Goal: Task Accomplishment & Management: Manage account settings

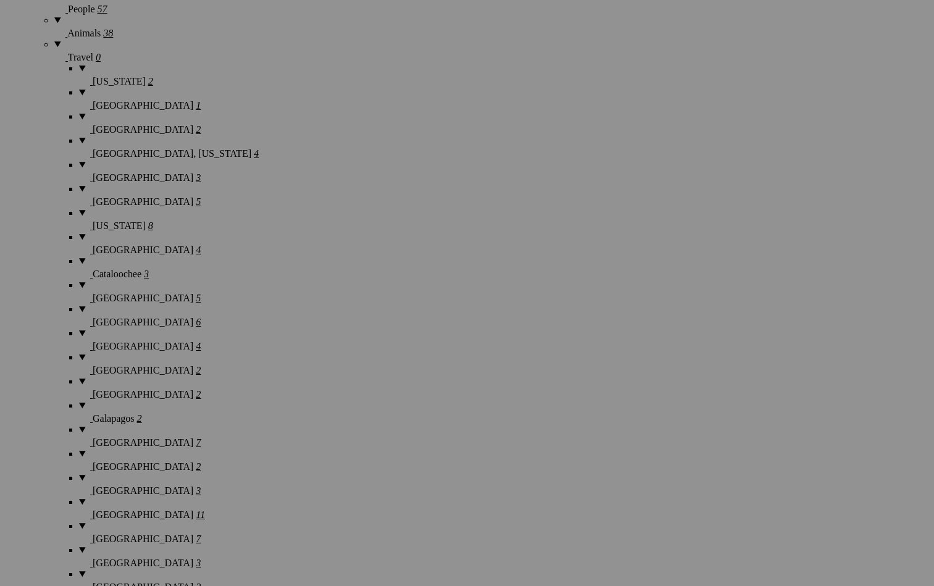
scroll to position [1943, 0]
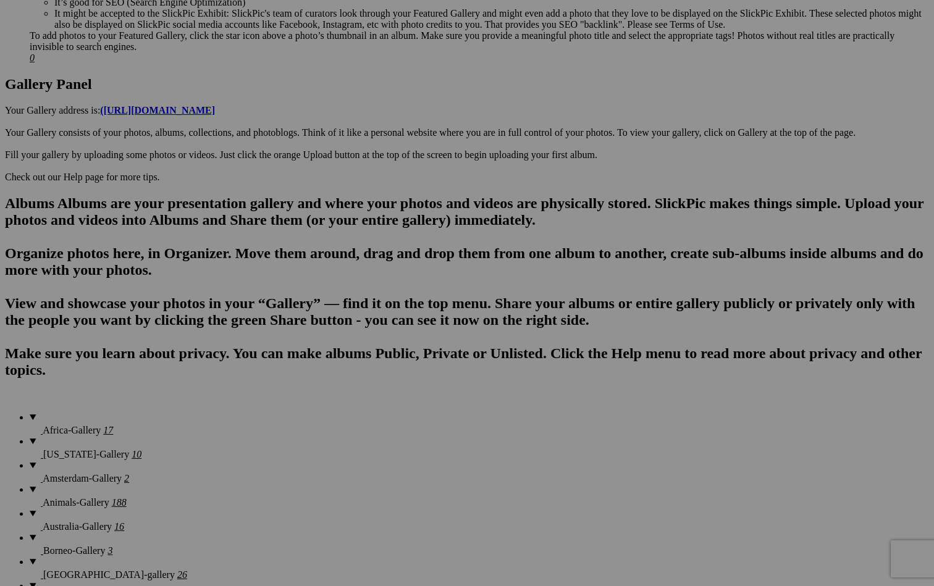
scroll to position [606, 0]
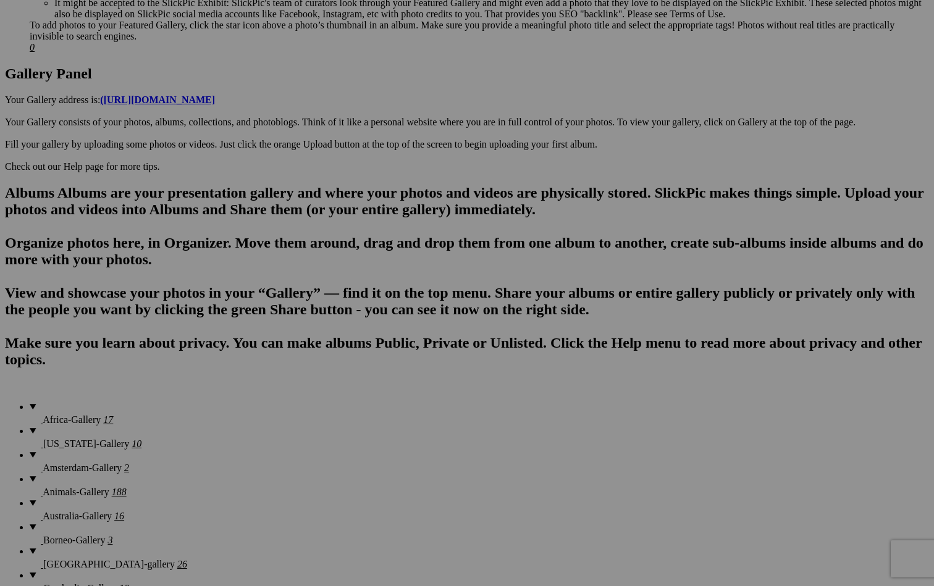
scroll to position [620, 0]
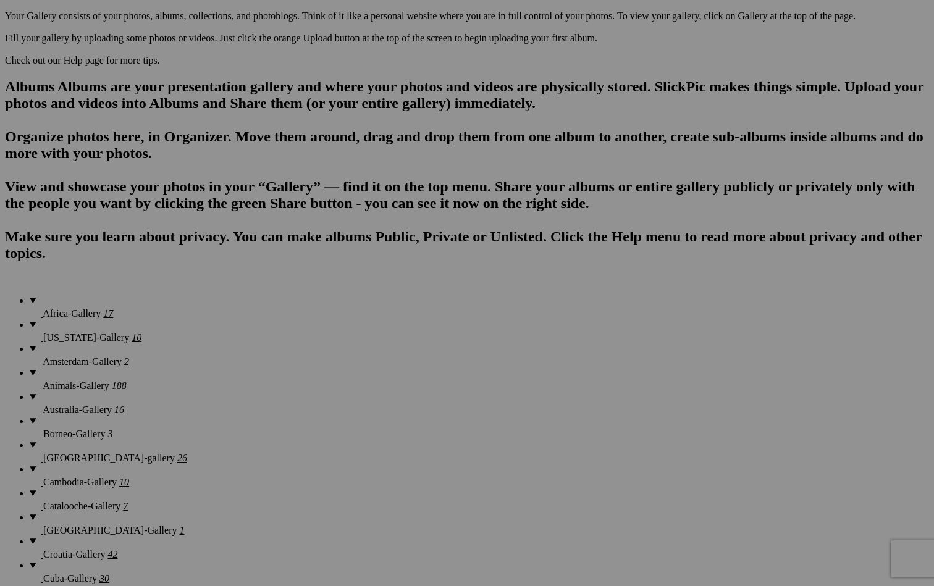
scroll to position [722, 0]
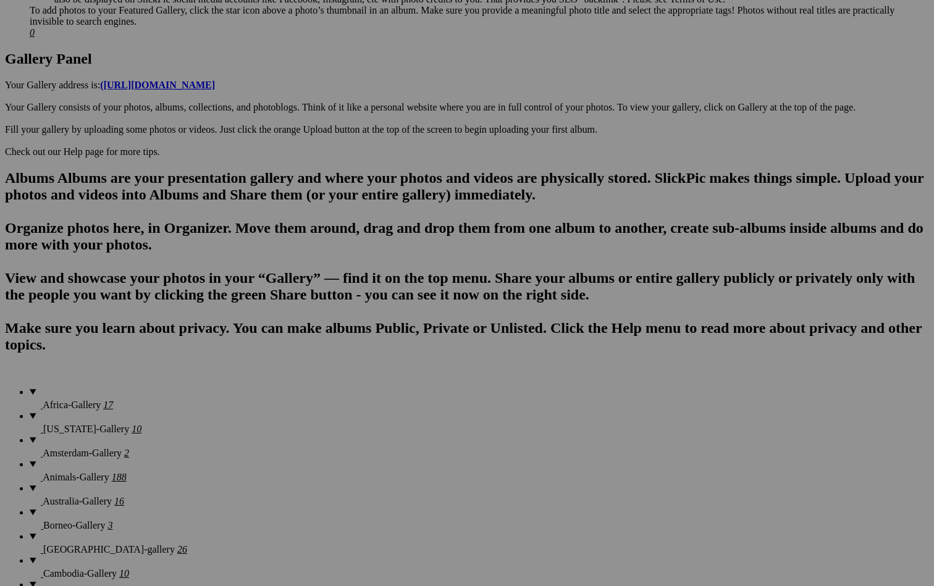
scroll to position [814, 0]
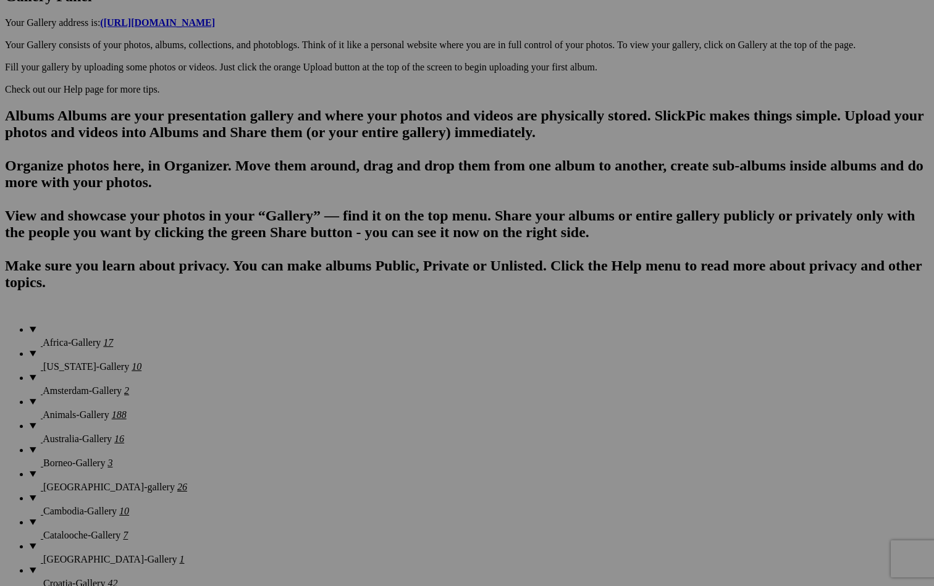
scroll to position [698, 0]
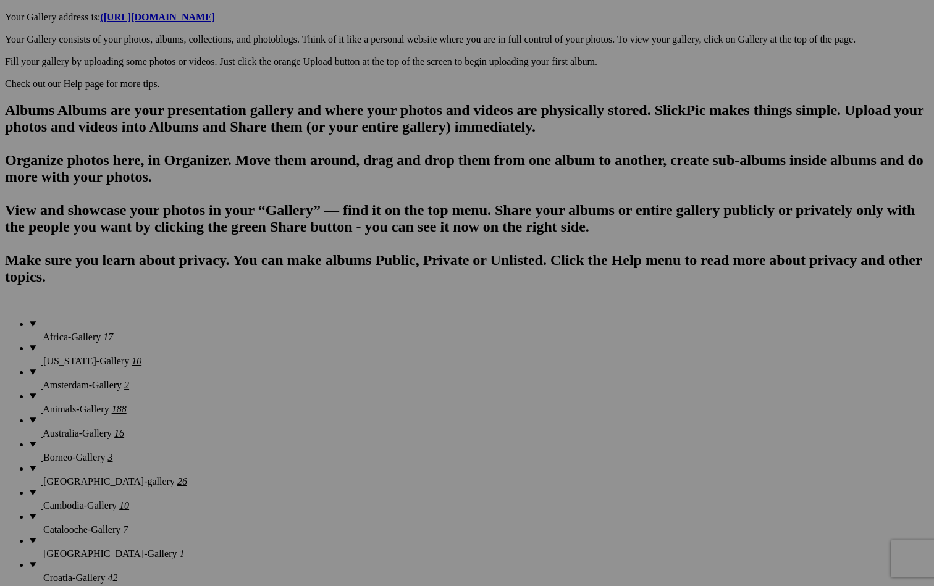
click at [385, 372] on link "Yes" at bounding box center [378, 374] width 14 height 11
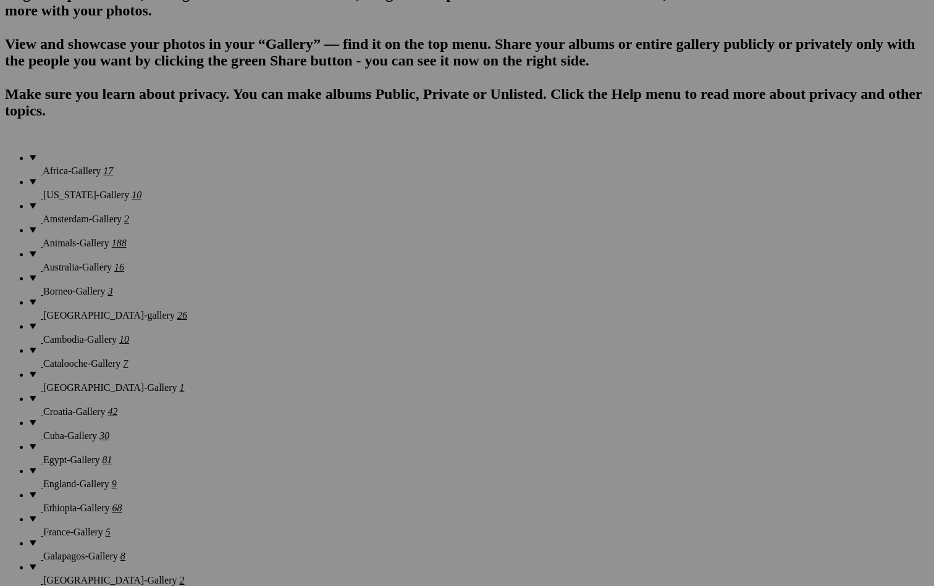
scroll to position [824, 0]
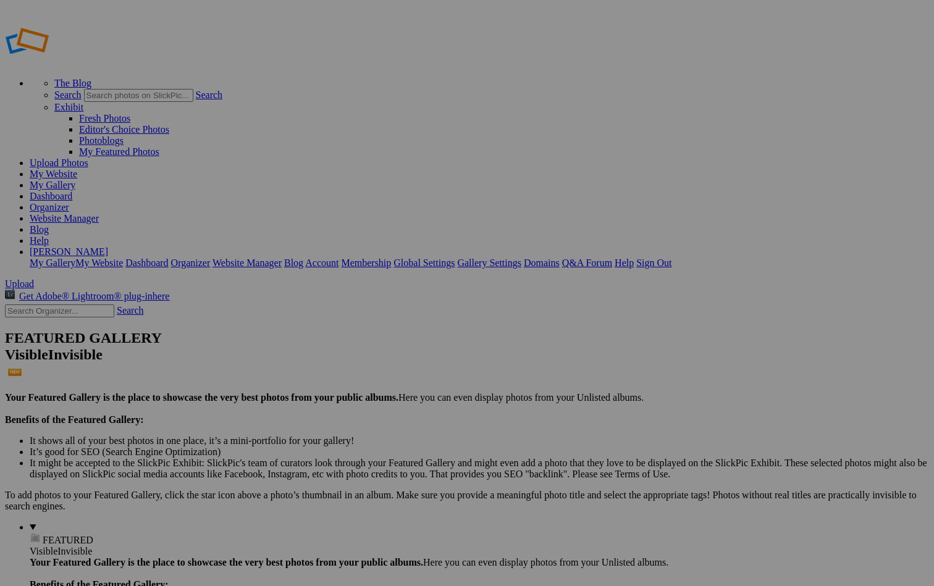
scroll to position [0, 0]
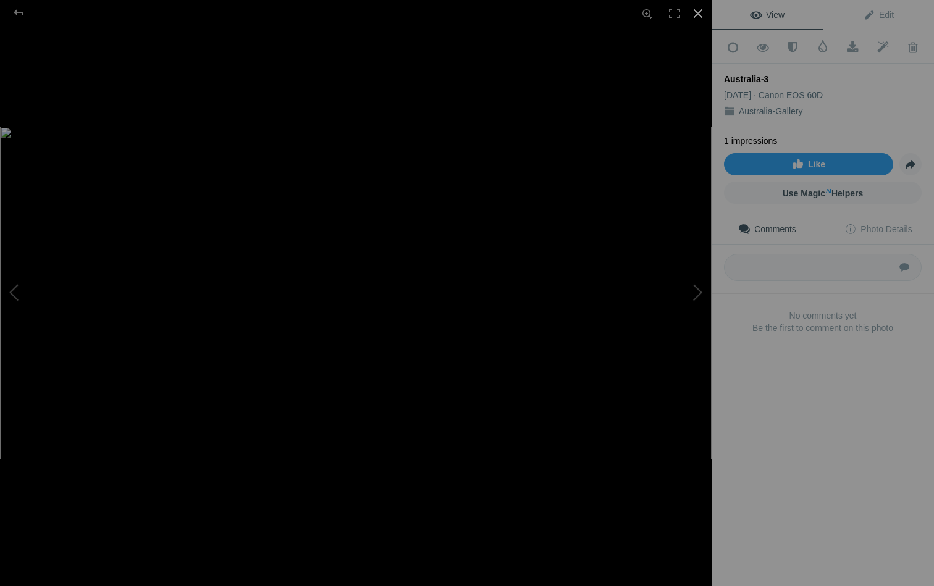
click at [697, 12] on div at bounding box center [698, 13] width 27 height 27
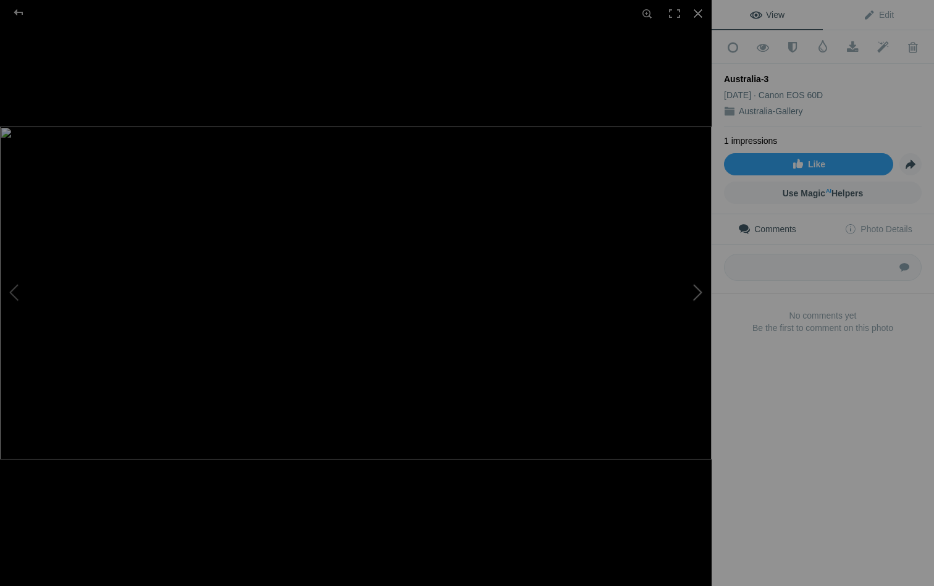
click at [696, 290] on button at bounding box center [665, 293] width 93 height 211
click at [700, 20] on div at bounding box center [698, 13] width 27 height 27
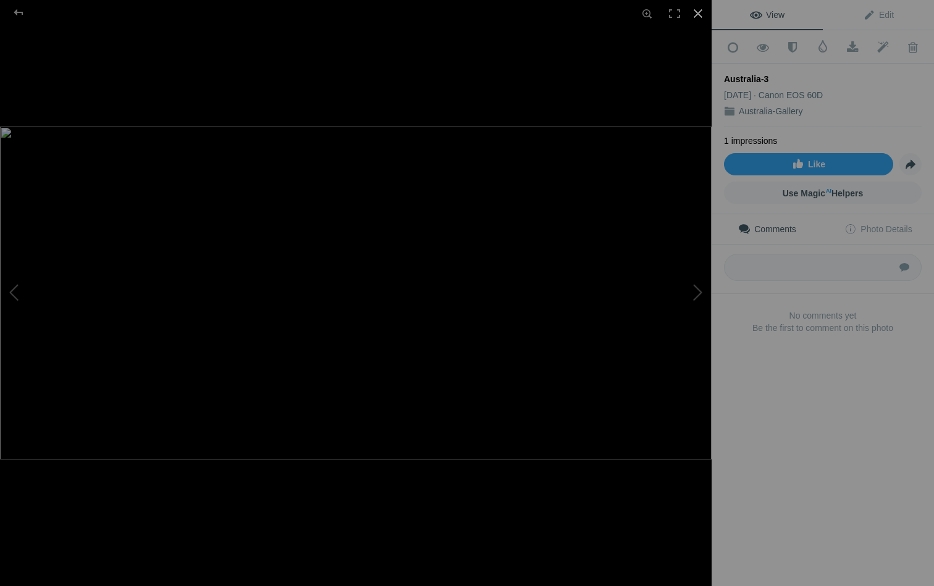
click at [699, 12] on div at bounding box center [698, 13] width 27 height 27
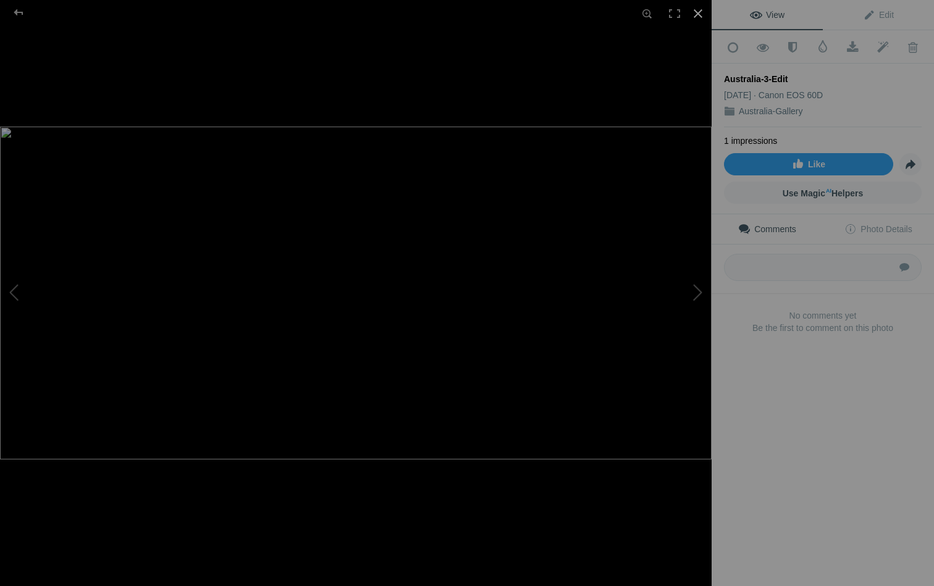
click at [699, 14] on div at bounding box center [698, 13] width 27 height 27
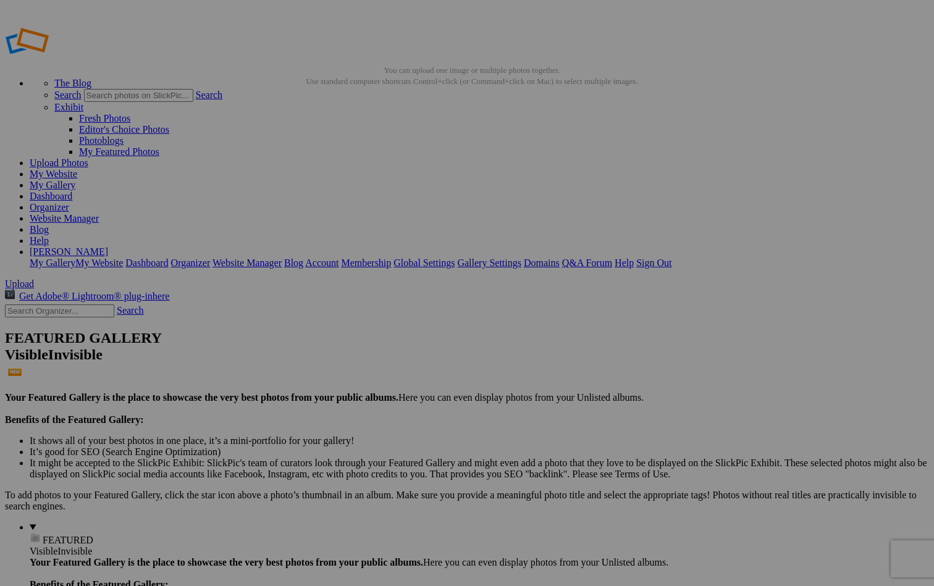
click at [385, 374] on span "Yes" at bounding box center [378, 374] width 14 height 11
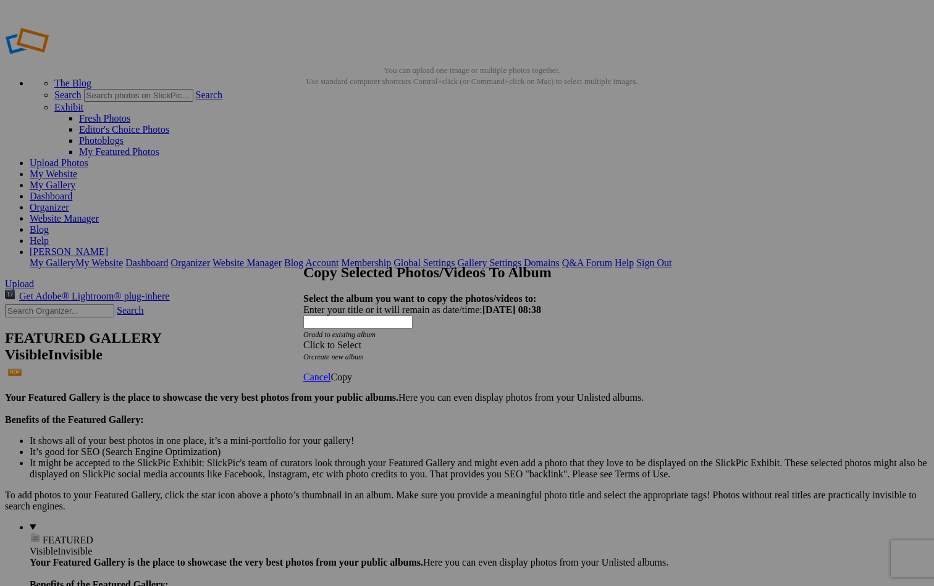
click at [431, 340] on div "Click to Select" at bounding box center [466, 345] width 327 height 11
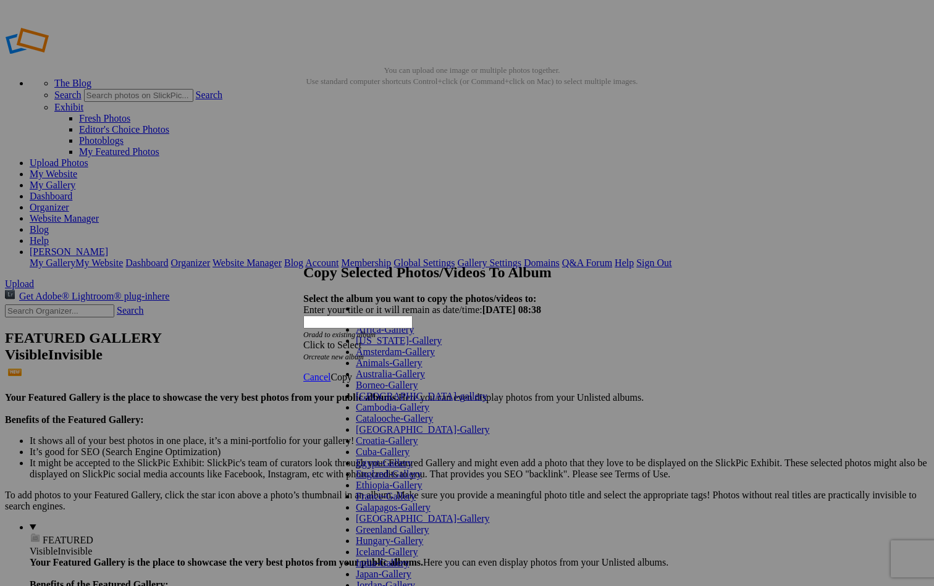
scroll to position [533, 0]
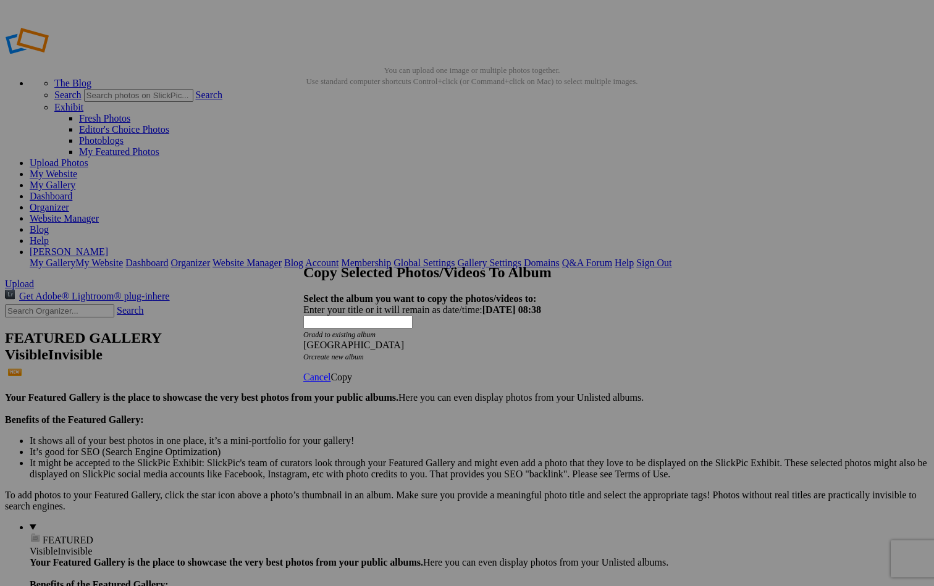
click at [352, 372] on link "Copy" at bounding box center [342, 377] width 22 height 11
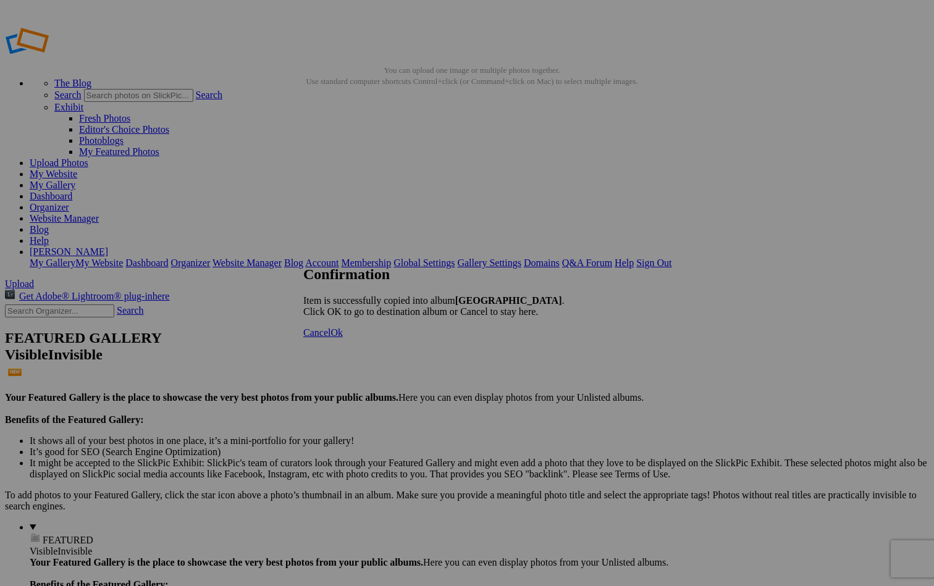
click at [343, 338] on span "Ok" at bounding box center [337, 332] width 12 height 11
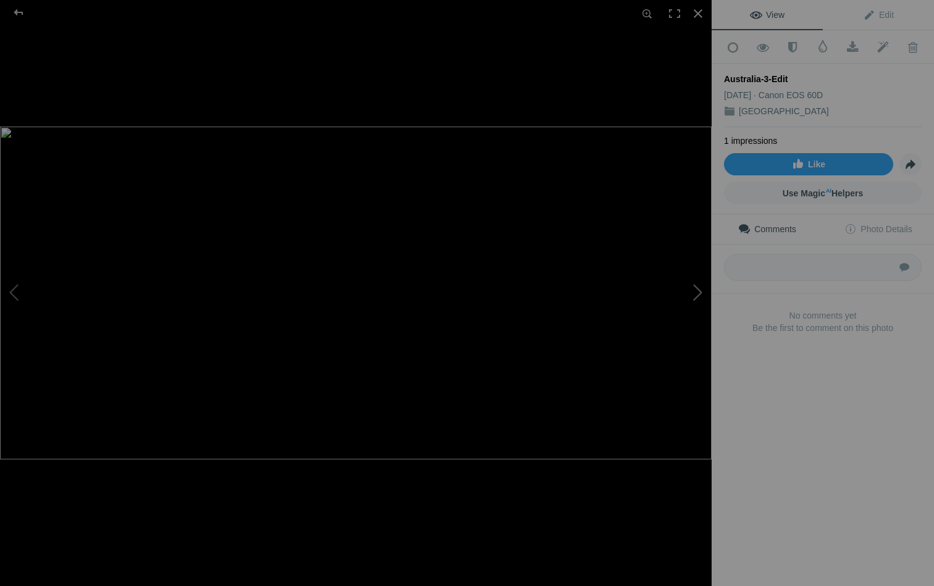
click at [699, 287] on button at bounding box center [665, 293] width 93 height 211
click at [697, 12] on div at bounding box center [698, 13] width 27 height 27
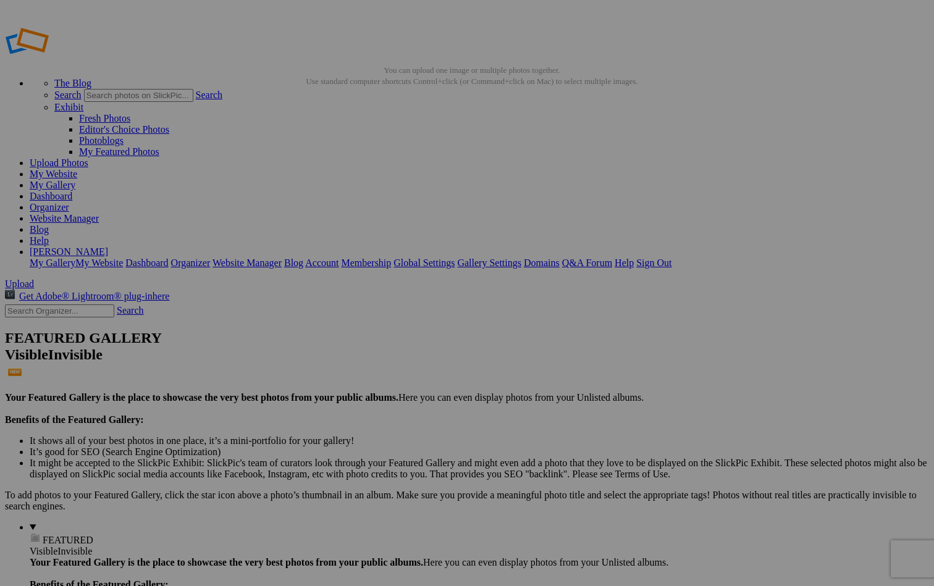
click at [385, 375] on span "Yes" at bounding box center [378, 374] width 14 height 11
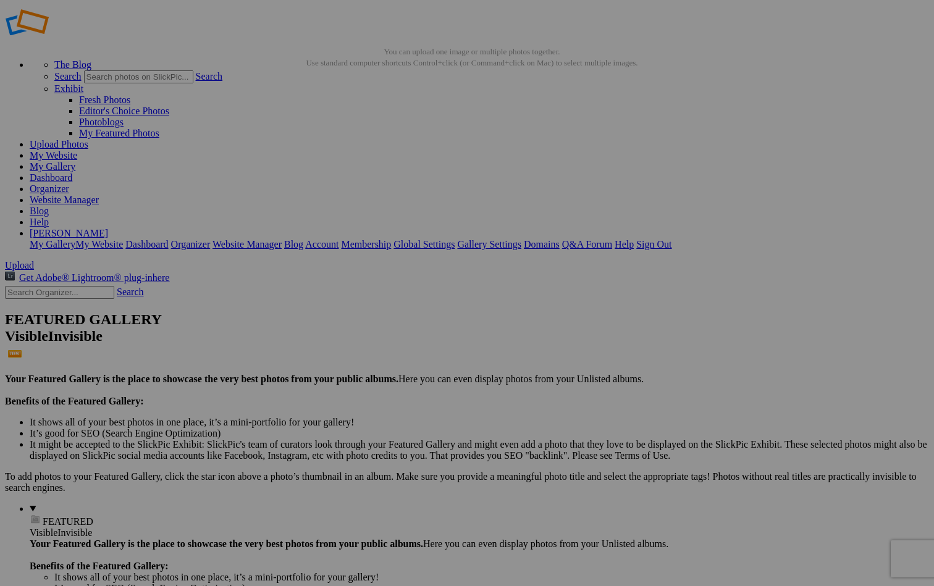
scroll to position [25, 0]
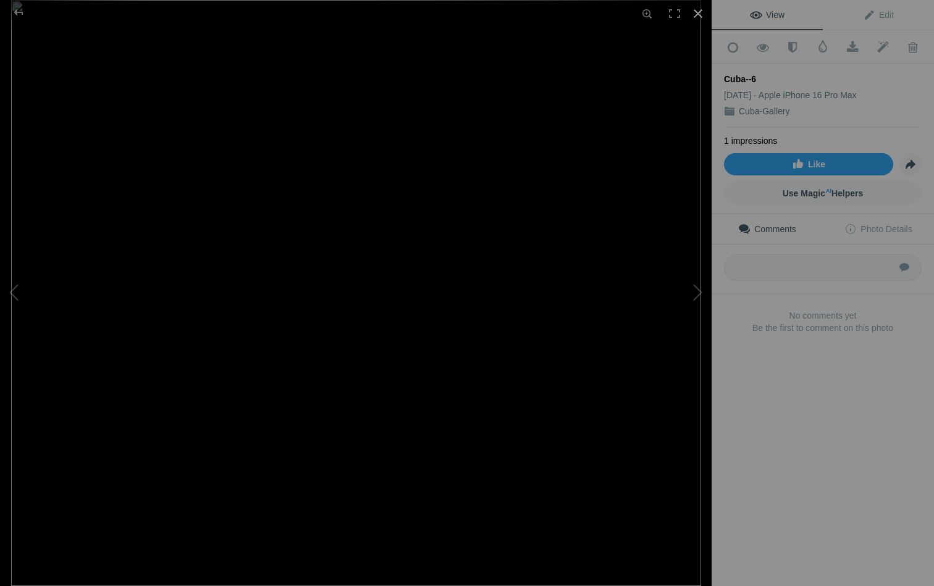
click at [695, 12] on div at bounding box center [698, 13] width 27 height 27
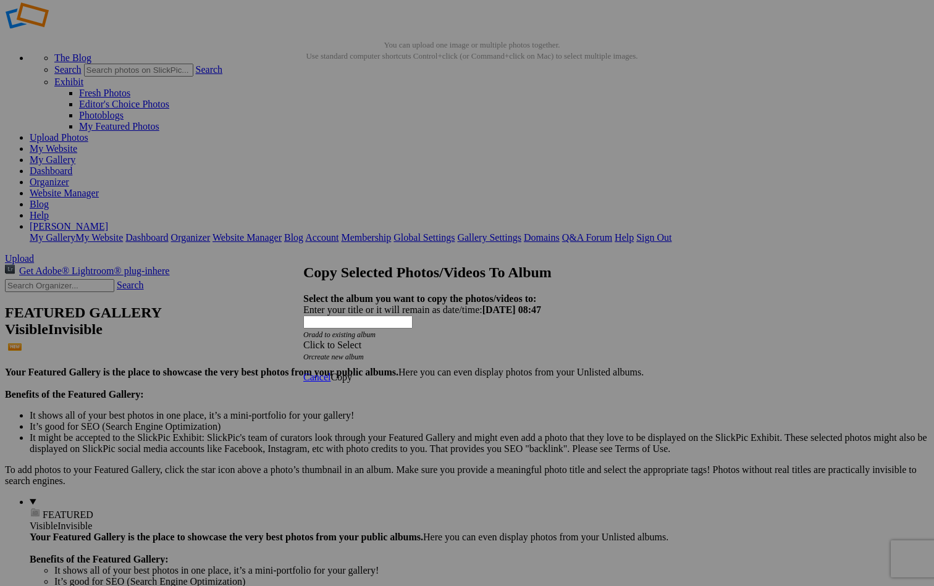
click at [502, 340] on div "Click to Select" at bounding box center [466, 345] width 327 height 11
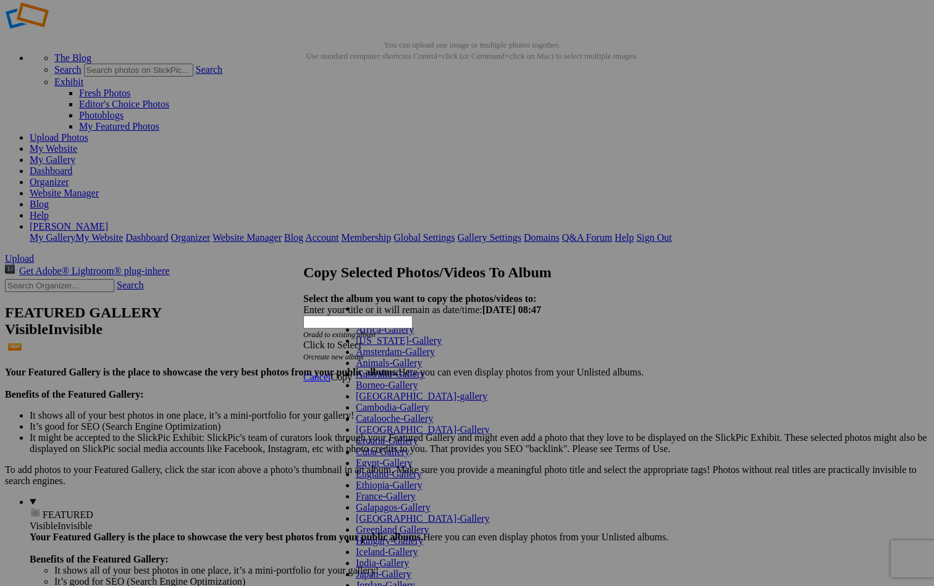
scroll to position [573, 0]
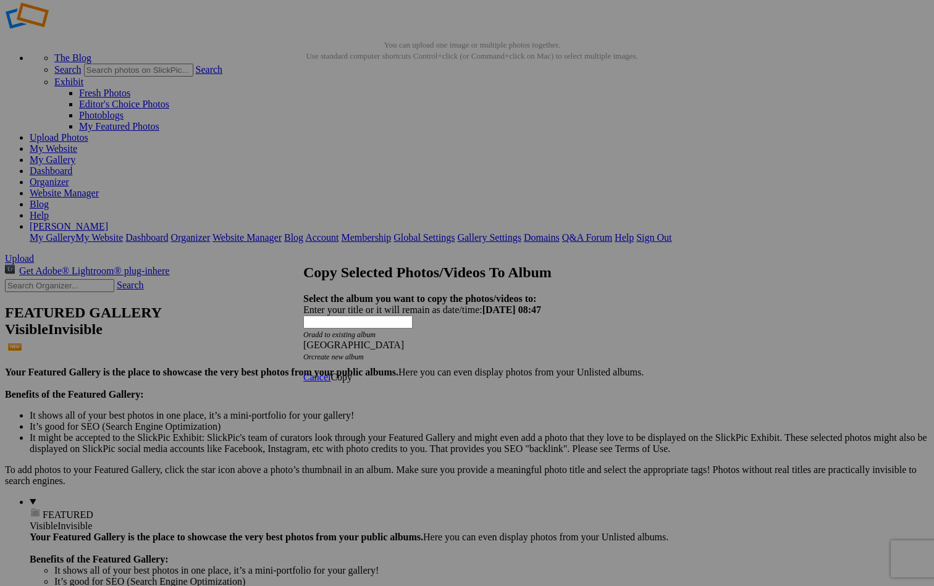
click at [352, 372] on span "Copy" at bounding box center [342, 377] width 22 height 11
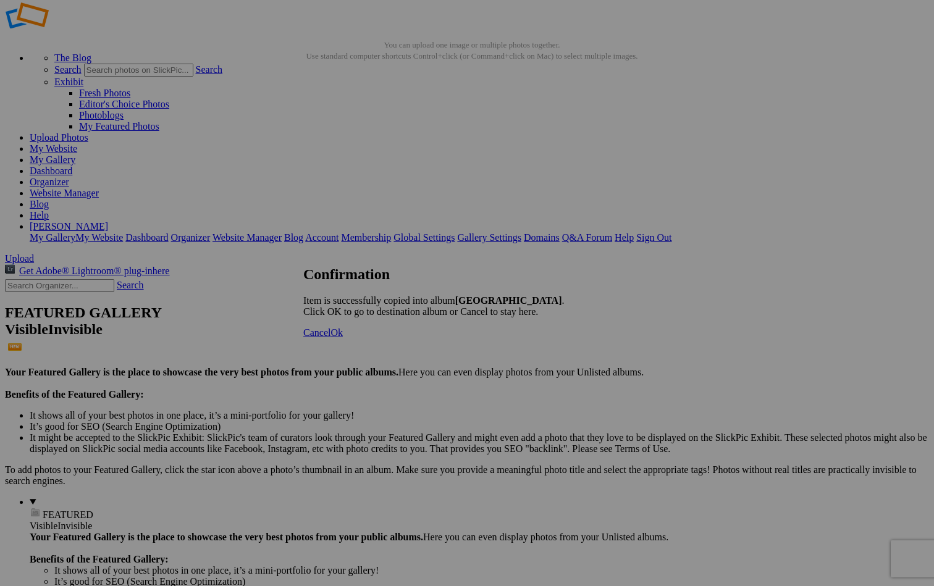
click at [343, 338] on span "Ok" at bounding box center [337, 332] width 12 height 11
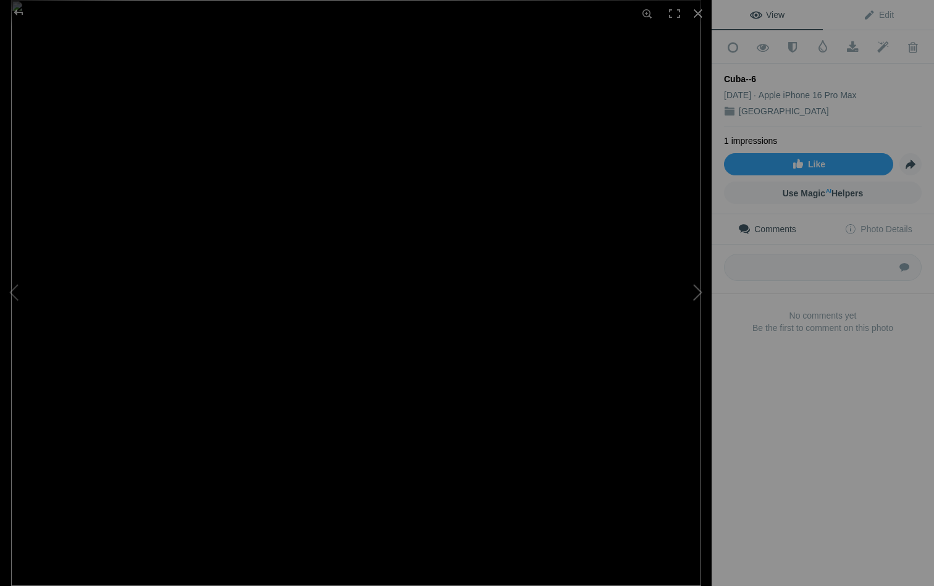
click at [699, 293] on button at bounding box center [665, 293] width 93 height 211
click at [700, 12] on div at bounding box center [698, 13] width 27 height 27
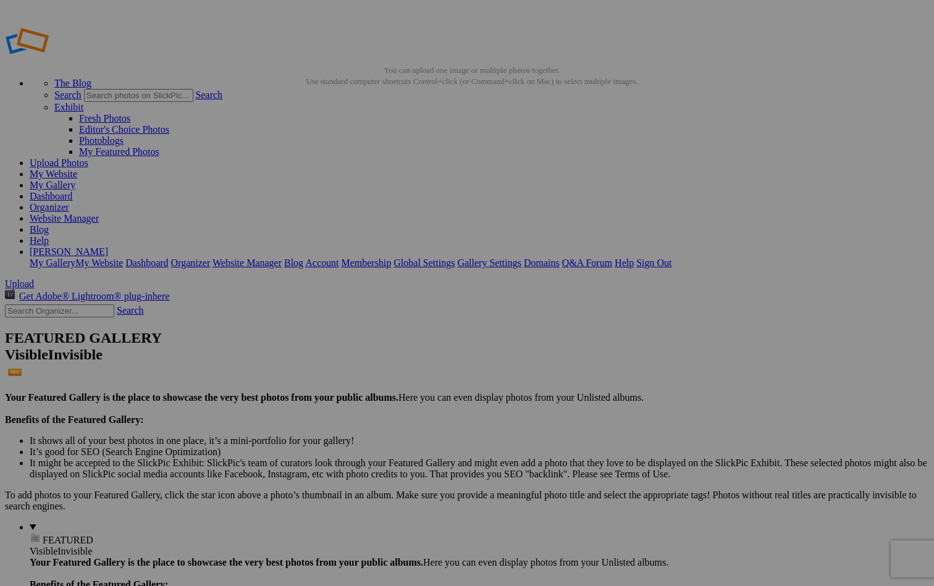
click at [385, 376] on span "Yes" at bounding box center [378, 374] width 14 height 11
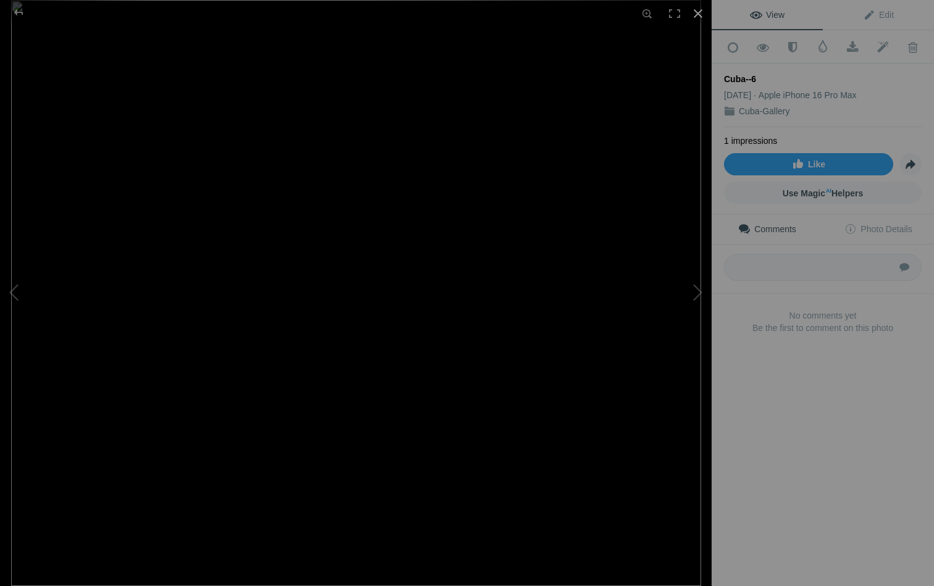
click at [702, 15] on div at bounding box center [698, 13] width 27 height 27
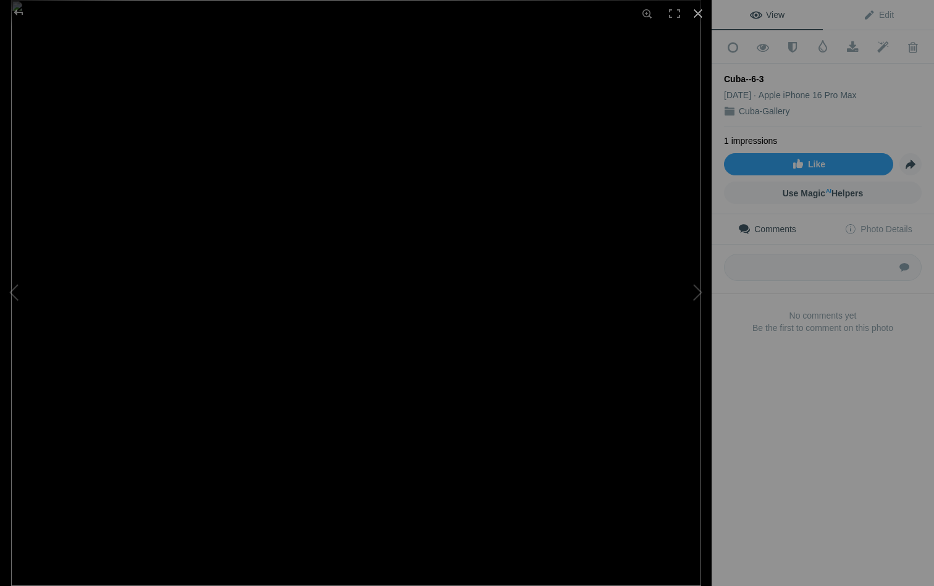
click at [698, 14] on div at bounding box center [698, 13] width 27 height 27
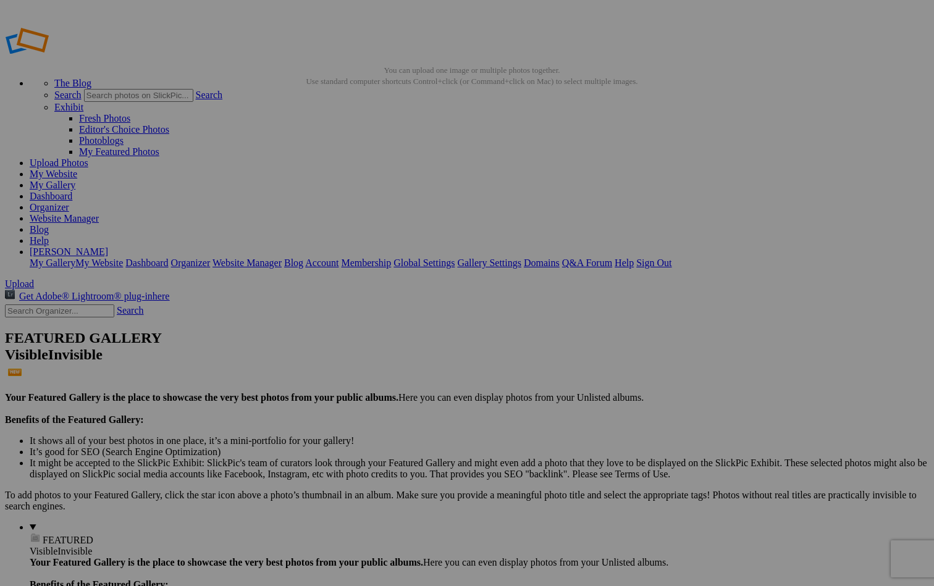
click at [385, 370] on link "Yes" at bounding box center [378, 374] width 14 height 11
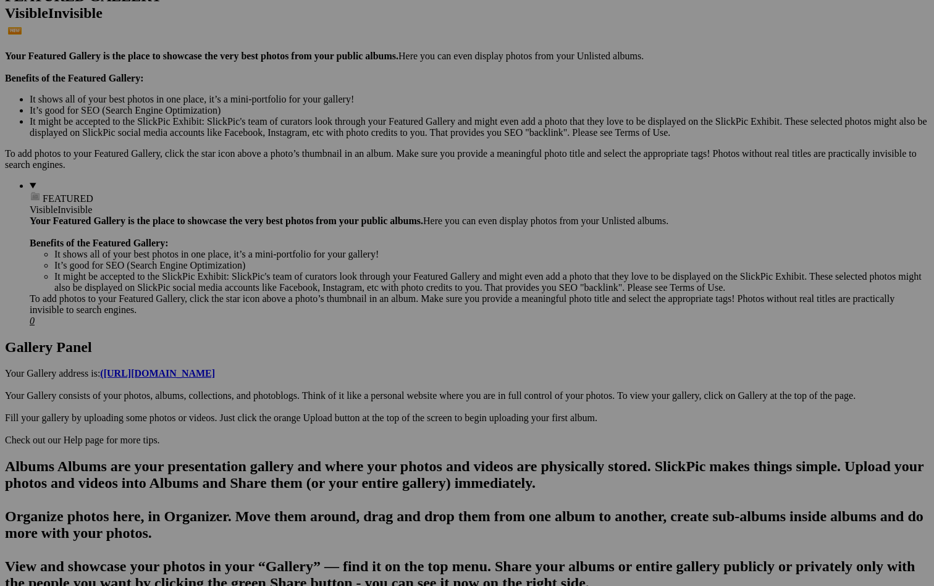
scroll to position [346, 0]
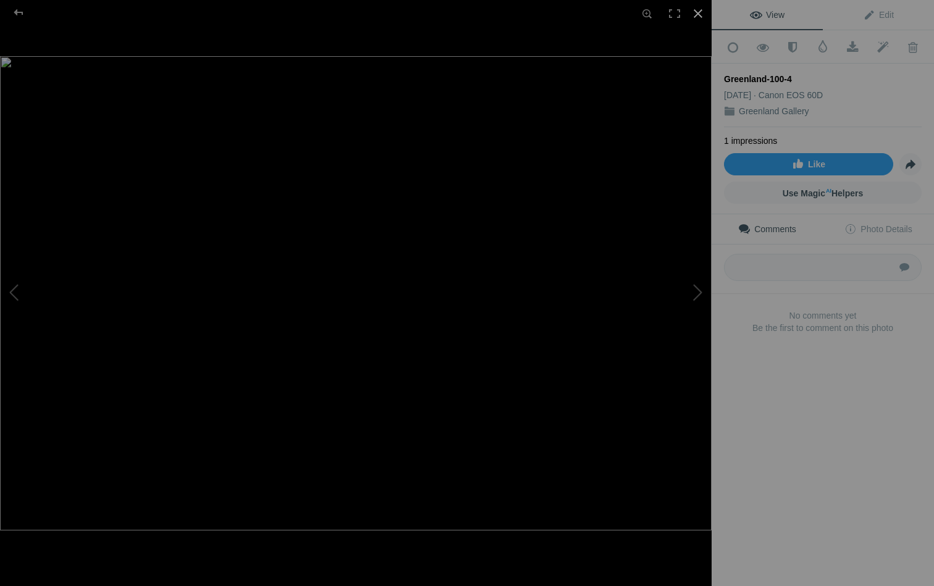
click at [698, 12] on div at bounding box center [698, 13] width 27 height 27
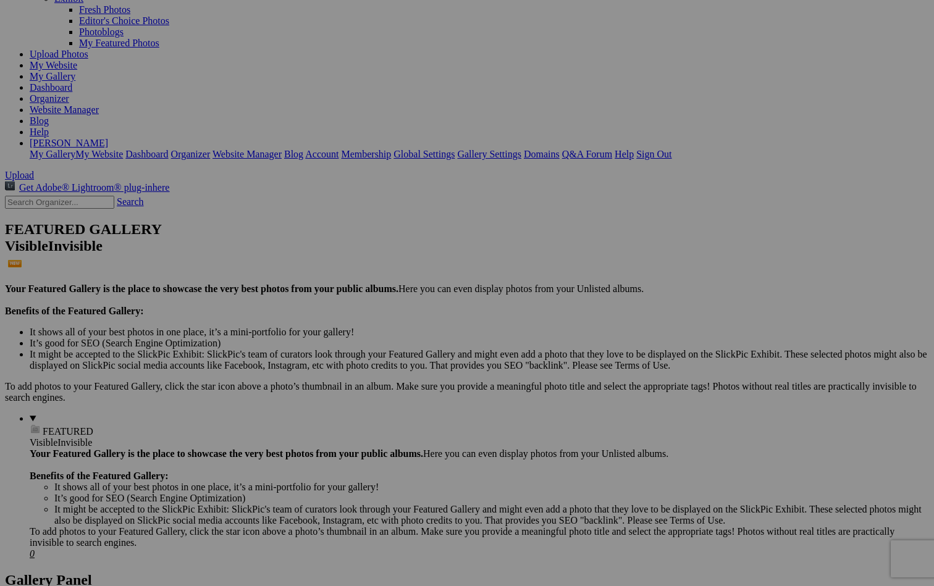
scroll to position [111, 0]
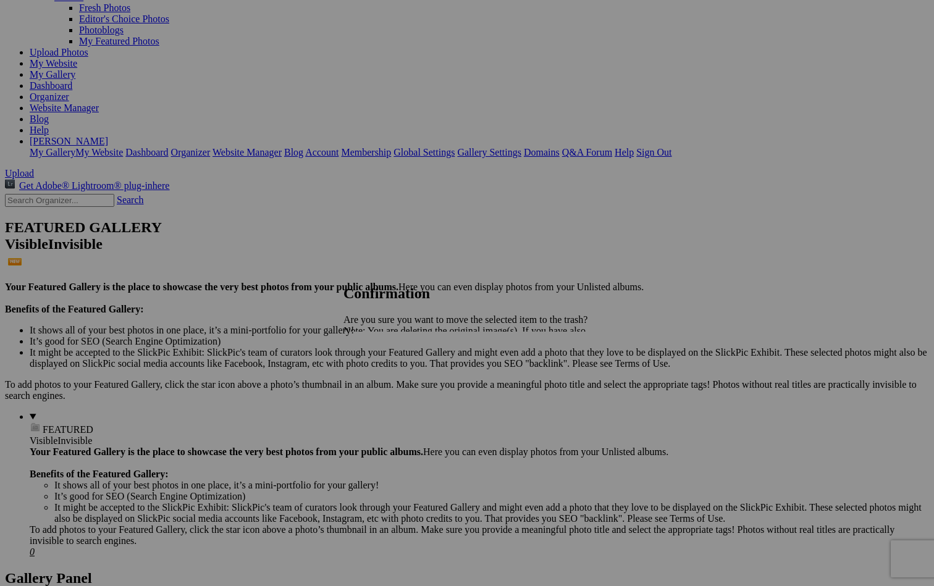
click at [385, 370] on span "Yes" at bounding box center [378, 374] width 14 height 11
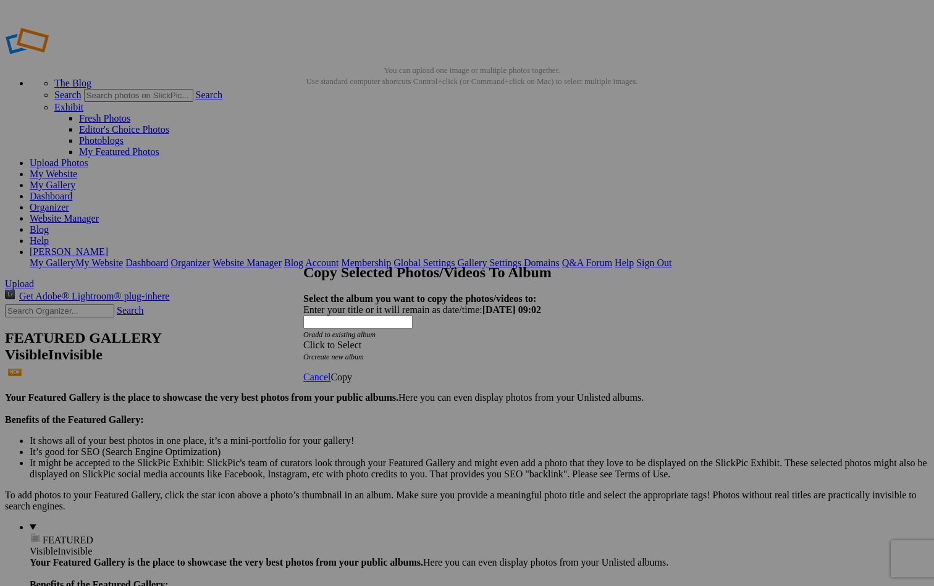
click at [467, 340] on div "Click to Select" at bounding box center [466, 345] width 327 height 11
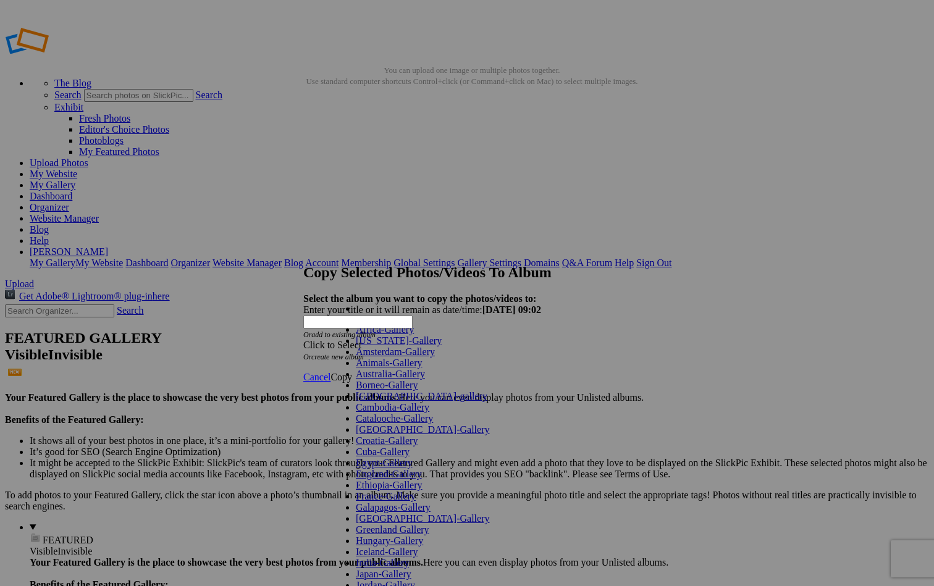
scroll to position [591, 0]
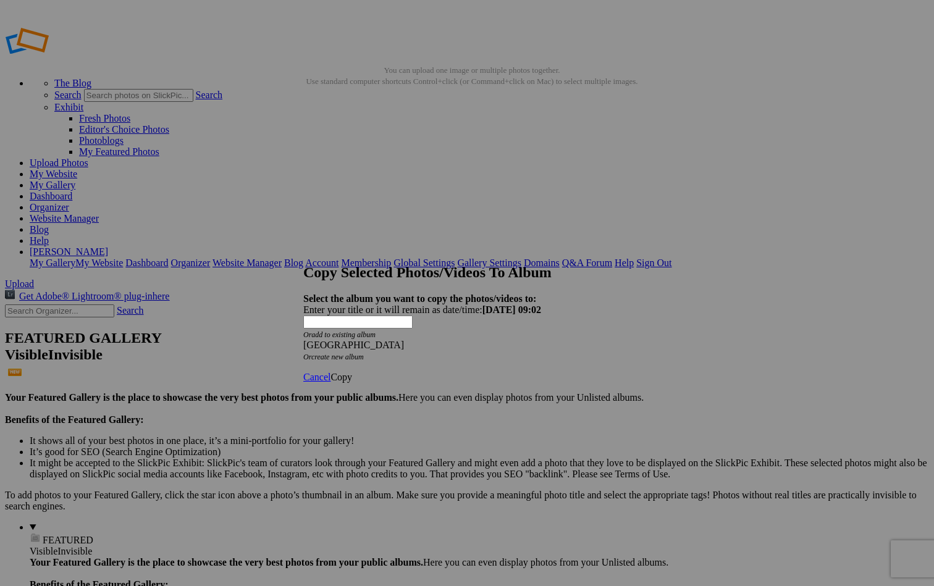
click at [352, 372] on span "Copy" at bounding box center [342, 377] width 22 height 11
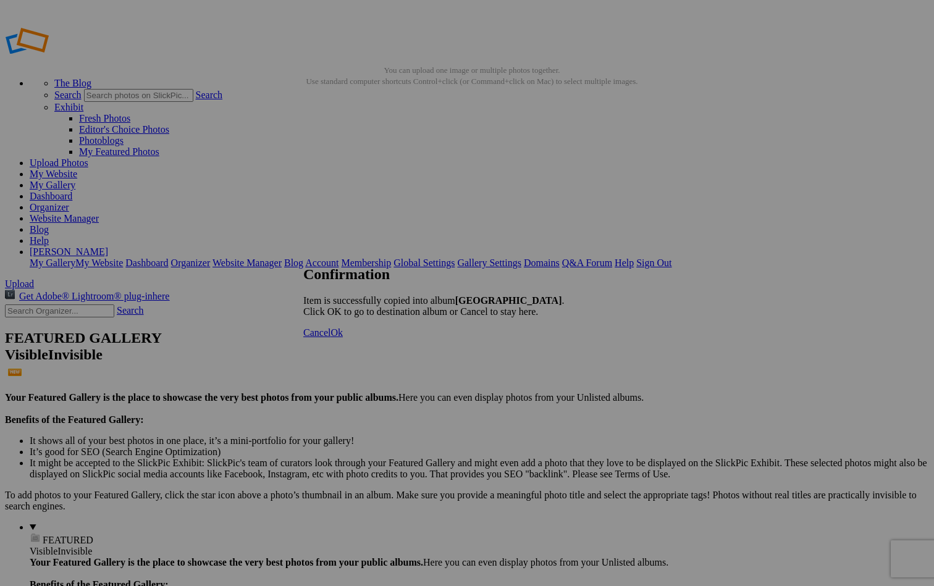
click at [343, 338] on span "Ok" at bounding box center [337, 332] width 12 height 11
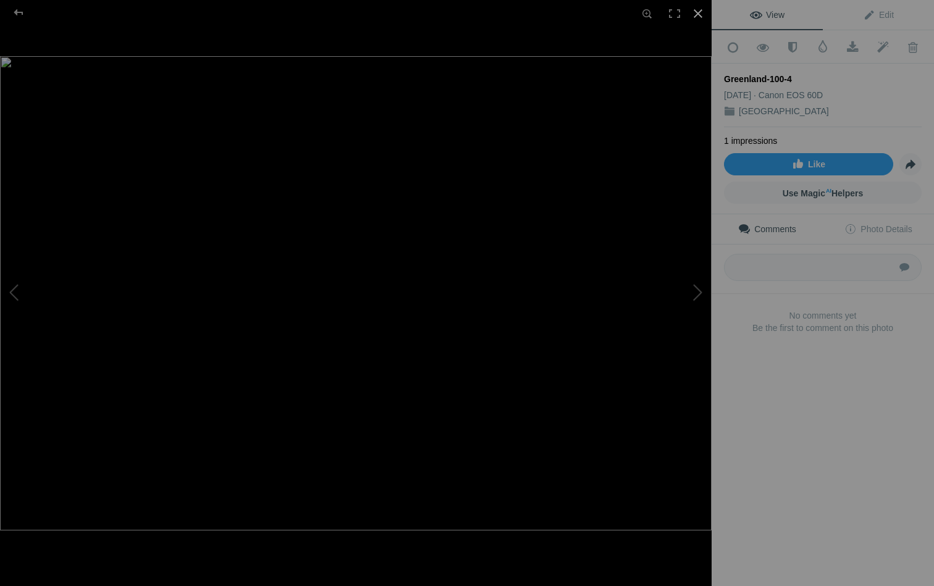
click at [698, 9] on div at bounding box center [698, 13] width 27 height 27
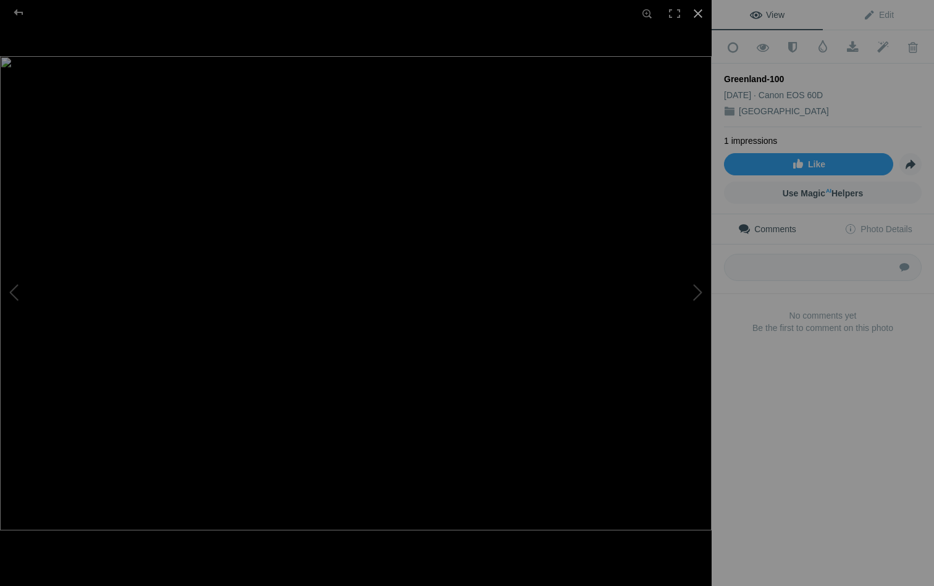
click at [697, 14] on div at bounding box center [698, 13] width 27 height 27
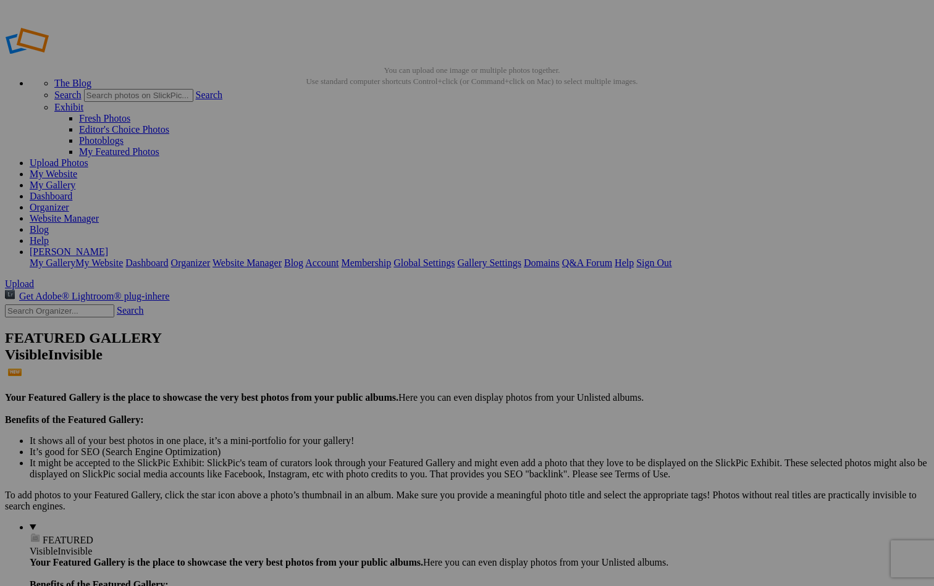
click at [385, 372] on span "Yes" at bounding box center [378, 374] width 14 height 11
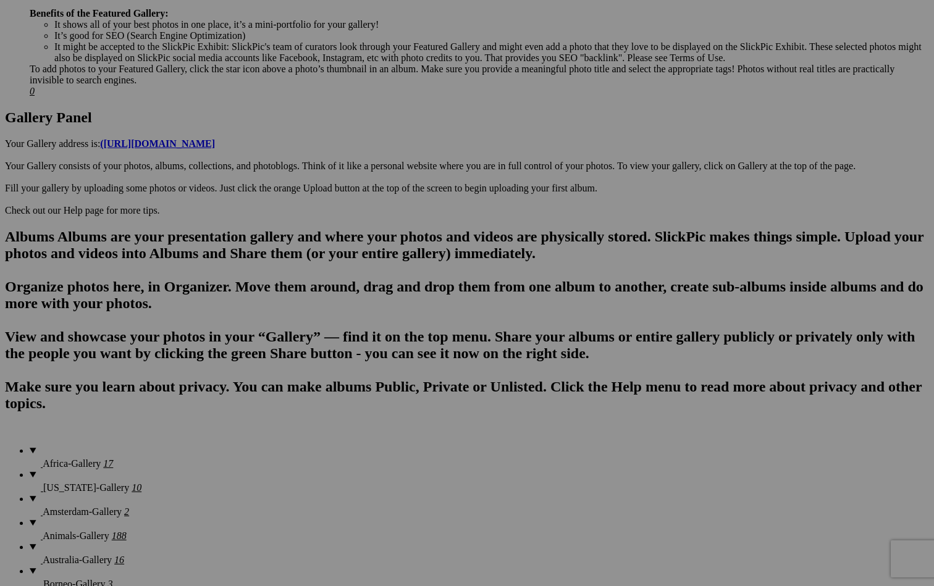
scroll to position [570, 0]
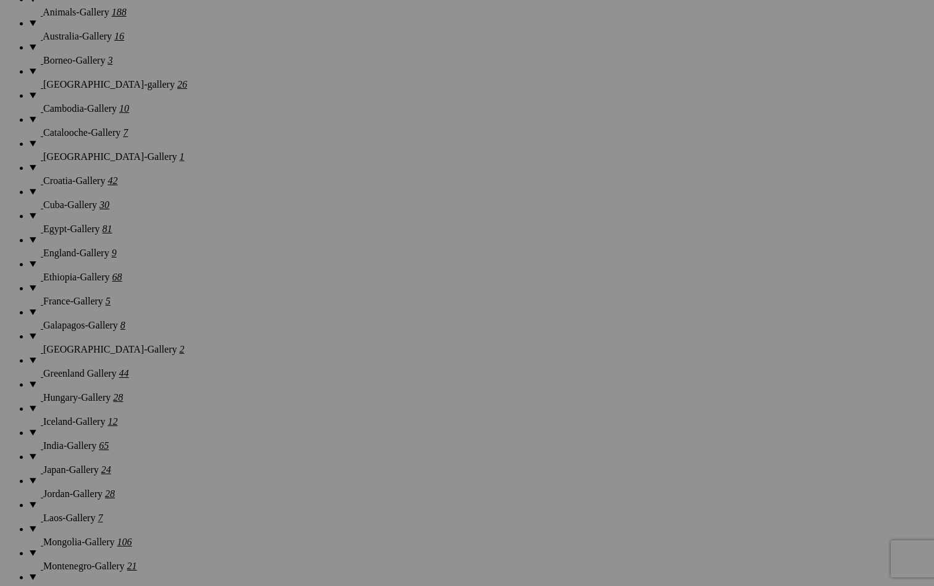
scroll to position [789, 0]
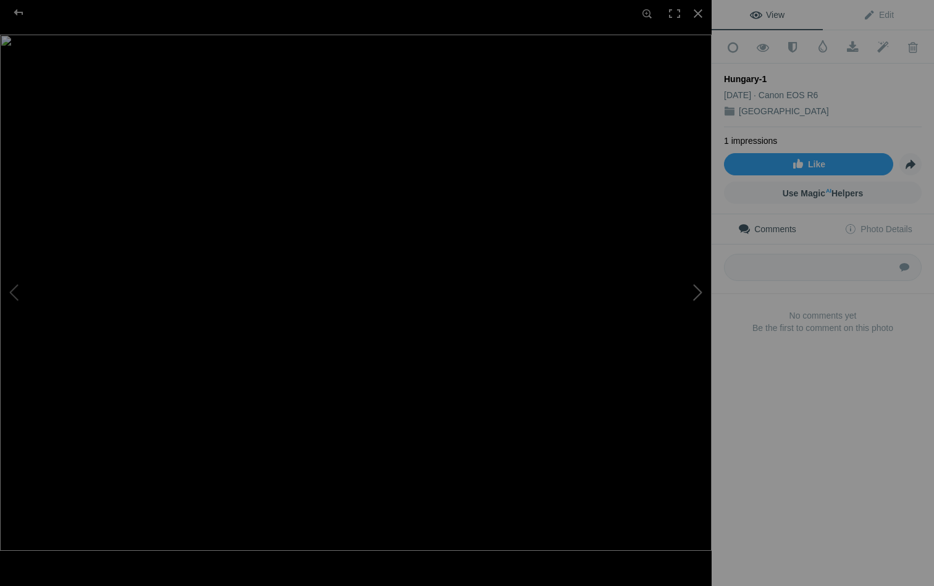
click at [701, 294] on button at bounding box center [665, 293] width 93 height 211
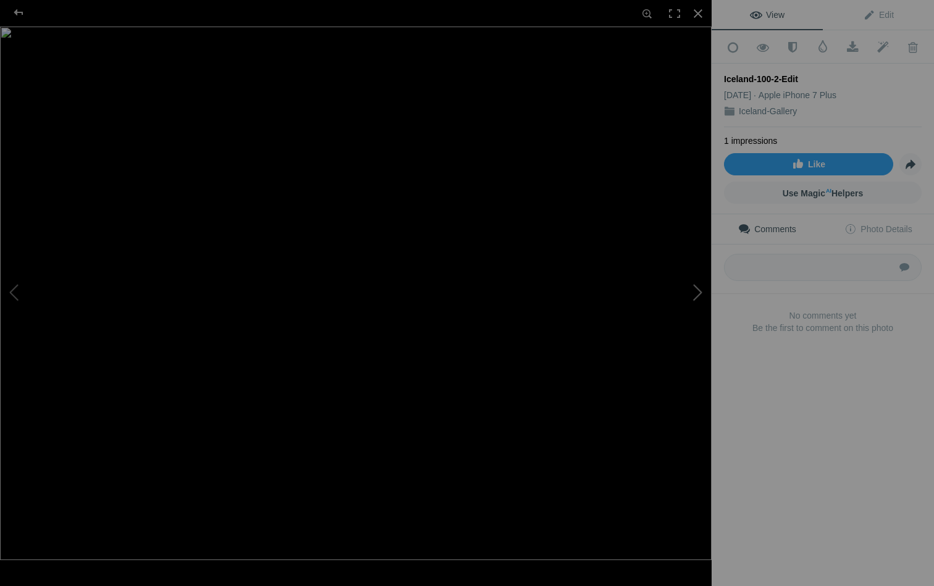
click at [694, 290] on button at bounding box center [665, 293] width 93 height 211
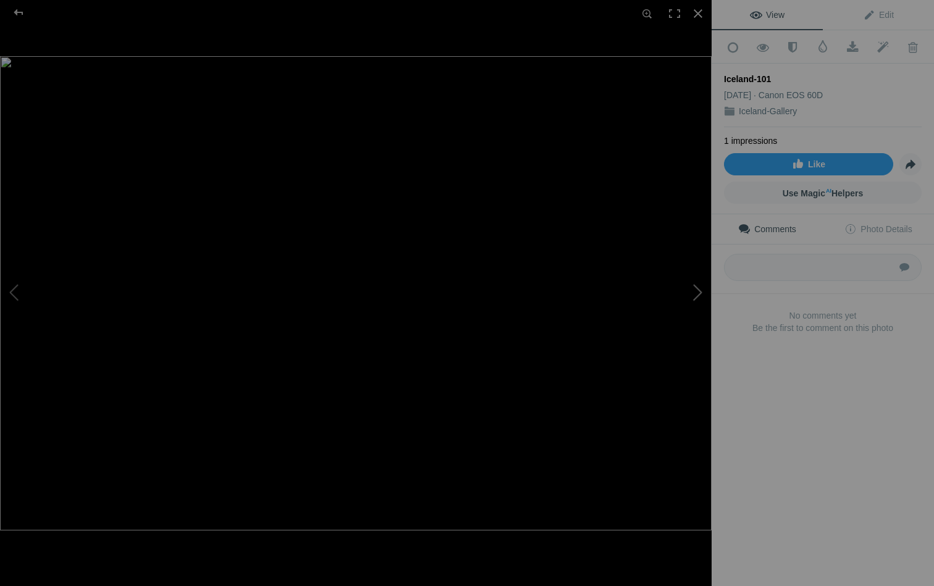
click at [694, 290] on button at bounding box center [665, 293] width 93 height 211
click at [698, 293] on button at bounding box center [665, 293] width 93 height 211
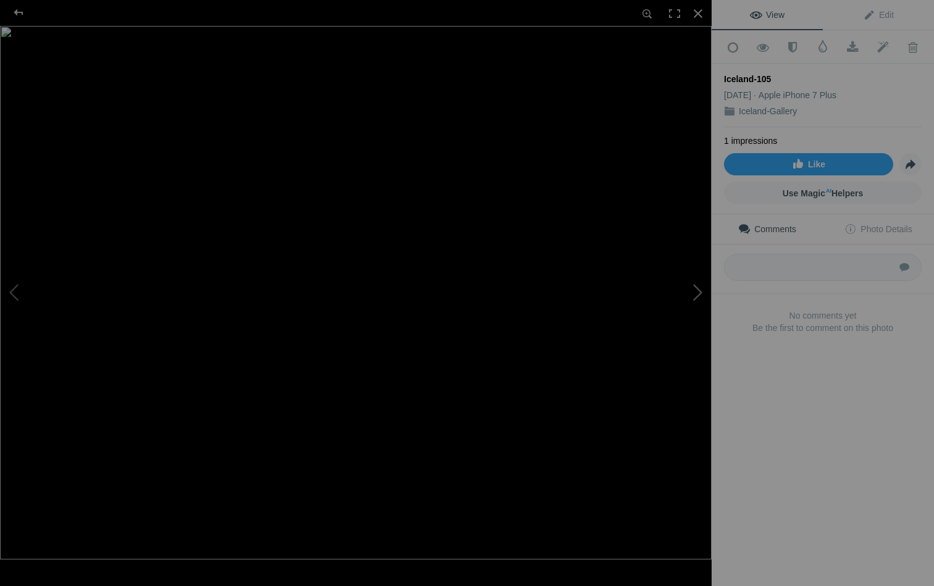
click at [698, 293] on button at bounding box center [665, 293] width 93 height 211
click at [698, 10] on div at bounding box center [698, 13] width 27 height 27
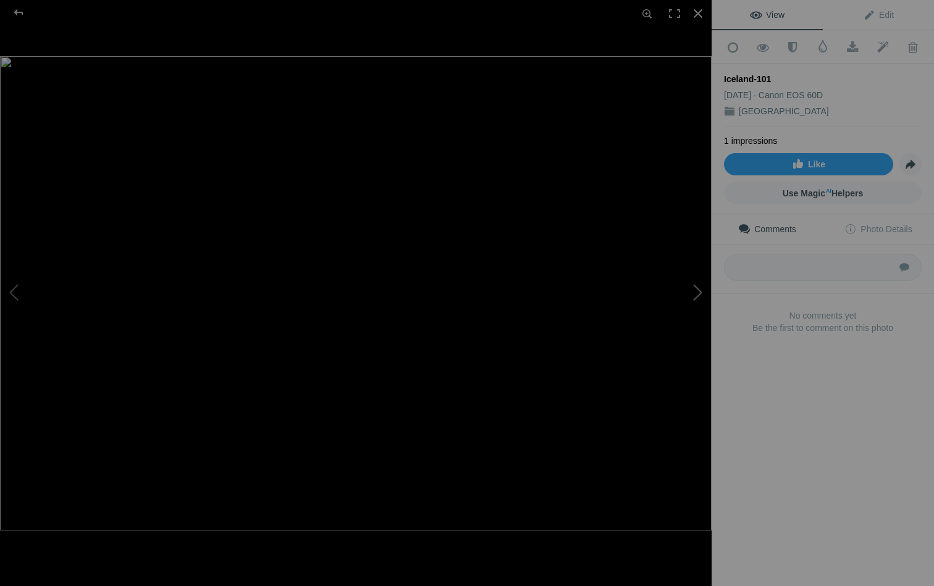
click at [696, 292] on button at bounding box center [665, 293] width 93 height 211
click at [17, 11] on div at bounding box center [18, 12] width 44 height 25
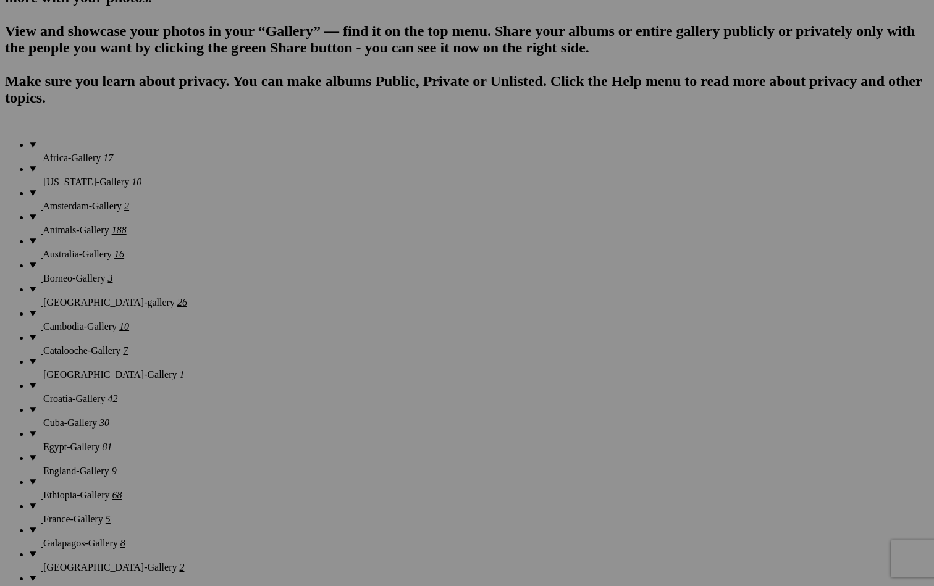
scroll to position [881, 0]
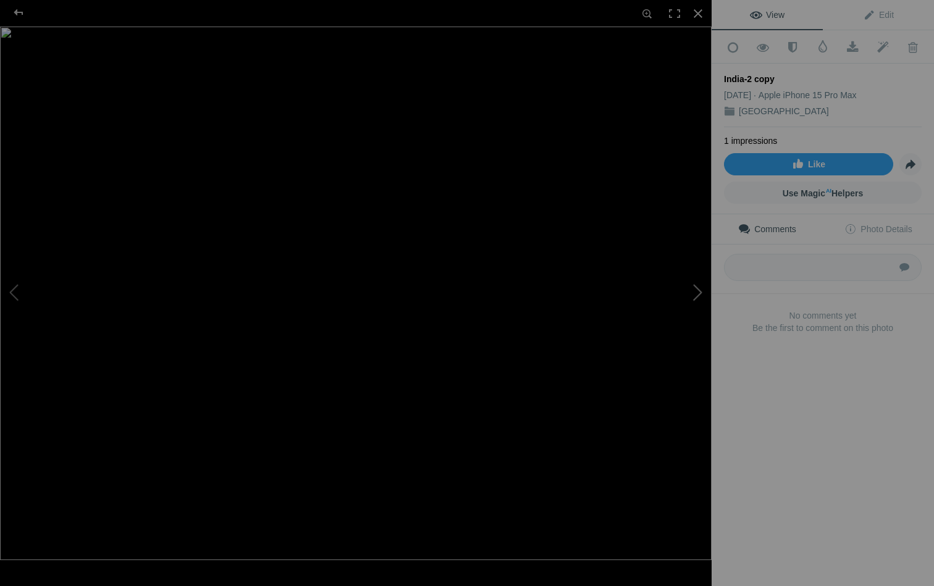
click at [699, 295] on button at bounding box center [665, 293] width 93 height 211
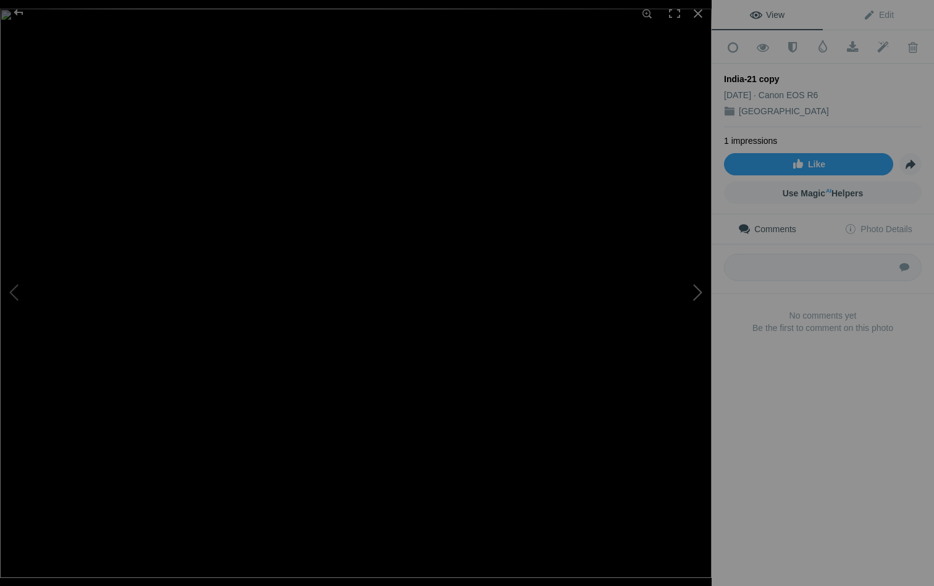
click at [699, 295] on button at bounding box center [665, 293] width 93 height 211
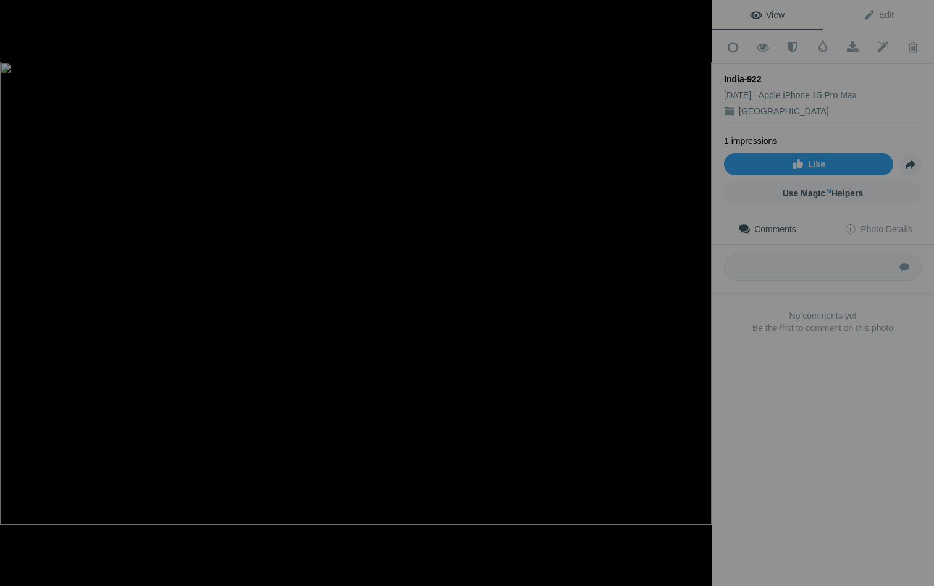
click at [699, 295] on button at bounding box center [665, 293] width 93 height 211
click at [17, 13] on div at bounding box center [18, 12] width 44 height 25
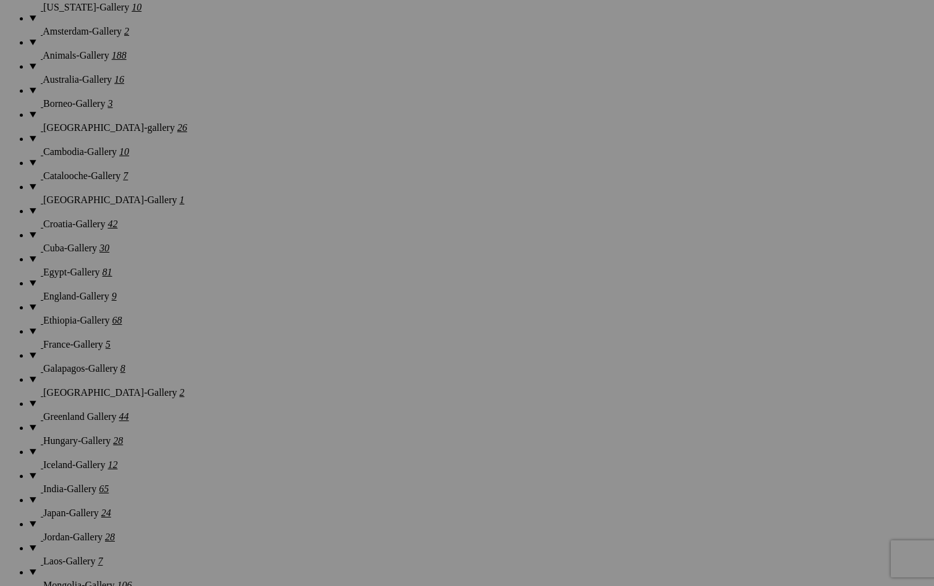
scroll to position [1057, 0]
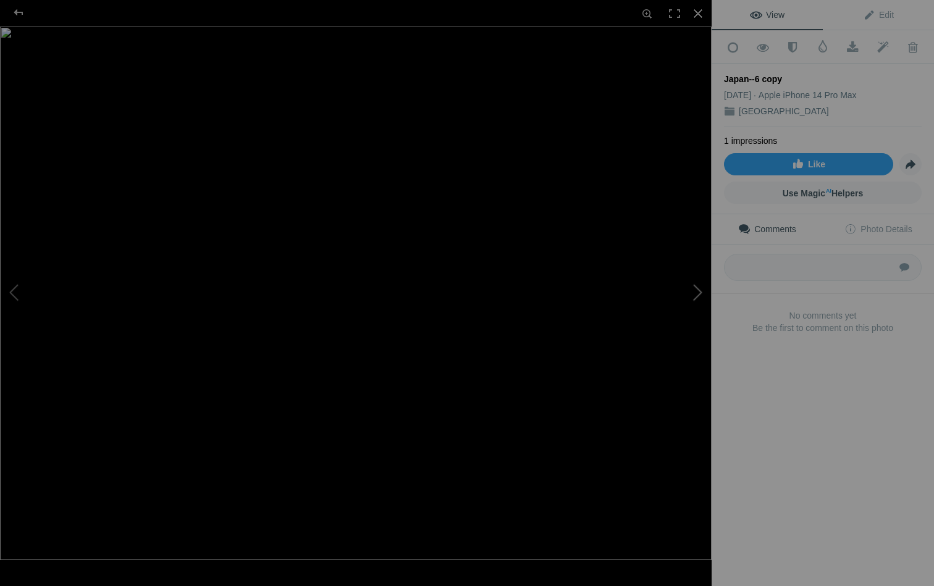
click at [700, 295] on button at bounding box center [665, 293] width 93 height 211
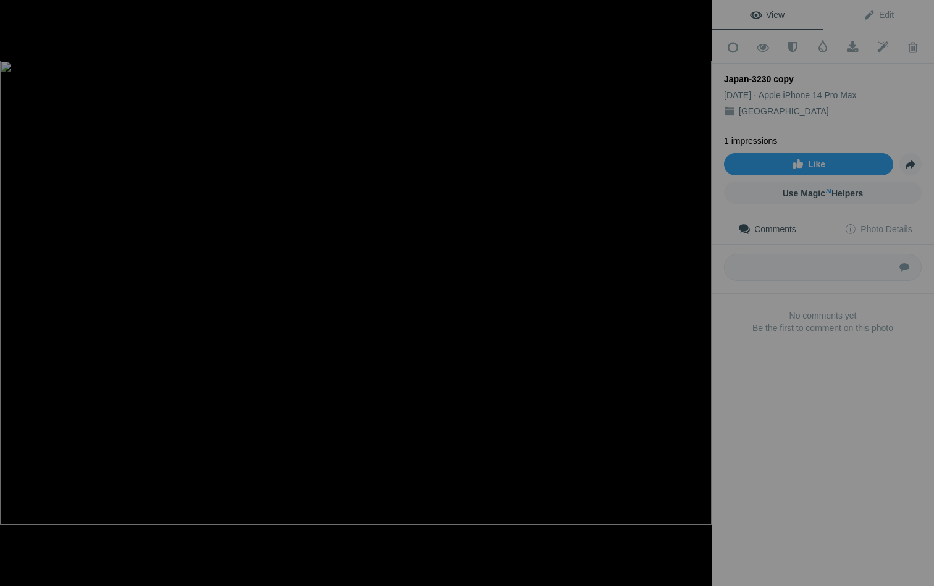
click at [700, 295] on button at bounding box center [665, 293] width 93 height 211
click at [695, 14] on div at bounding box center [698, 13] width 27 height 27
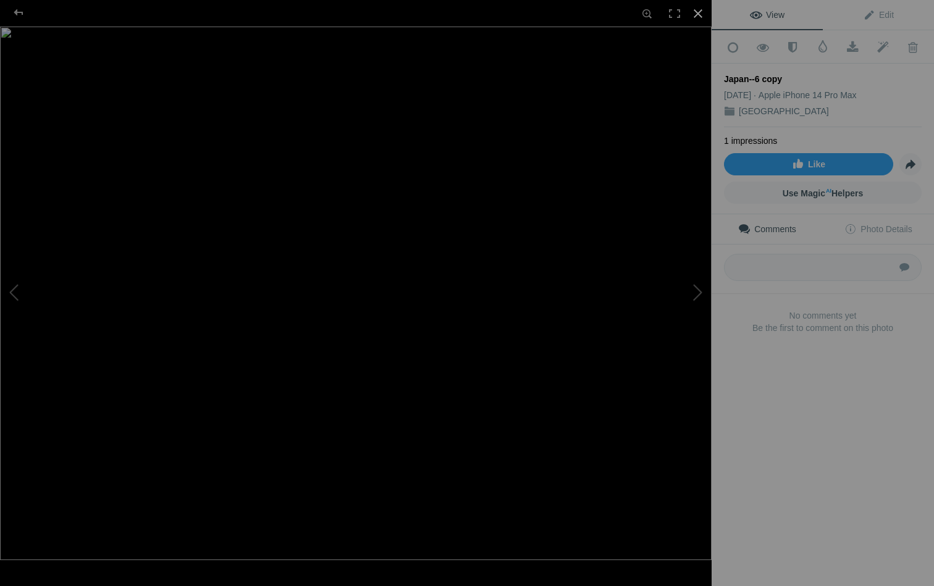
click at [698, 7] on div at bounding box center [698, 13] width 27 height 27
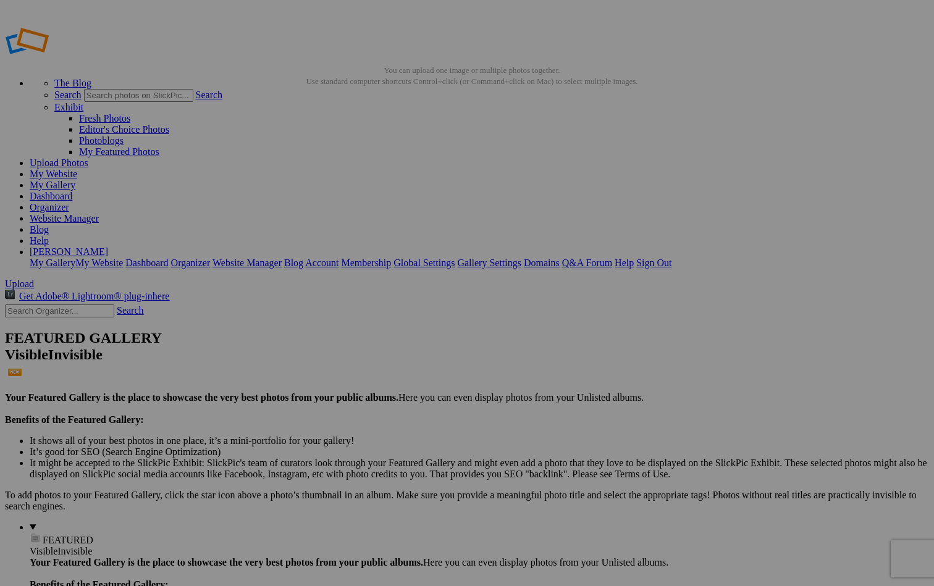
click at [385, 369] on span "Yes" at bounding box center [378, 374] width 14 height 11
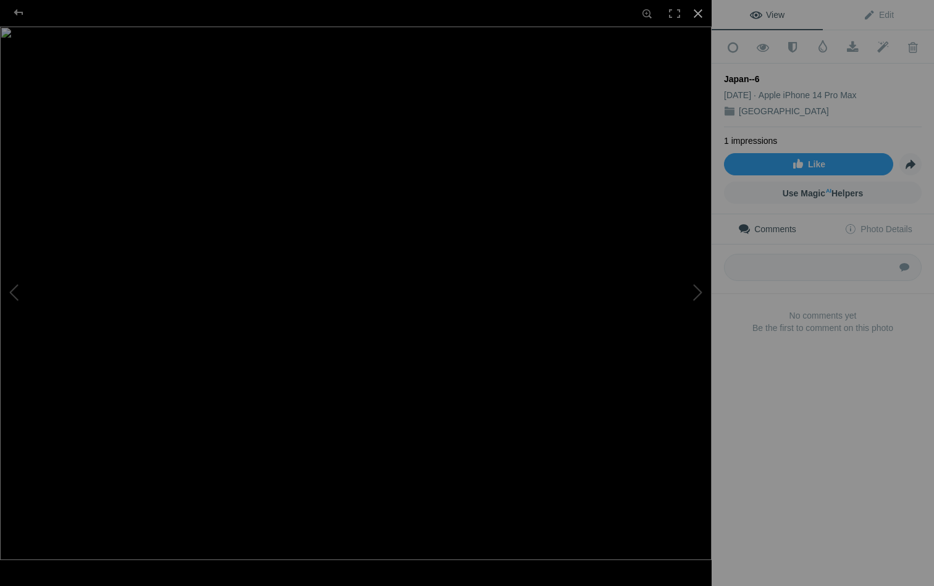
click at [698, 15] on div at bounding box center [698, 13] width 27 height 27
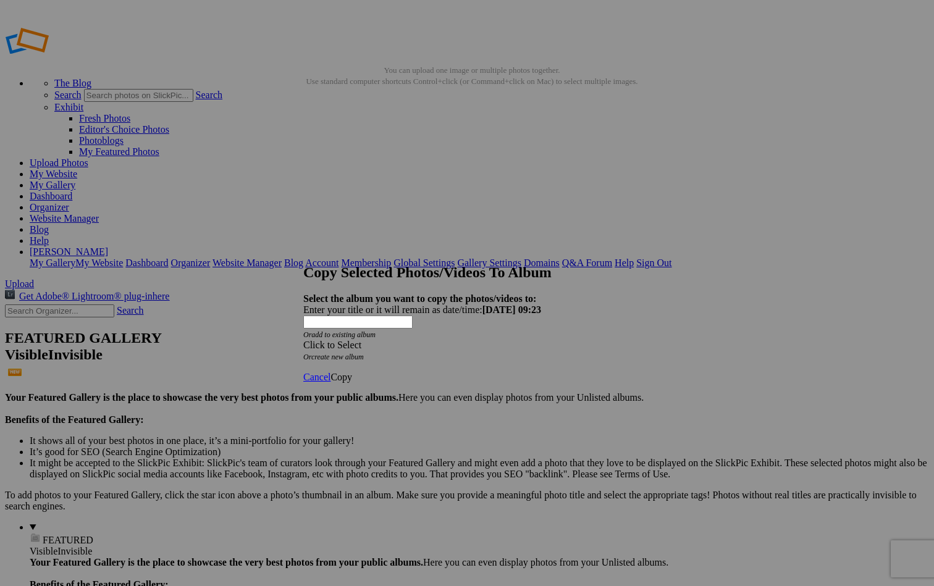
click at [457, 340] on div "Click to Select" at bounding box center [466, 345] width 327 height 11
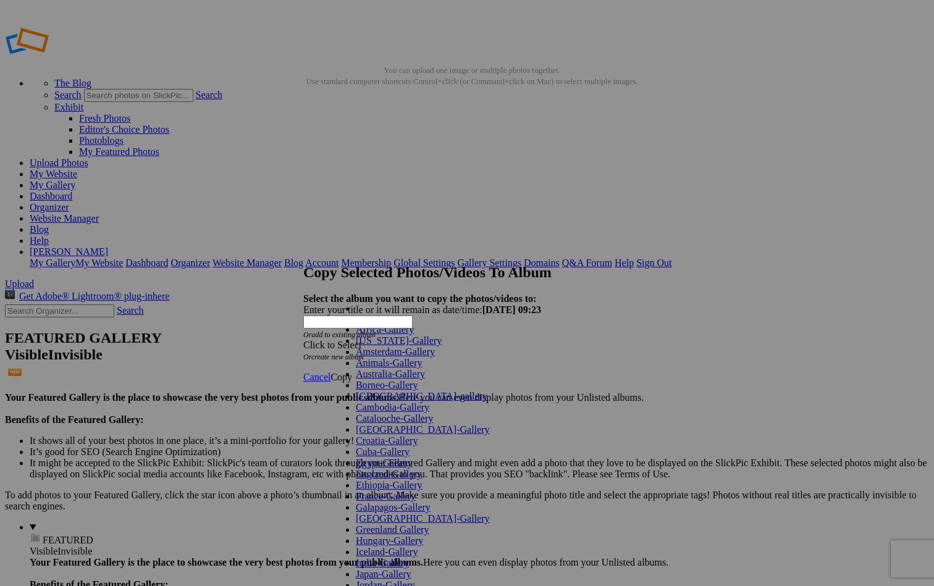
scroll to position [330, 0]
click at [392, 569] on link "Japan-Gallery" at bounding box center [384, 574] width 56 height 11
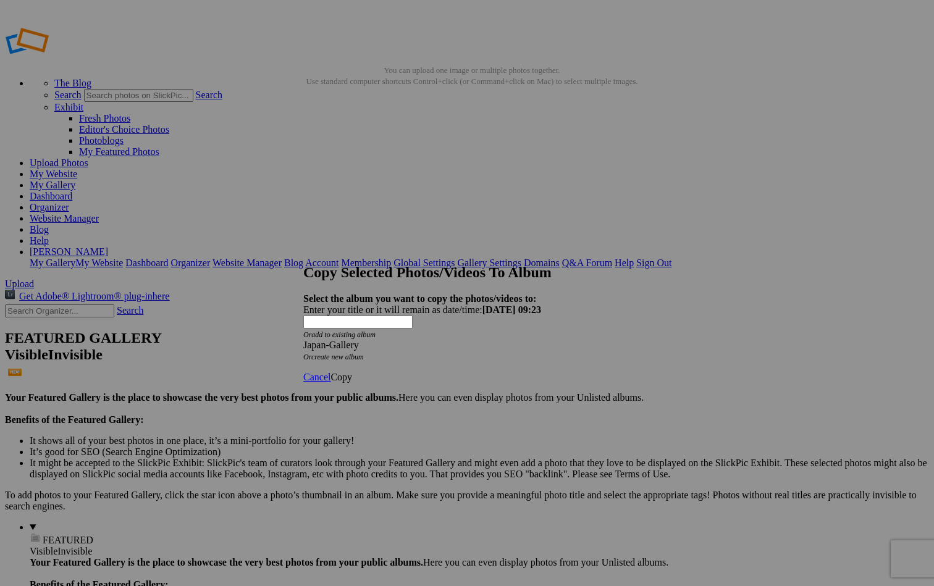
click at [352, 372] on span "Copy" at bounding box center [342, 377] width 22 height 11
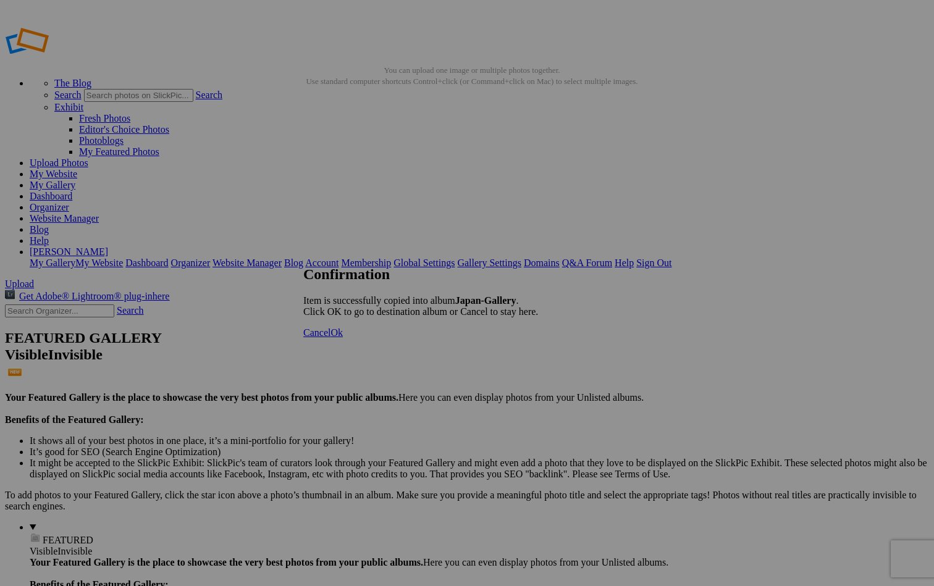
click at [343, 338] on link "Ok" at bounding box center [337, 332] width 12 height 11
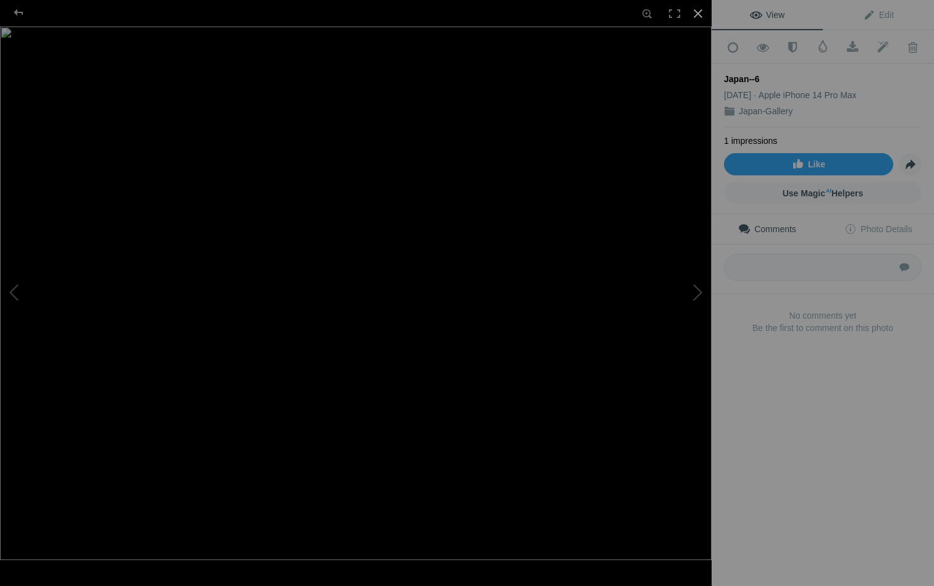
click at [702, 10] on div at bounding box center [698, 13] width 27 height 27
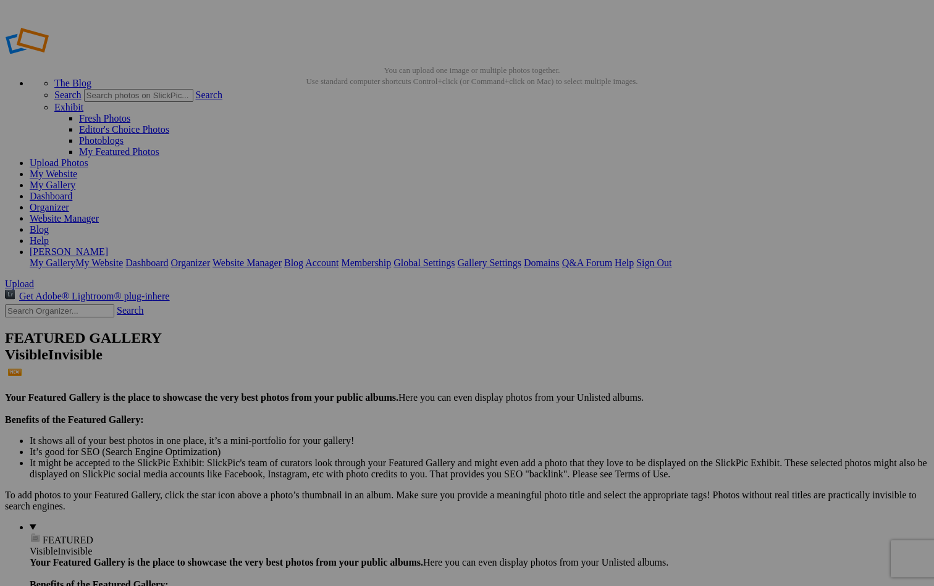
click at [385, 373] on span "Yes" at bounding box center [378, 374] width 14 height 11
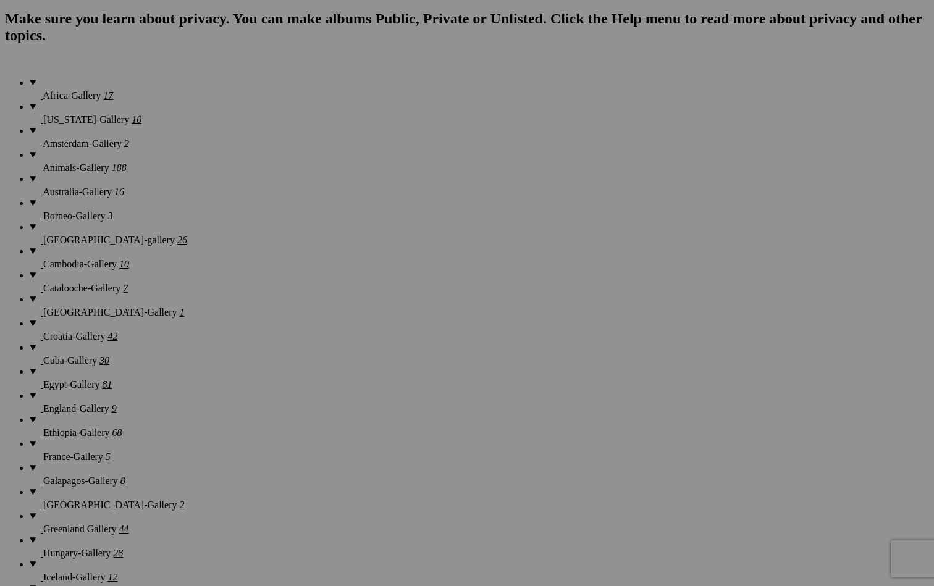
scroll to position [960, 0]
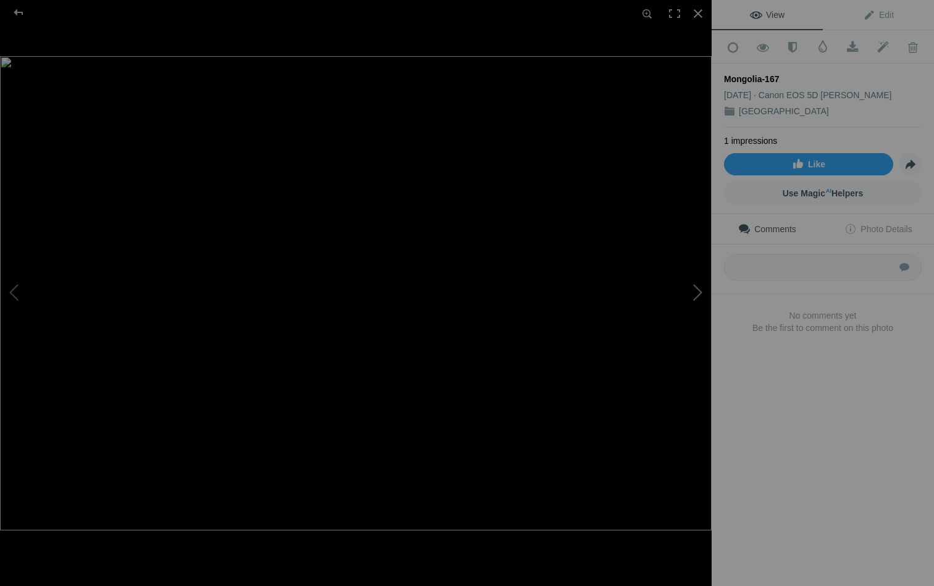
click at [700, 292] on button at bounding box center [665, 293] width 93 height 211
click at [19, 11] on div at bounding box center [18, 12] width 44 height 25
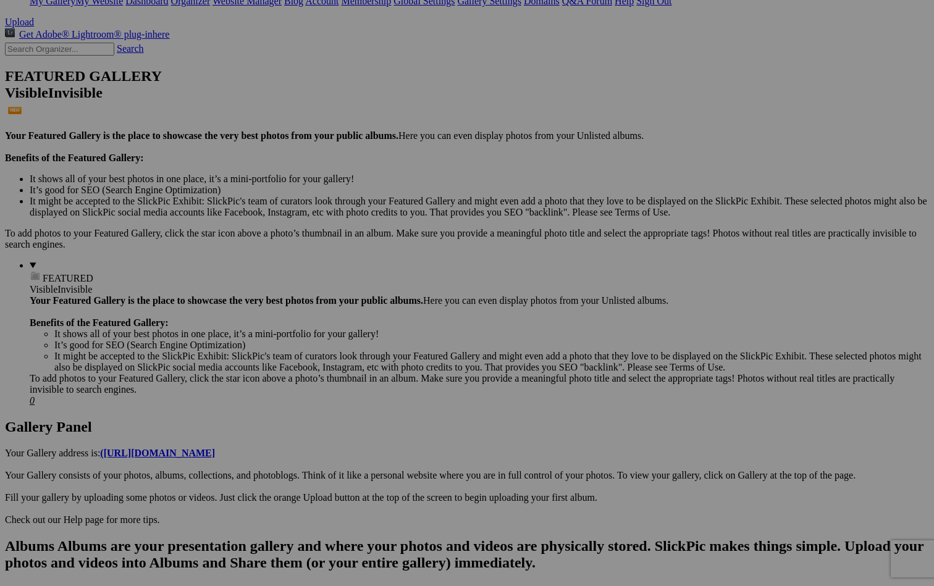
scroll to position [263, 0]
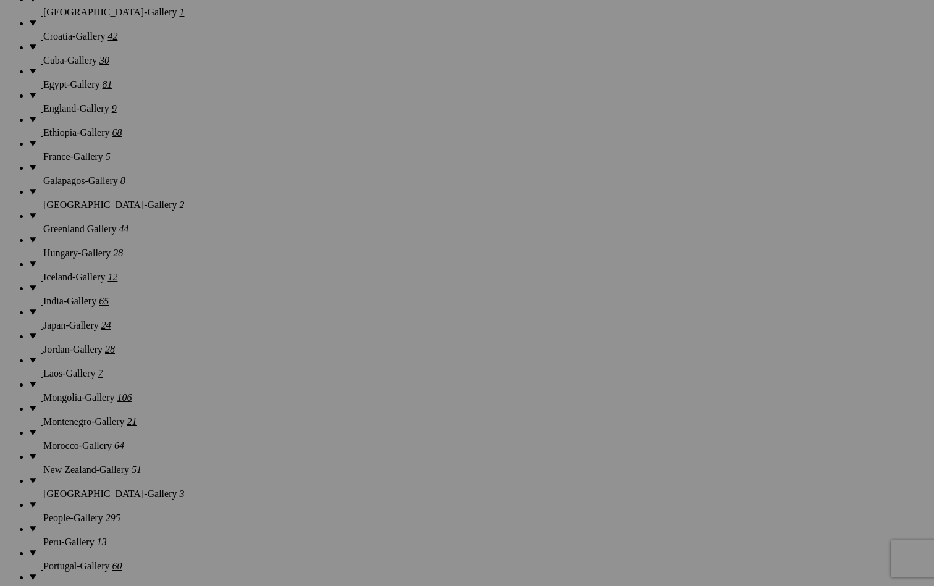
scroll to position [1239, 0]
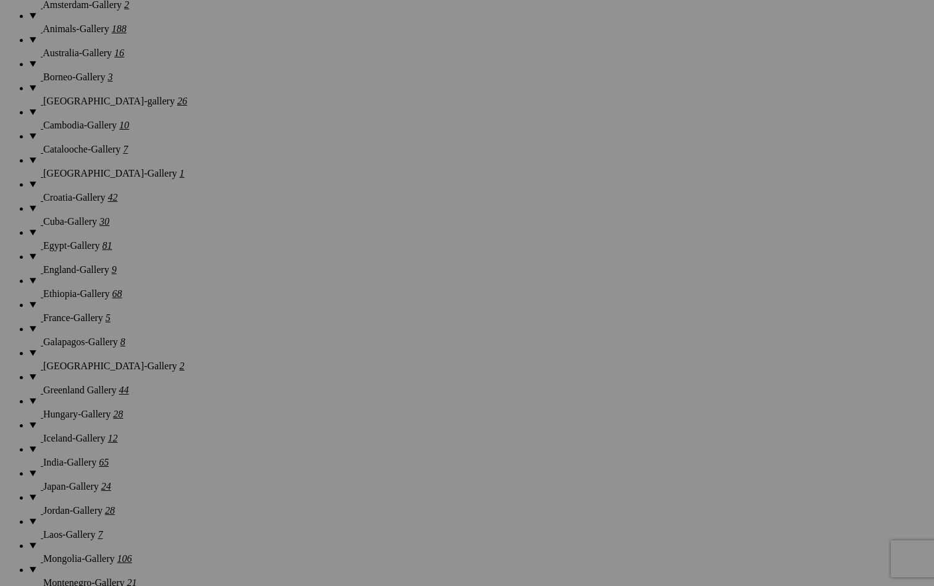
scroll to position [1088, 0]
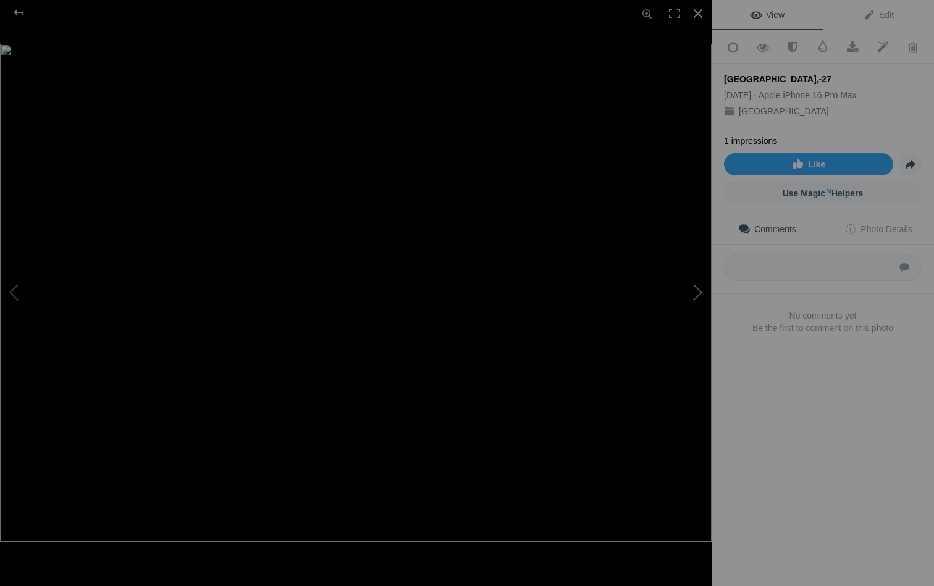
click at [702, 293] on button at bounding box center [665, 293] width 93 height 211
click at [20, 288] on button at bounding box center [46, 293] width 93 height 211
click at [20, 12] on div at bounding box center [18, 12] width 44 height 25
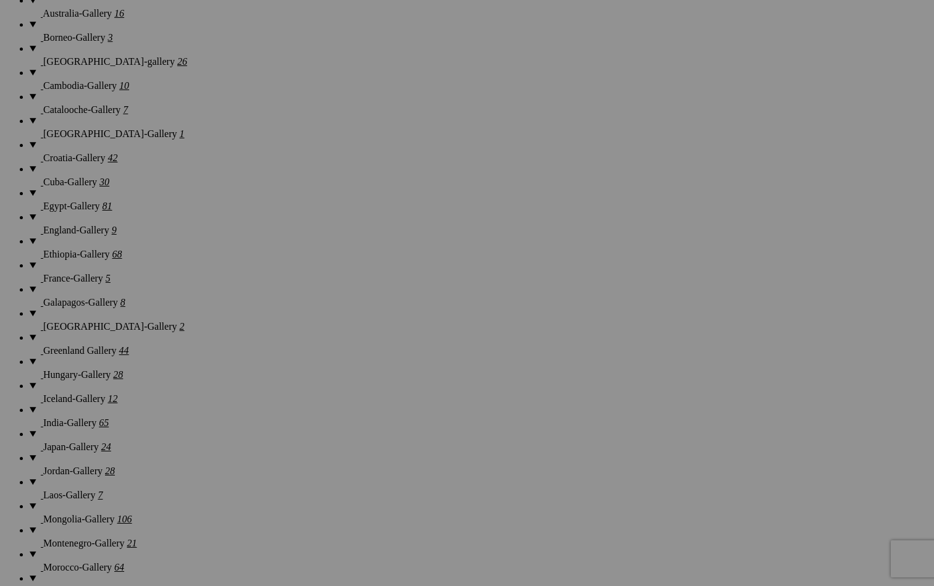
scroll to position [1126, 0]
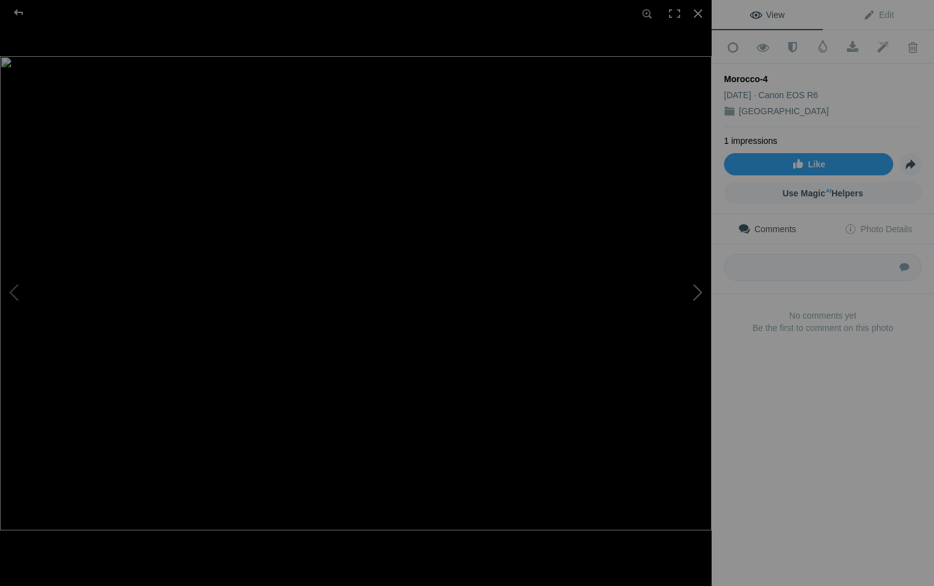
click at [692, 292] on button at bounding box center [665, 293] width 93 height 211
click at [20, 6] on div at bounding box center [18, 12] width 44 height 25
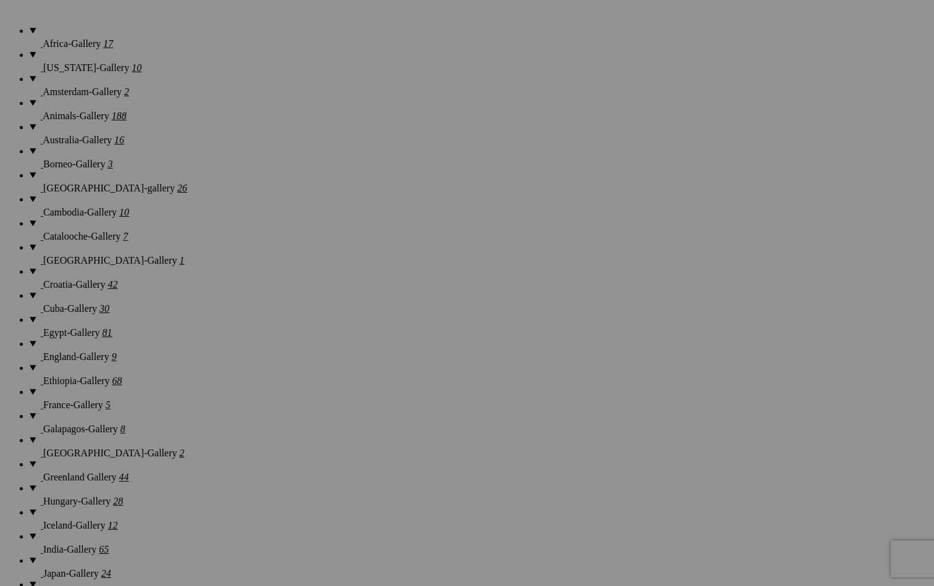
scroll to position [1044, 0]
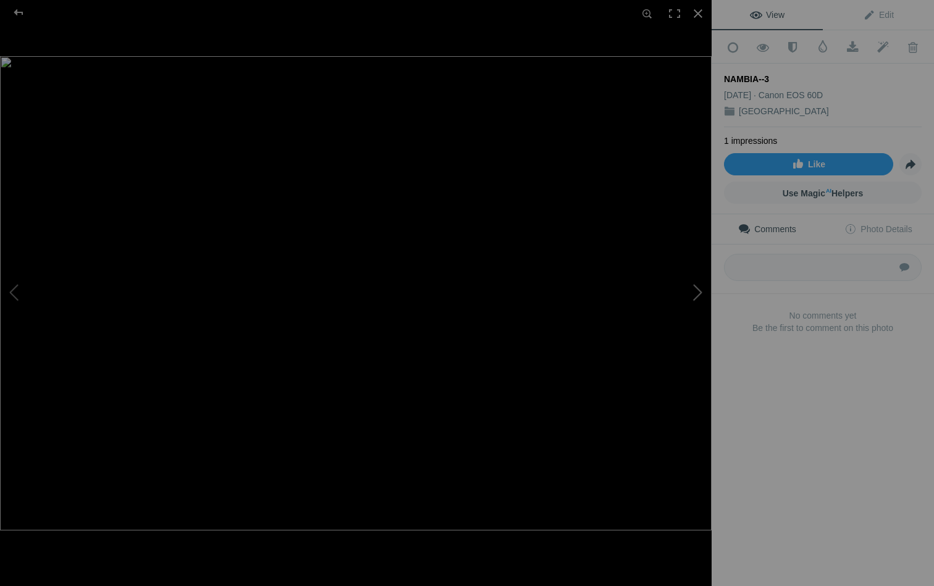
click at [701, 289] on button at bounding box center [665, 293] width 93 height 211
click at [17, 12] on div at bounding box center [18, 12] width 44 height 25
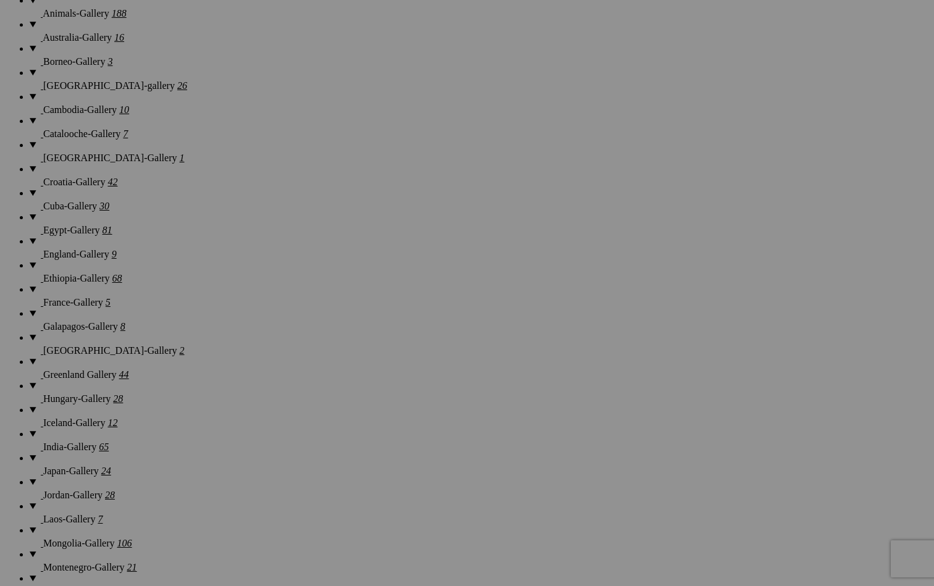
scroll to position [1097, 0]
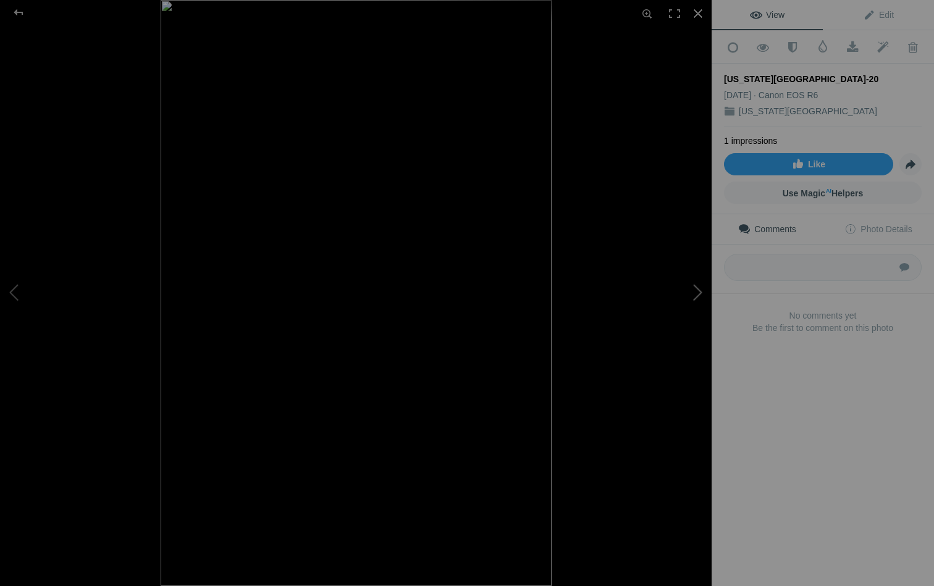
click at [696, 290] on button at bounding box center [665, 293] width 93 height 211
click at [13, 11] on div at bounding box center [18, 12] width 44 height 25
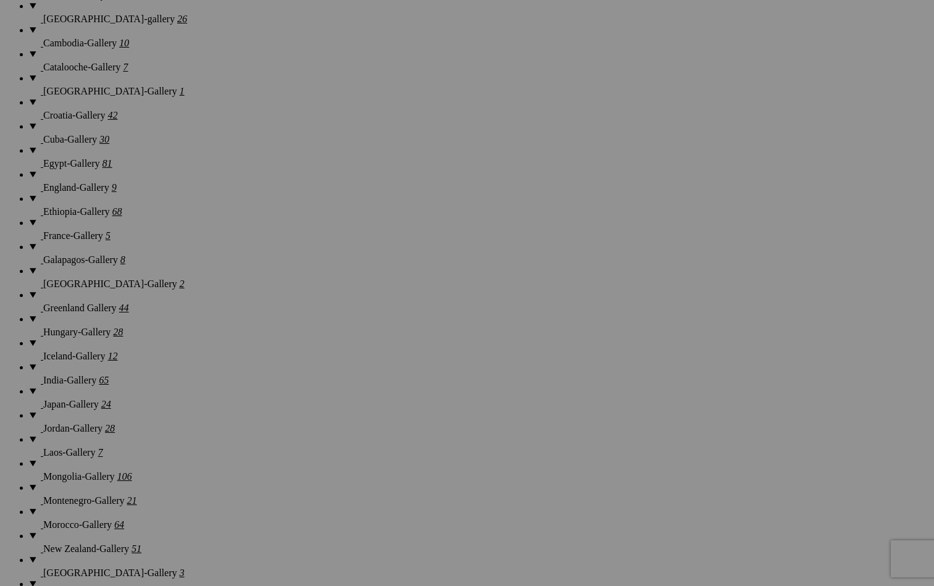
scroll to position [1168, 0]
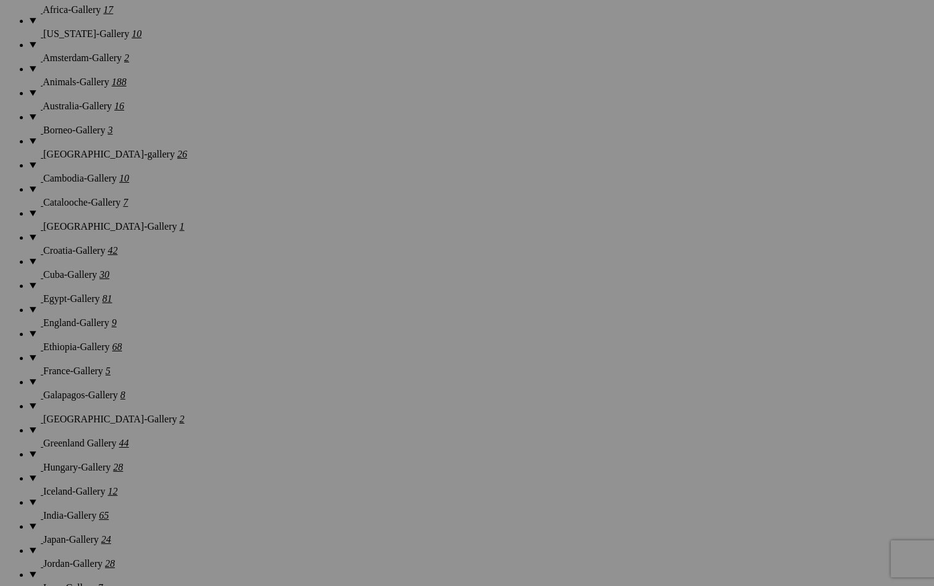
scroll to position [1258, 0]
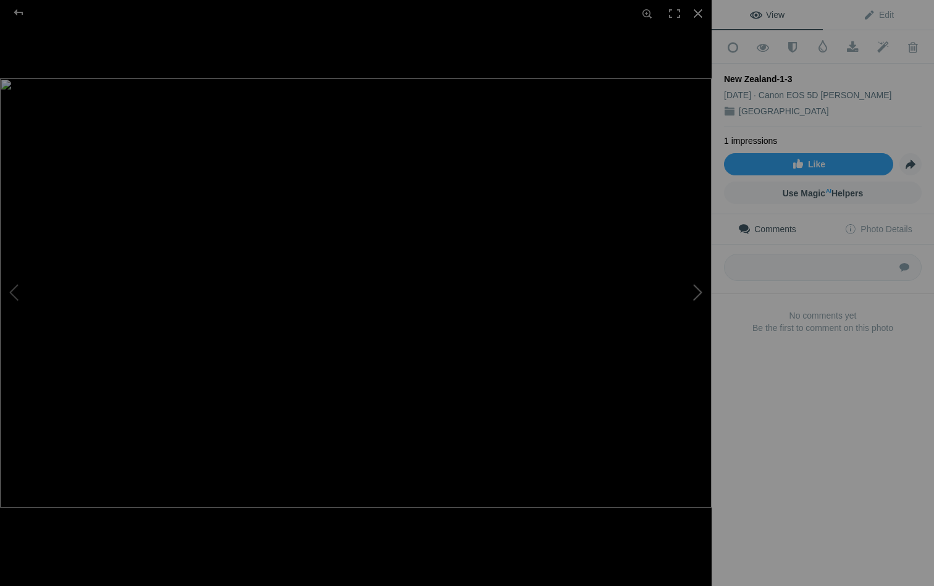
click at [698, 290] on button at bounding box center [665, 293] width 93 height 211
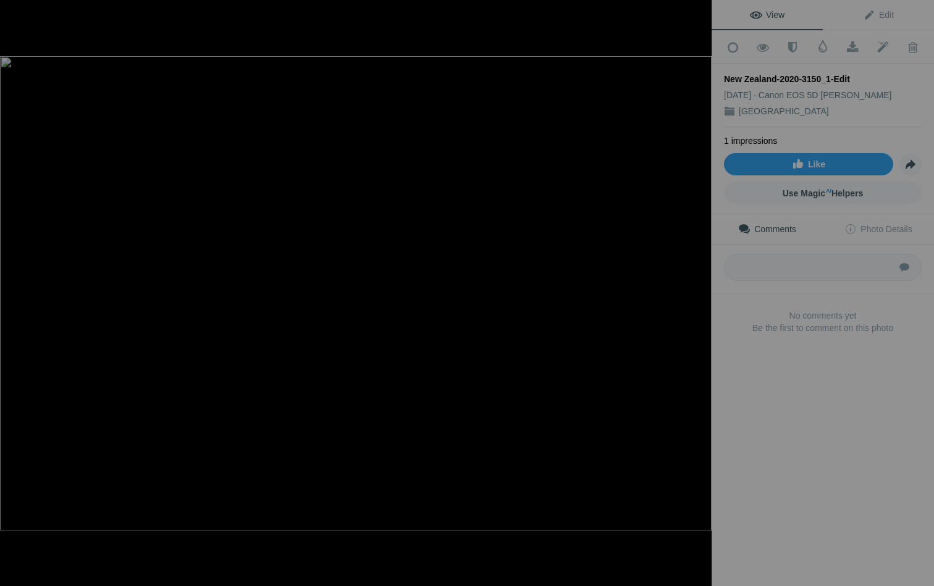
click at [698, 290] on button at bounding box center [665, 293] width 93 height 211
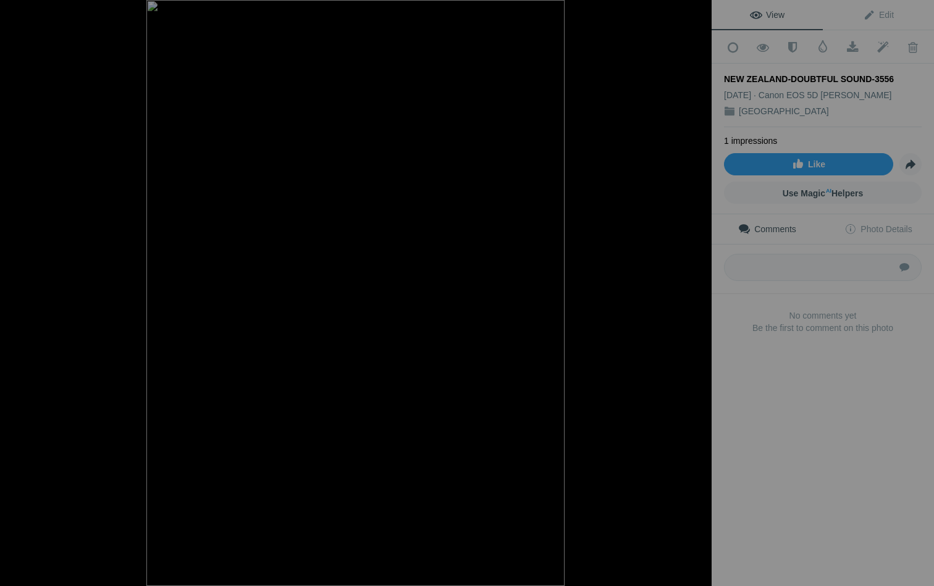
click at [698, 290] on button at bounding box center [665, 293] width 93 height 211
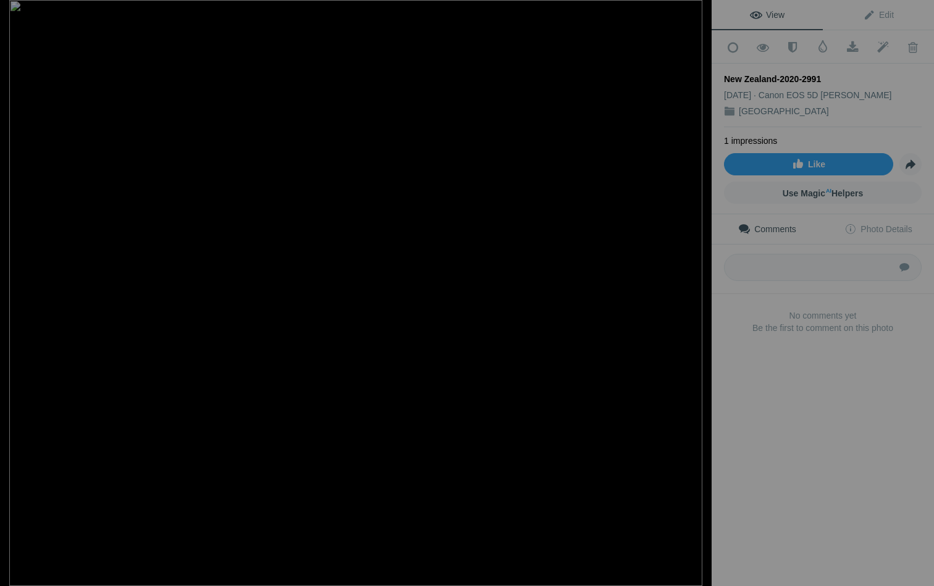
click at [698, 290] on button at bounding box center [665, 293] width 93 height 211
click at [391, 459] on img at bounding box center [356, 293] width 712 height 474
click at [19, 8] on div at bounding box center [18, 12] width 44 height 25
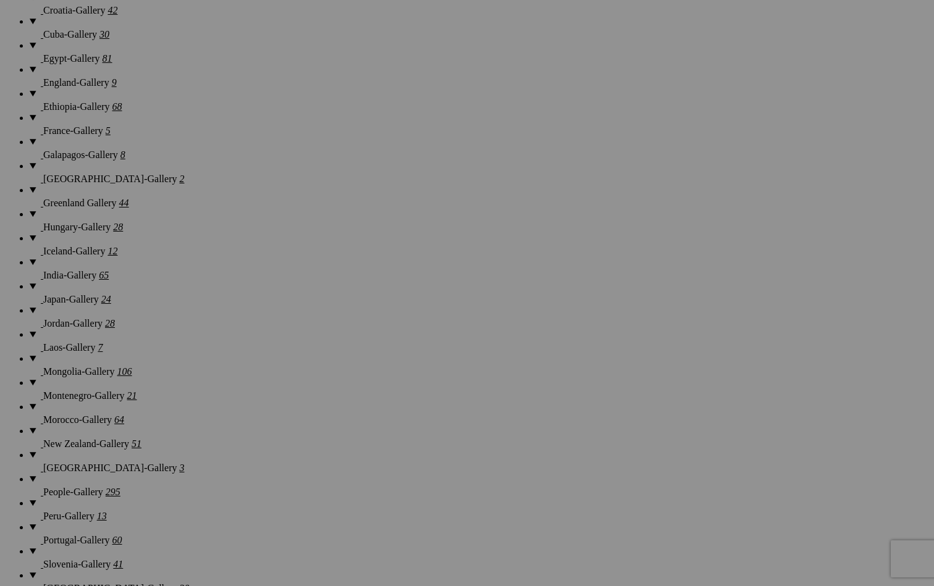
scroll to position [1263, 0]
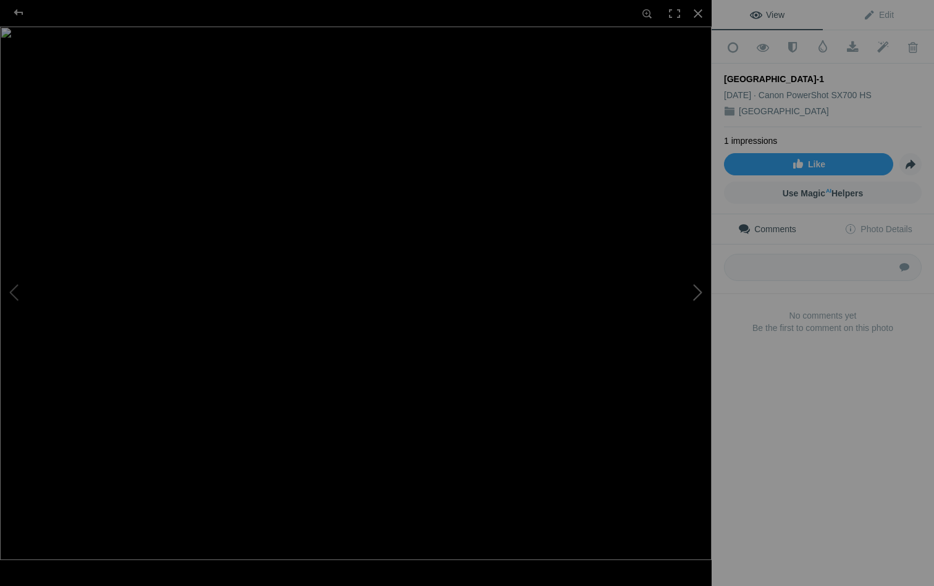
click at [696, 292] on button at bounding box center [665, 293] width 93 height 211
click at [23, 14] on div at bounding box center [18, 12] width 44 height 25
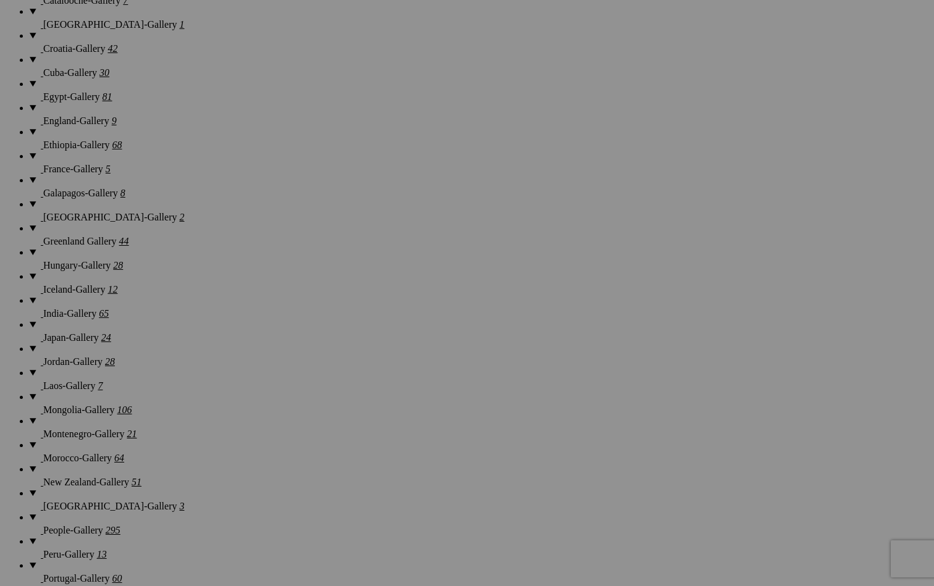
scroll to position [1268, 0]
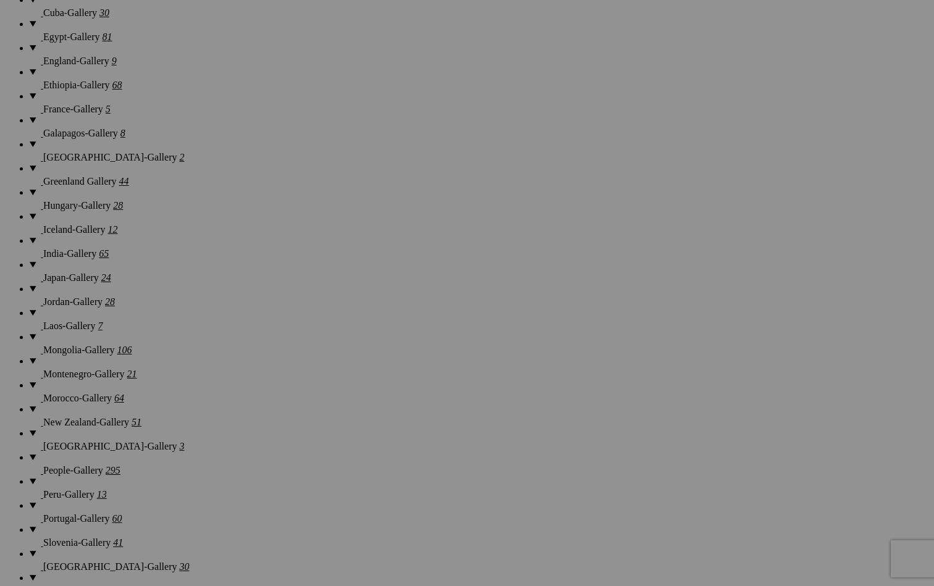
scroll to position [1289, 0]
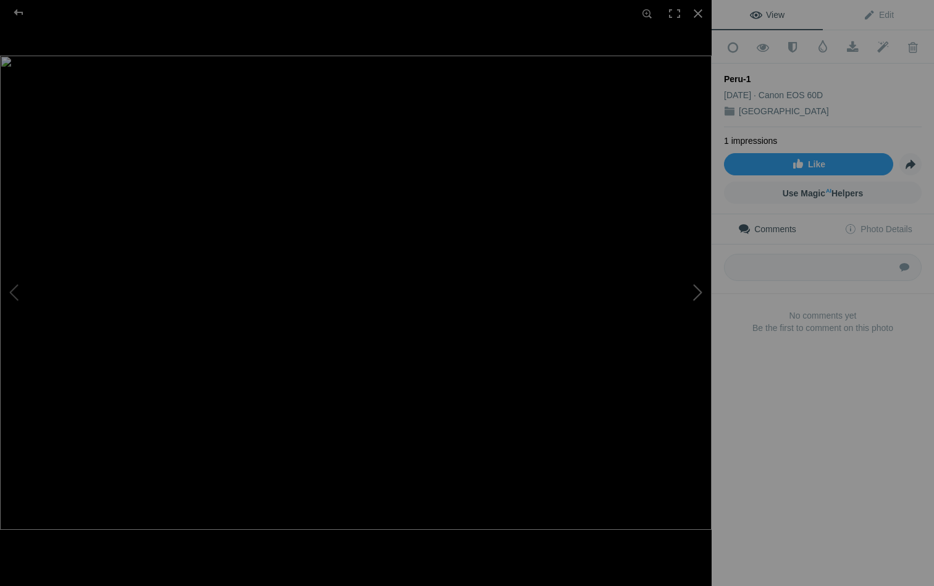
click at [694, 288] on button at bounding box center [665, 293] width 93 height 211
click at [20, 12] on div at bounding box center [18, 12] width 44 height 25
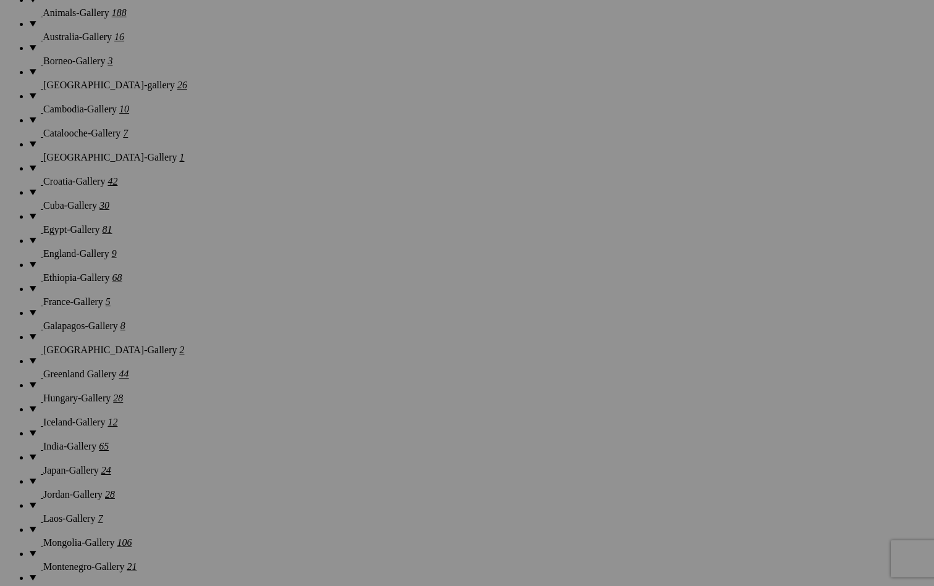
scroll to position [1286, 0]
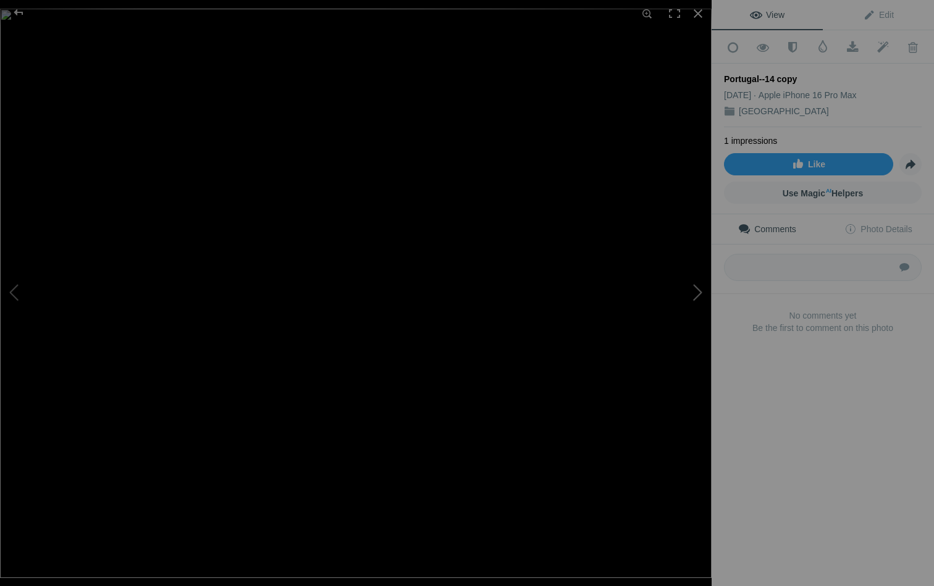
click at [700, 293] on button at bounding box center [665, 293] width 93 height 211
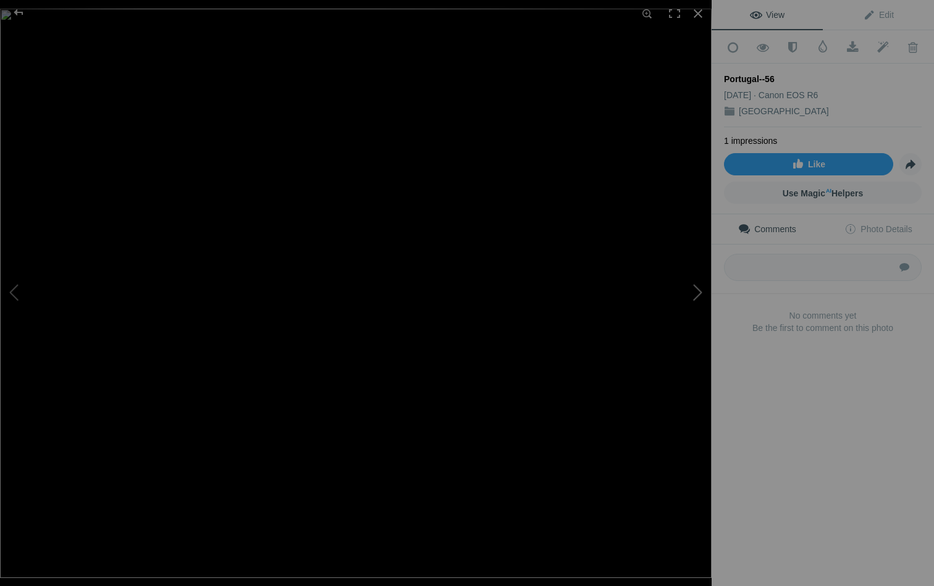
click at [700, 293] on button at bounding box center [665, 293] width 93 height 211
click at [19, 11] on div at bounding box center [18, 12] width 44 height 25
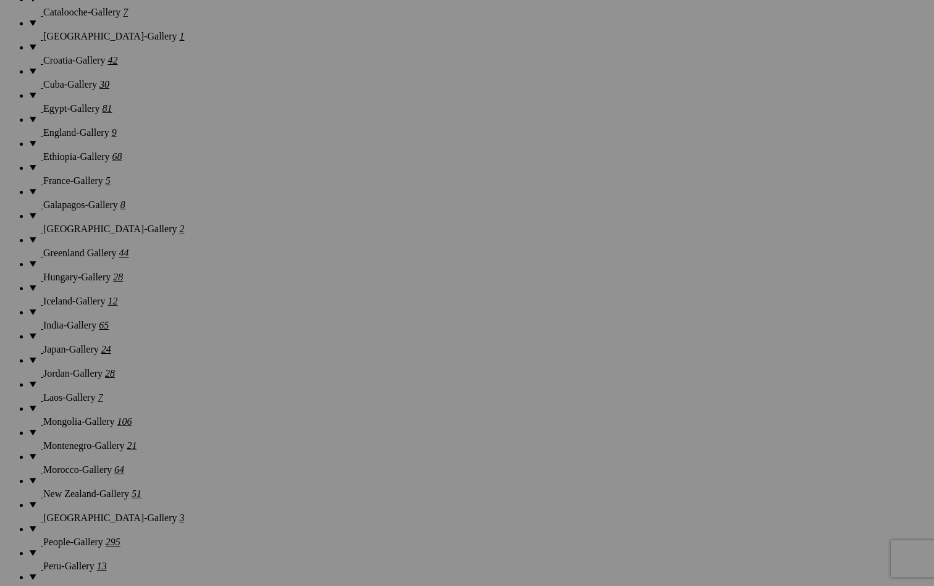
scroll to position [1222, 0]
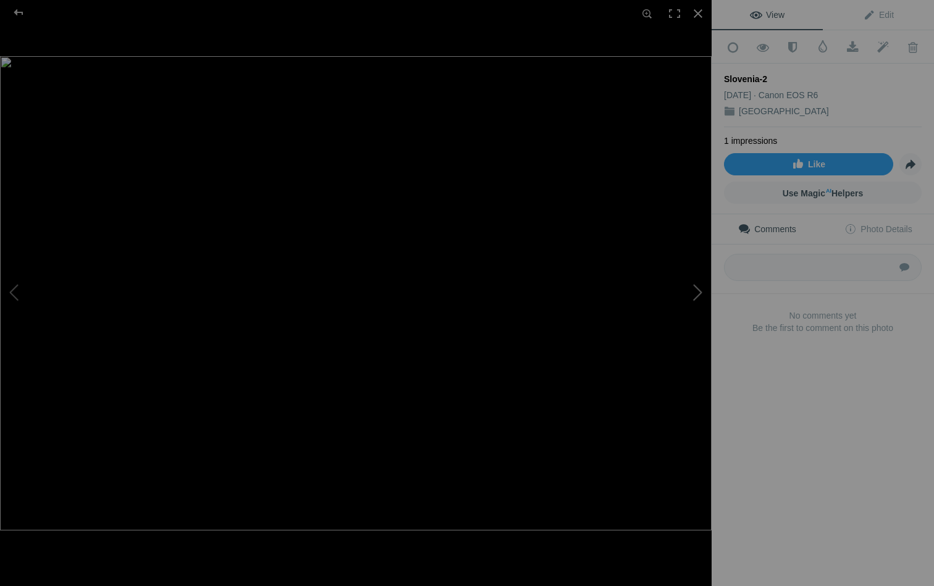
click at [697, 294] on button at bounding box center [665, 293] width 93 height 211
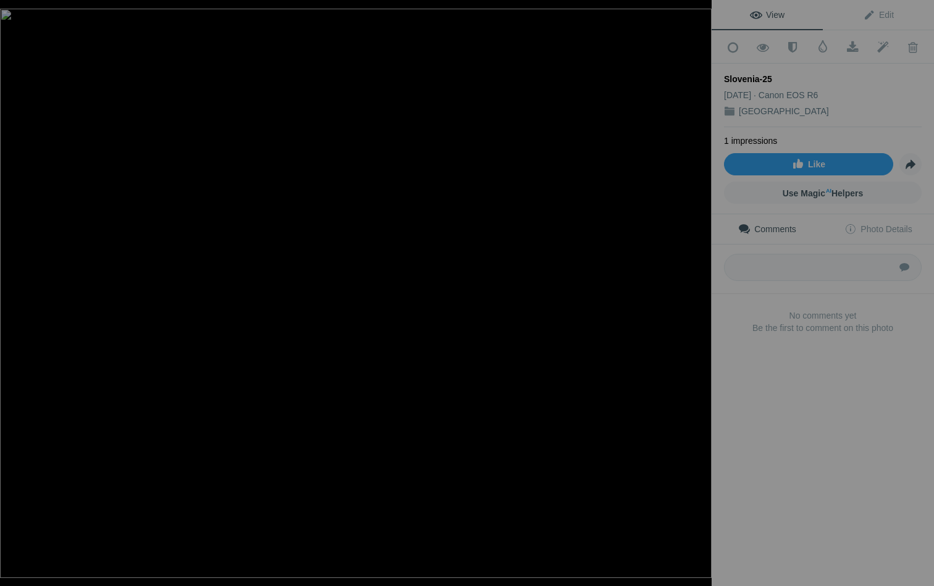
click at [697, 294] on button at bounding box center [665, 293] width 93 height 211
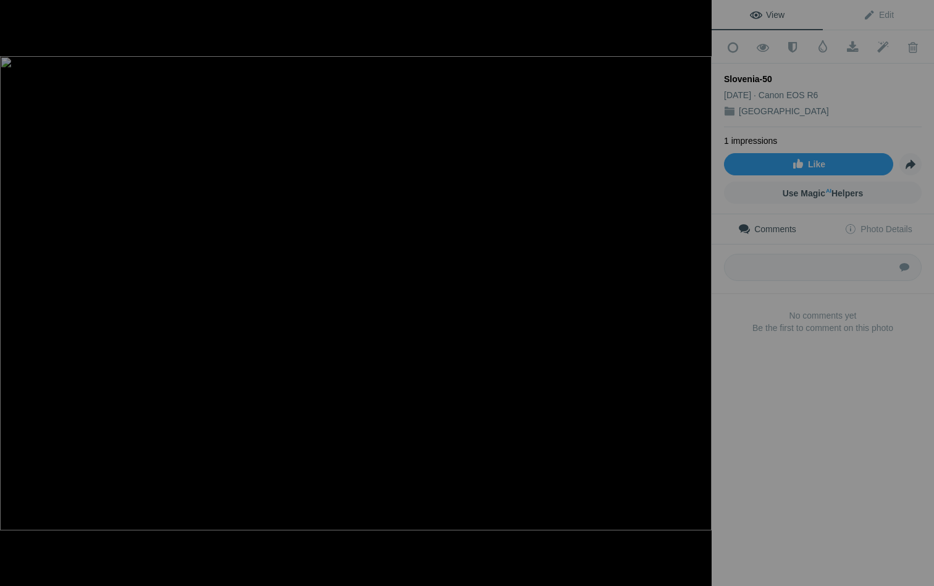
click at [697, 294] on button at bounding box center [665, 293] width 93 height 211
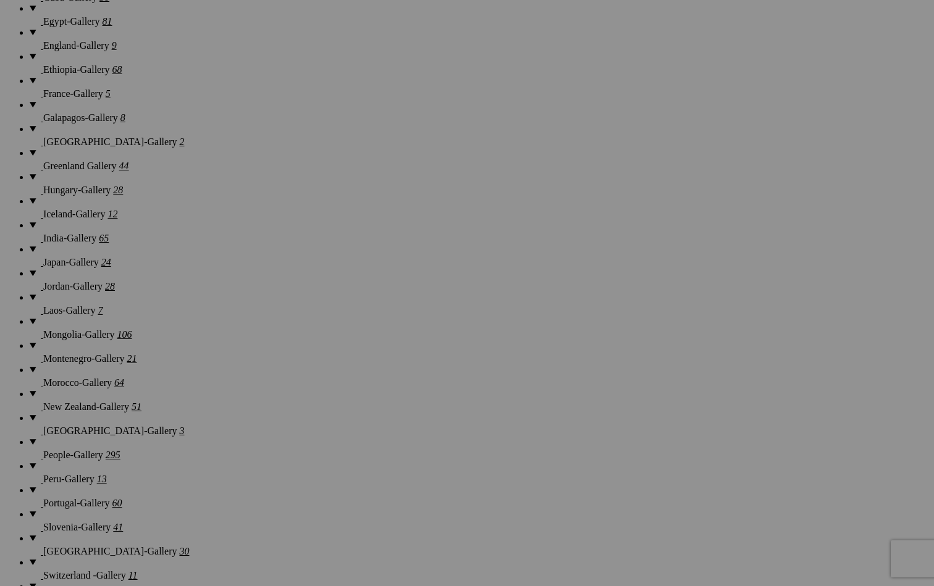
scroll to position [1218, 0]
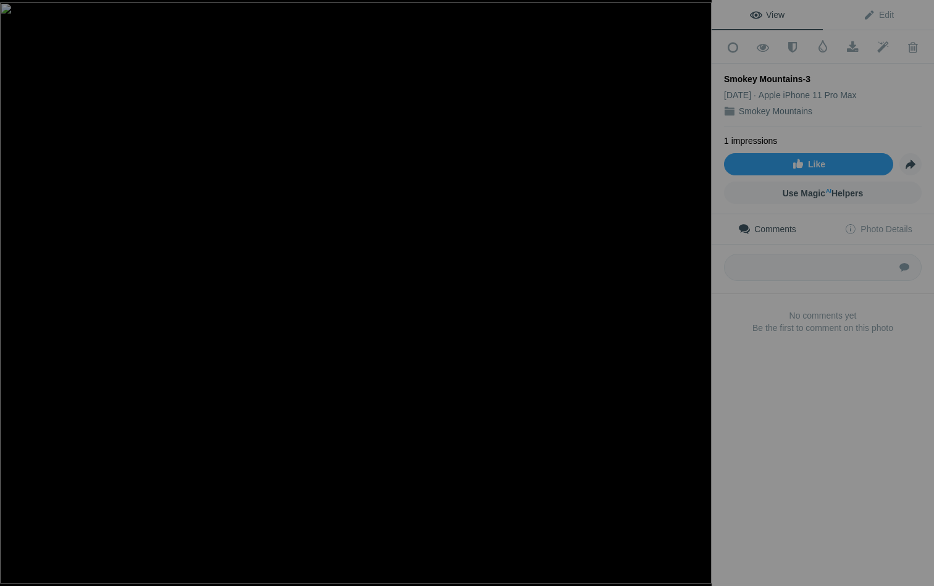
click at [697, 289] on button at bounding box center [665, 293] width 93 height 211
click at [19, 12] on div at bounding box center [18, 12] width 44 height 25
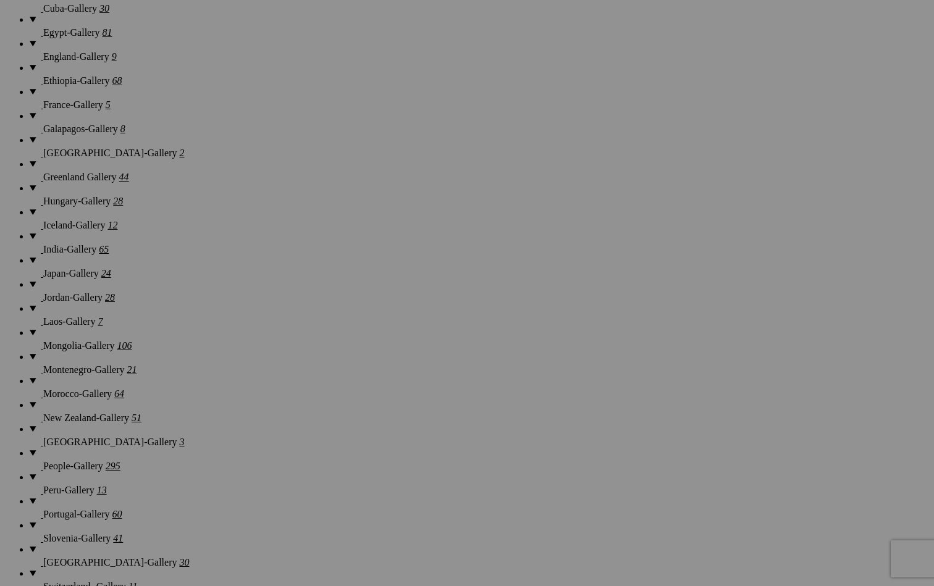
scroll to position [1304, 0]
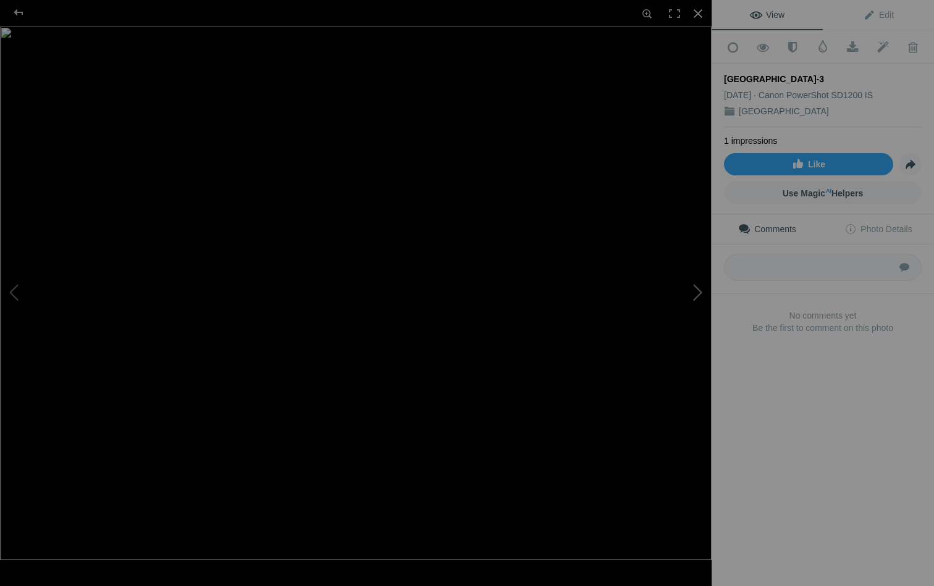
click at [696, 289] on button at bounding box center [665, 293] width 93 height 211
click at [20, 9] on div at bounding box center [18, 12] width 44 height 25
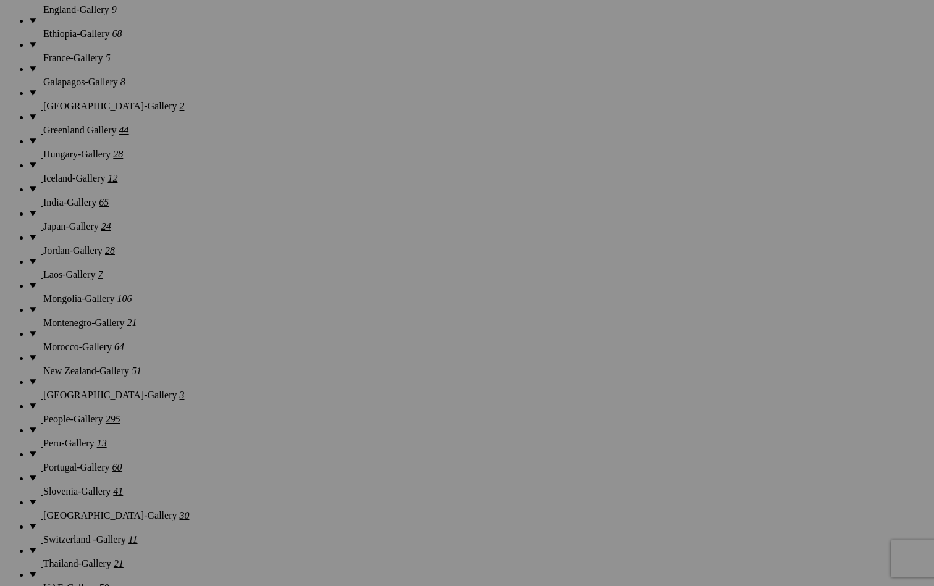
scroll to position [1364, 0]
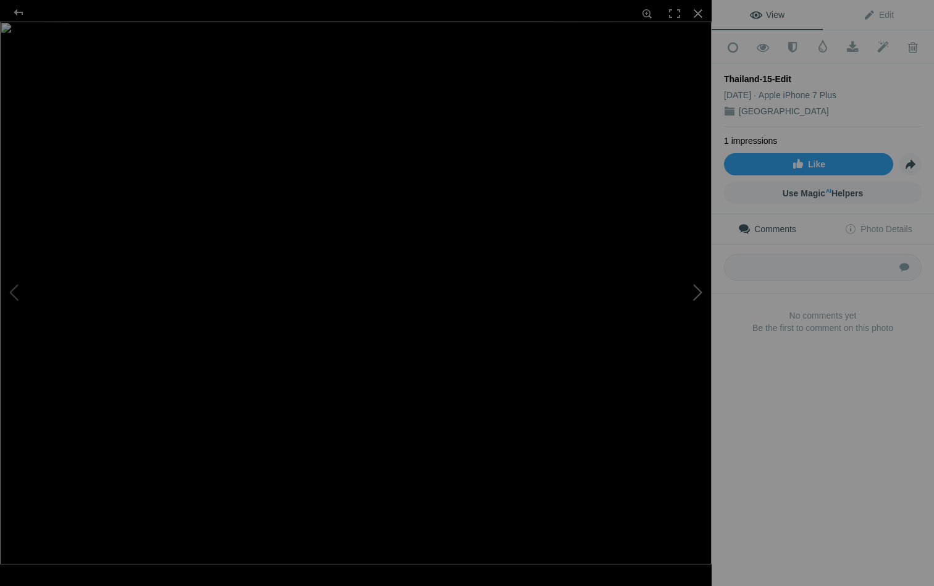
click at [698, 292] on button at bounding box center [665, 293] width 93 height 211
click at [17, 14] on div at bounding box center [18, 12] width 44 height 25
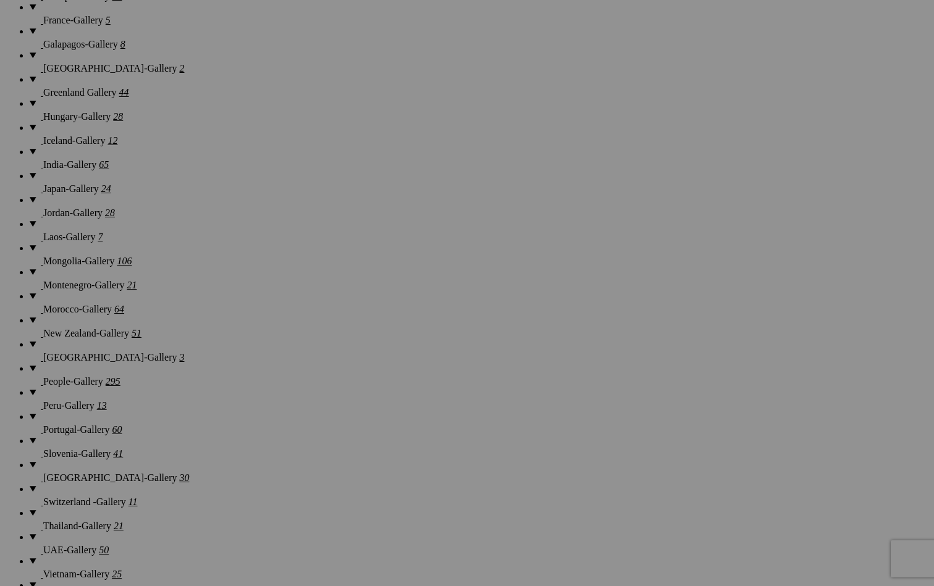
scroll to position [1396, 0]
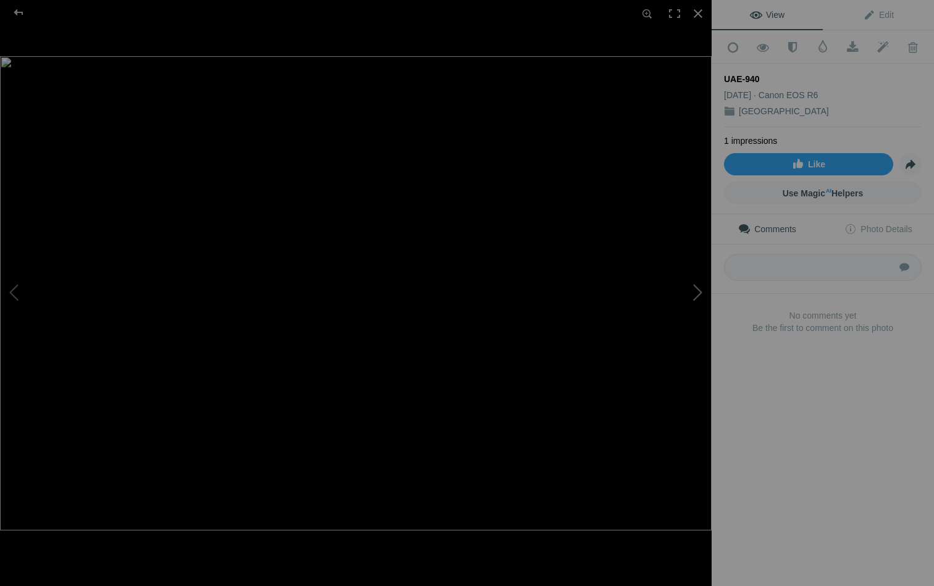
click at [701, 295] on button at bounding box center [665, 293] width 93 height 211
click at [25, 14] on div at bounding box center [18, 12] width 44 height 25
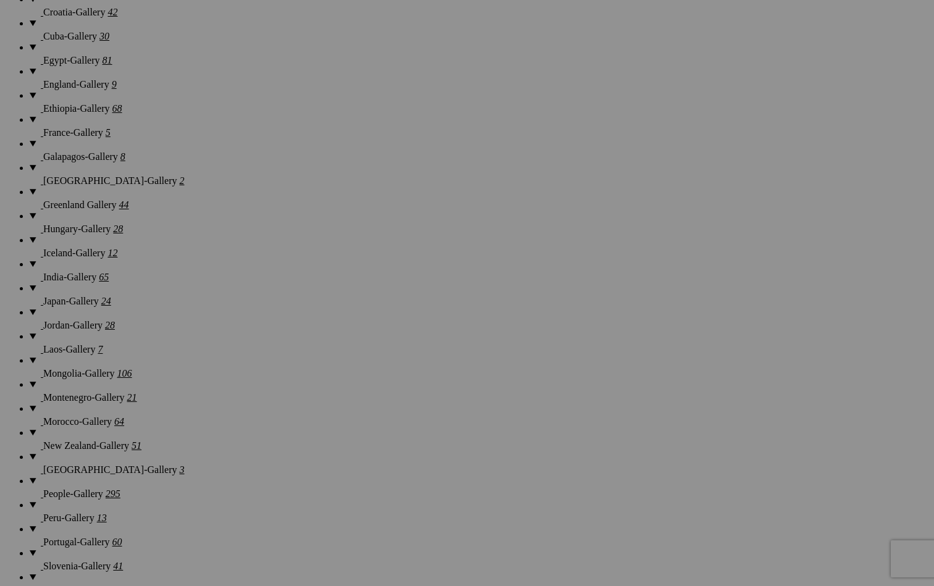
scroll to position [1268, 0]
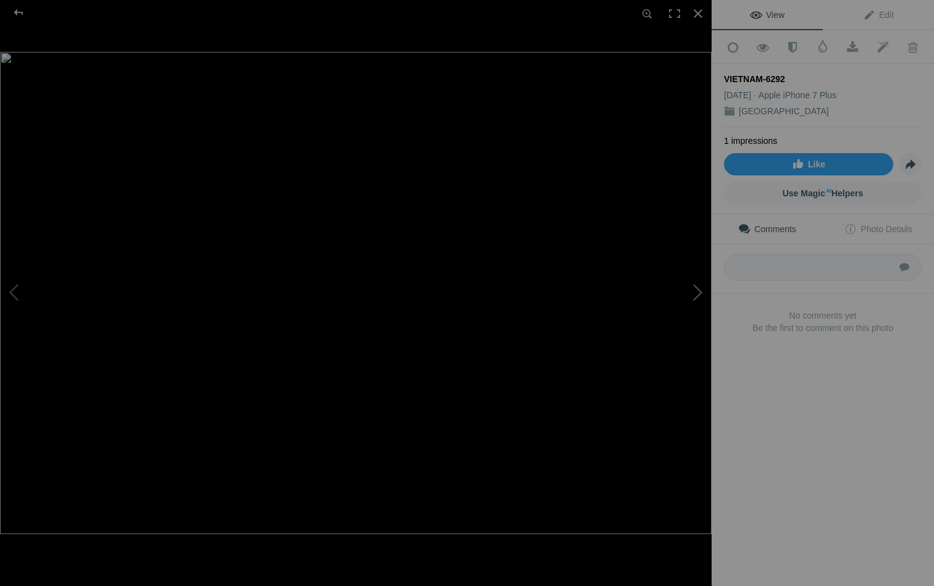
click at [700, 294] on button at bounding box center [665, 293] width 93 height 211
click at [20, 15] on div at bounding box center [18, 12] width 44 height 25
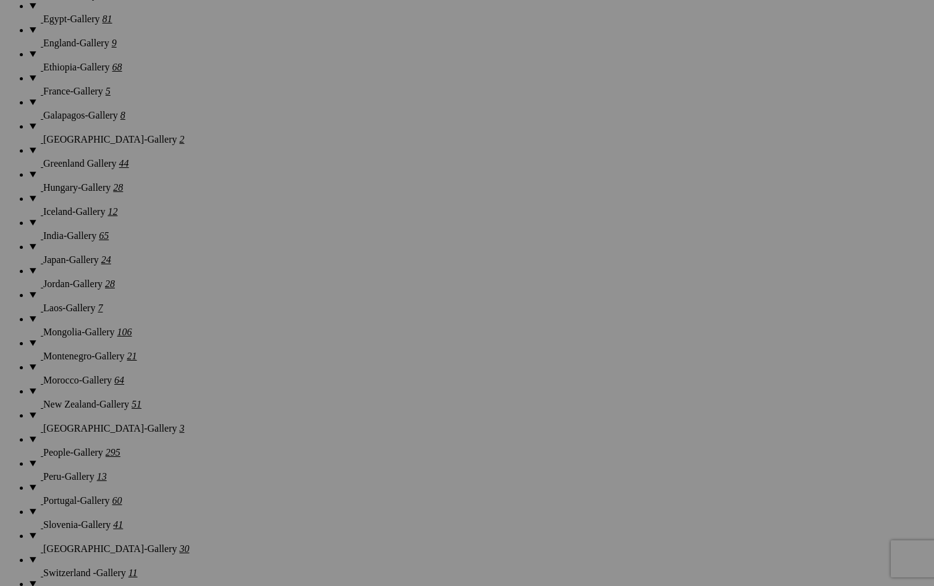
scroll to position [1307, 0]
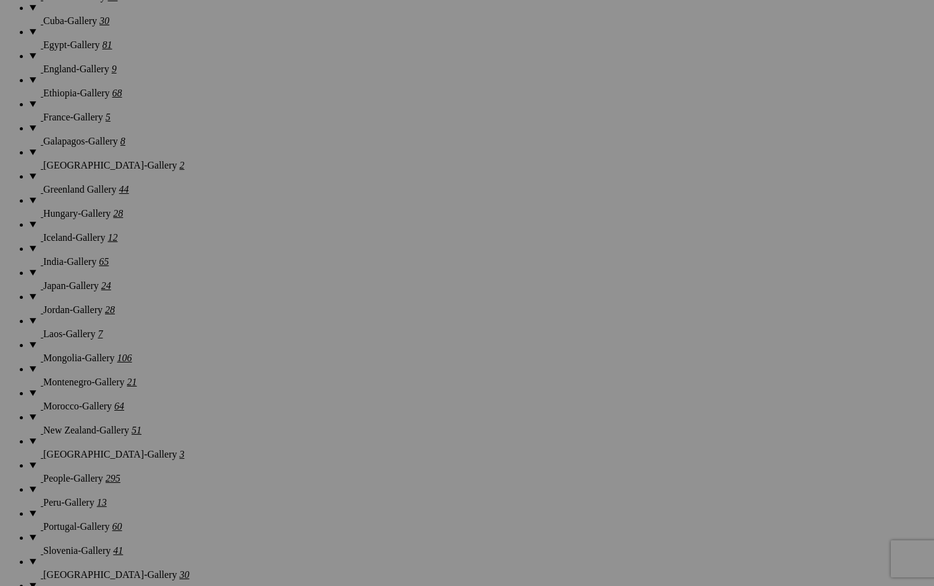
scroll to position [1270, 0]
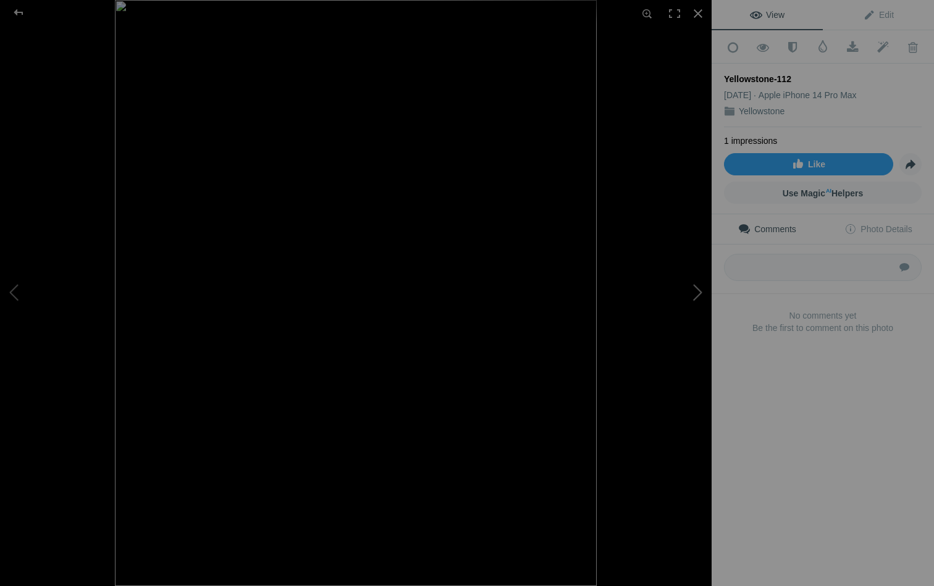
click at [699, 293] on button at bounding box center [665, 293] width 93 height 211
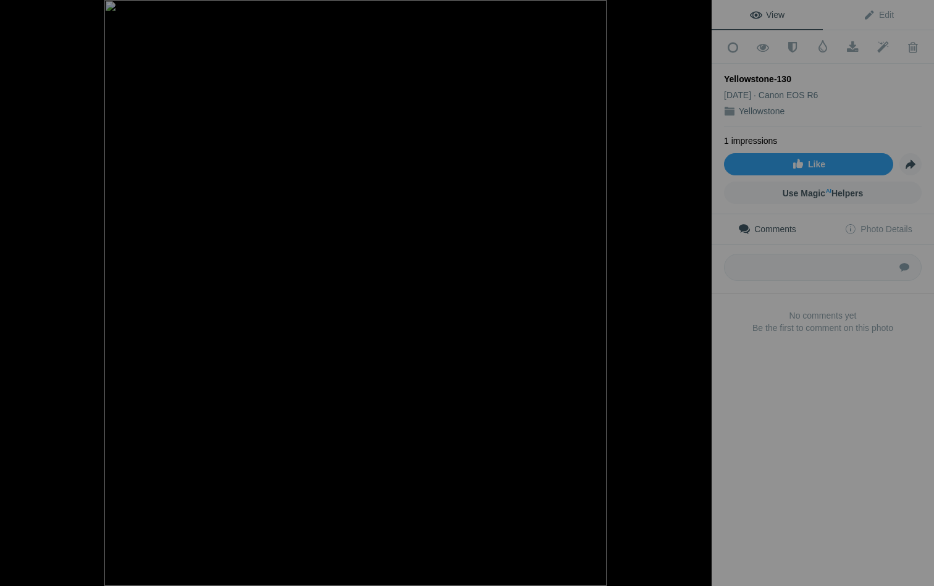
click at [699, 293] on button at bounding box center [665, 293] width 93 height 211
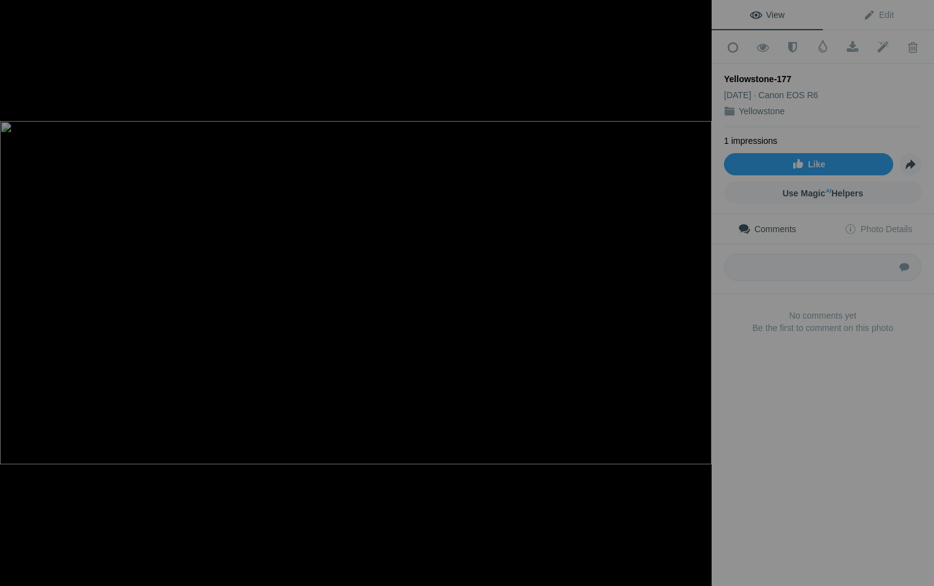
click at [699, 293] on button at bounding box center [665, 293] width 93 height 211
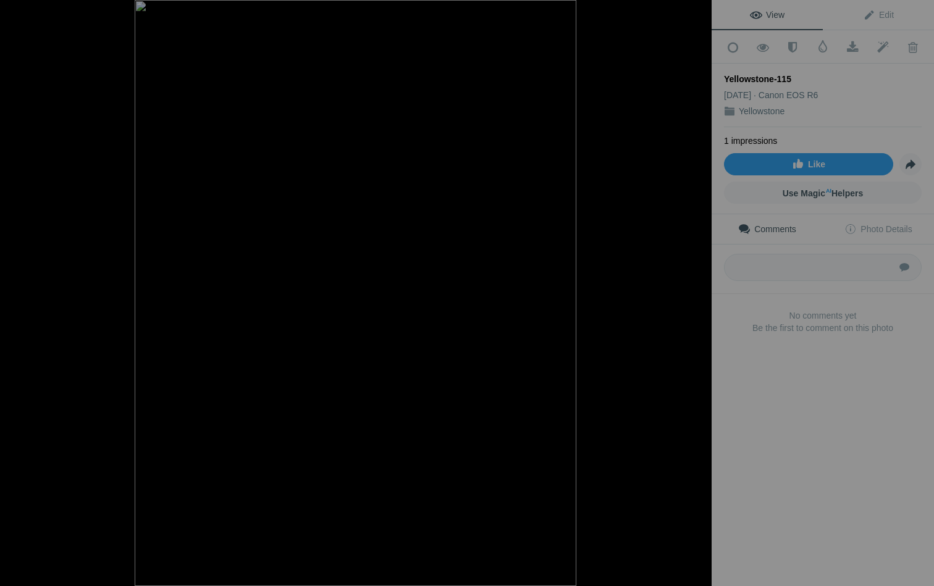
click at [699, 293] on button at bounding box center [665, 293] width 93 height 211
click at [18, 12] on div at bounding box center [18, 12] width 44 height 25
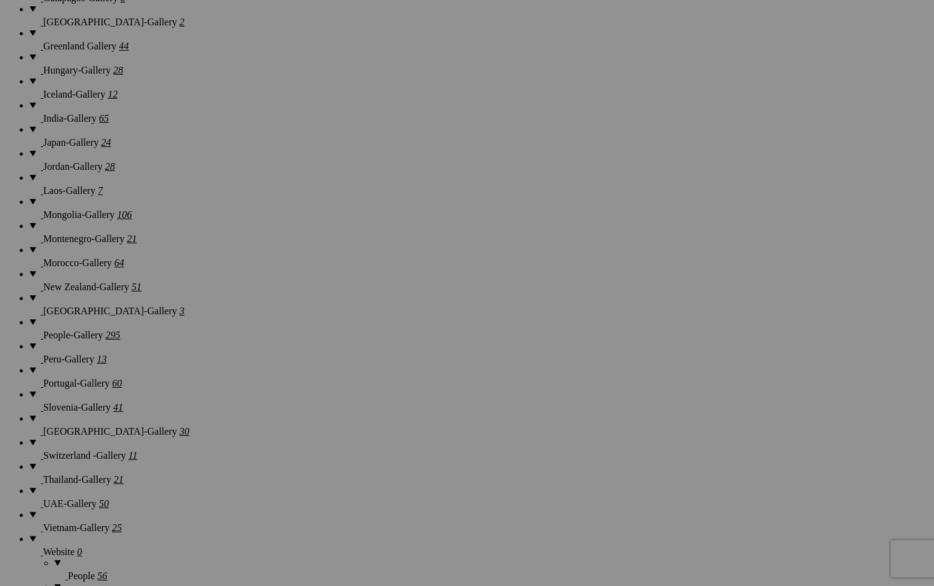
scroll to position [1428, 0]
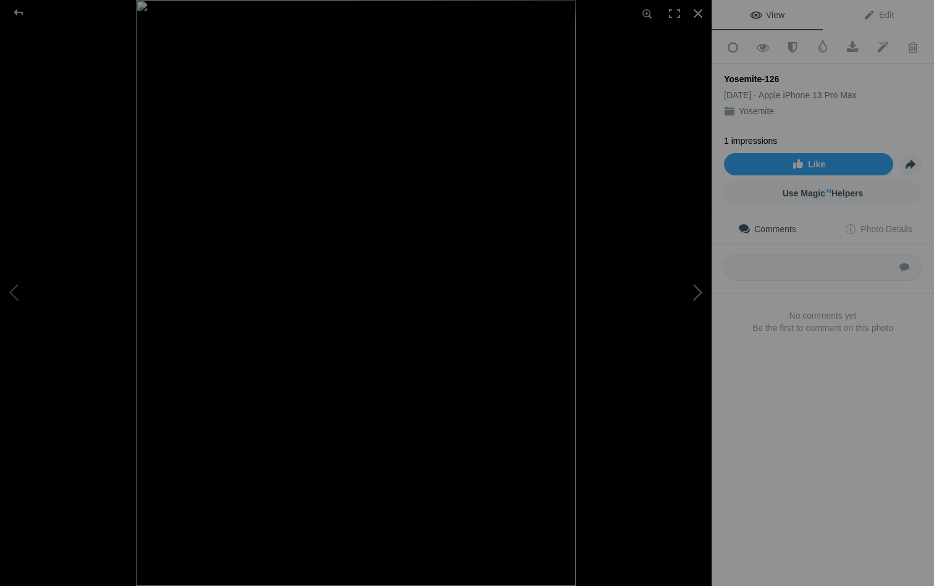
click at [695, 292] on button at bounding box center [665, 293] width 93 height 211
click at [698, 293] on button at bounding box center [665, 293] width 93 height 211
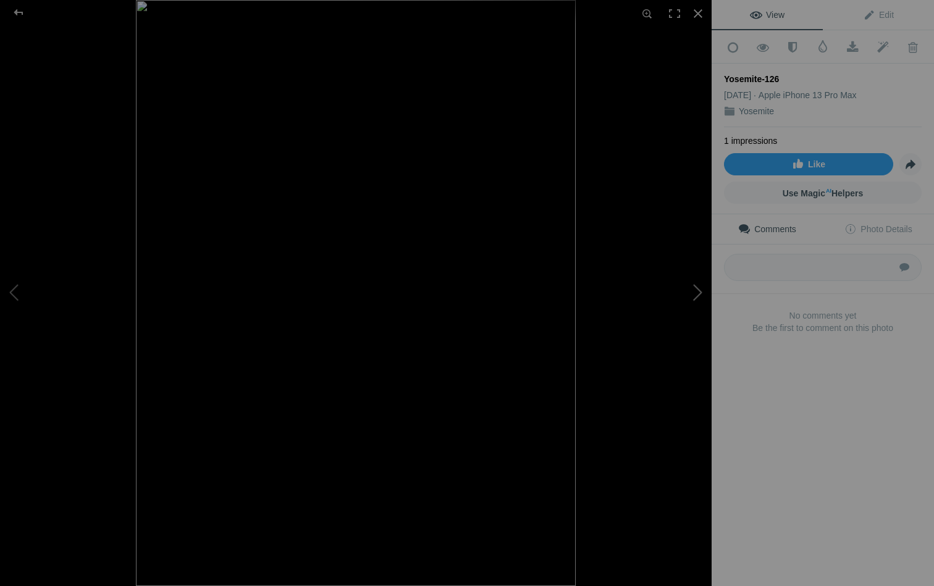
click at [698, 293] on button at bounding box center [665, 293] width 93 height 211
click at [18, 14] on div at bounding box center [18, 12] width 44 height 25
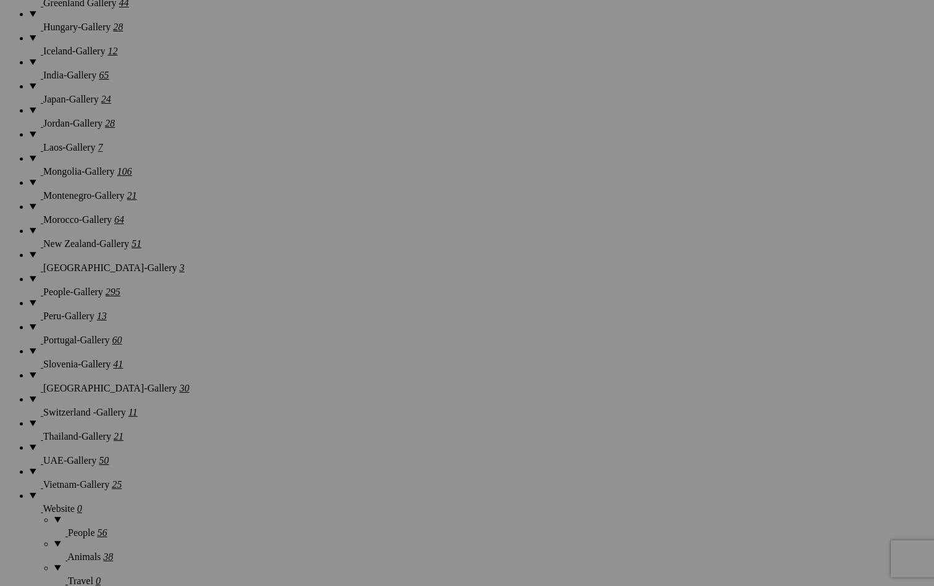
scroll to position [1441, 0]
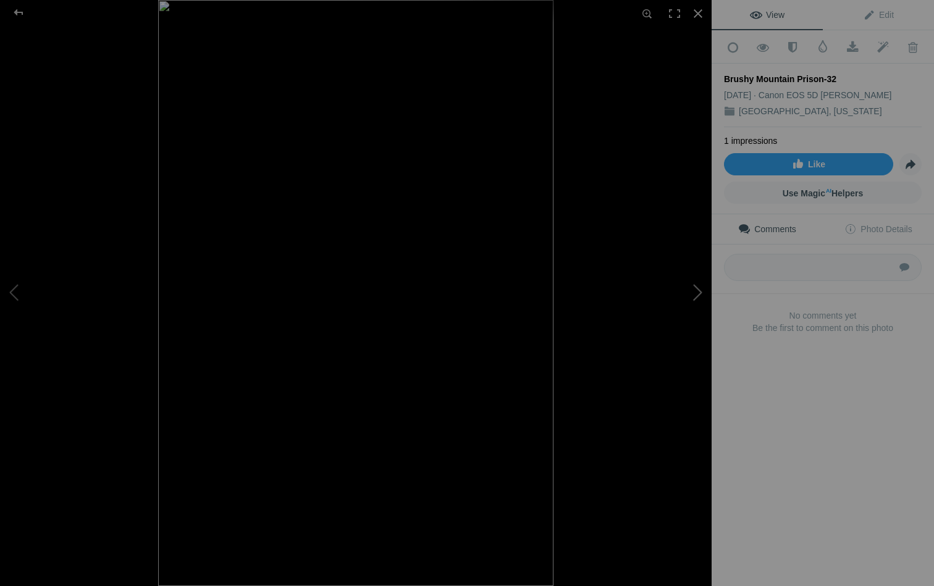
click at [698, 290] on button at bounding box center [665, 293] width 93 height 211
click at [17, 14] on div at bounding box center [18, 12] width 44 height 25
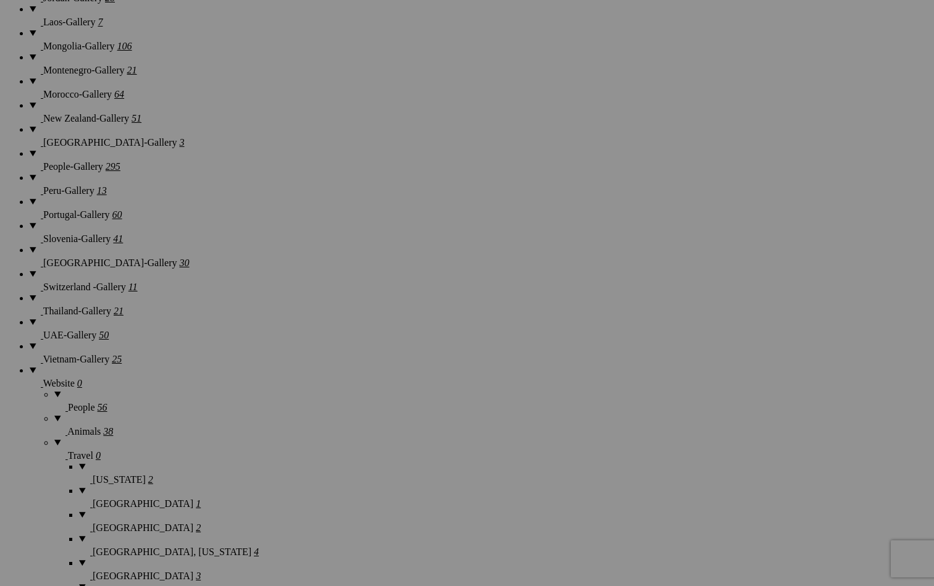
scroll to position [1573, 0]
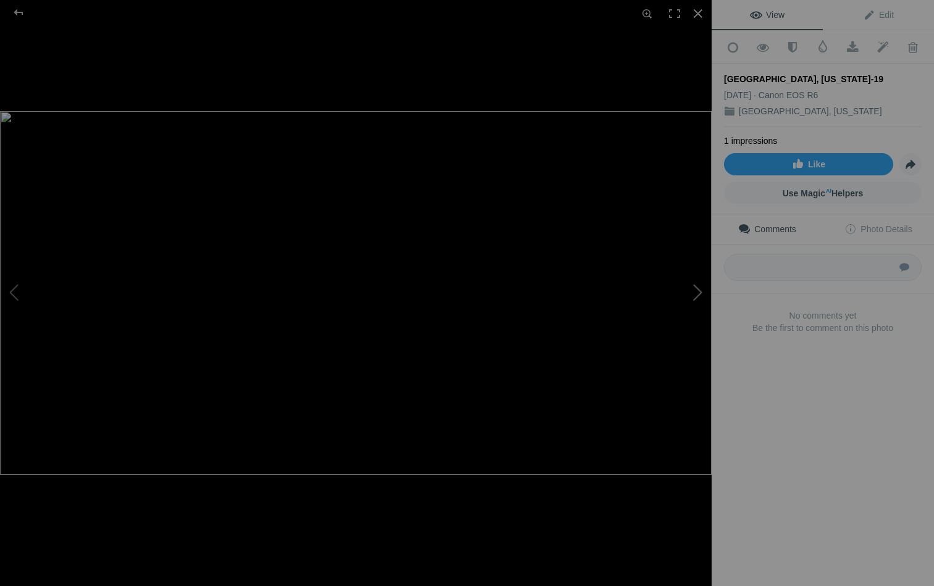
click at [699, 289] on button at bounding box center [665, 293] width 93 height 211
click at [19, 12] on div at bounding box center [18, 12] width 44 height 25
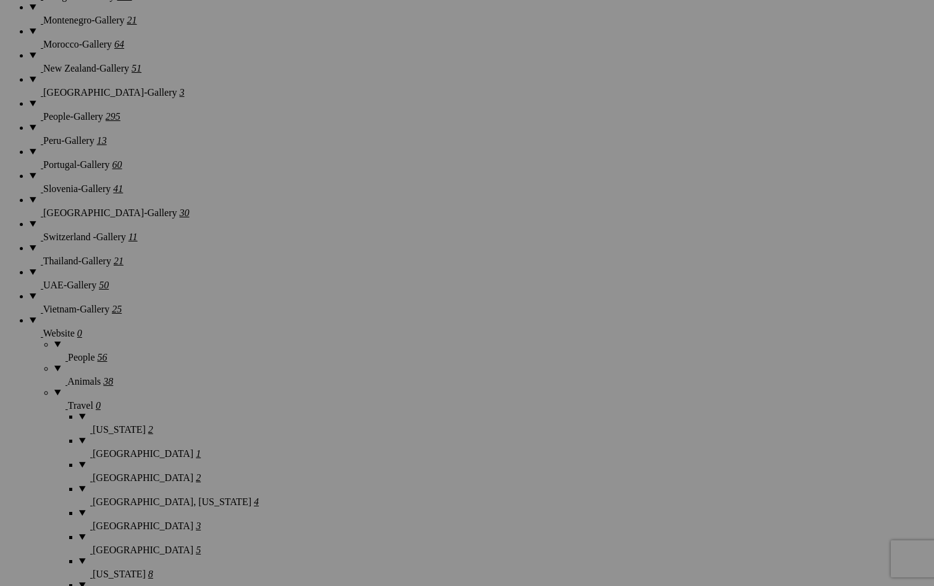
scroll to position [1603, 0]
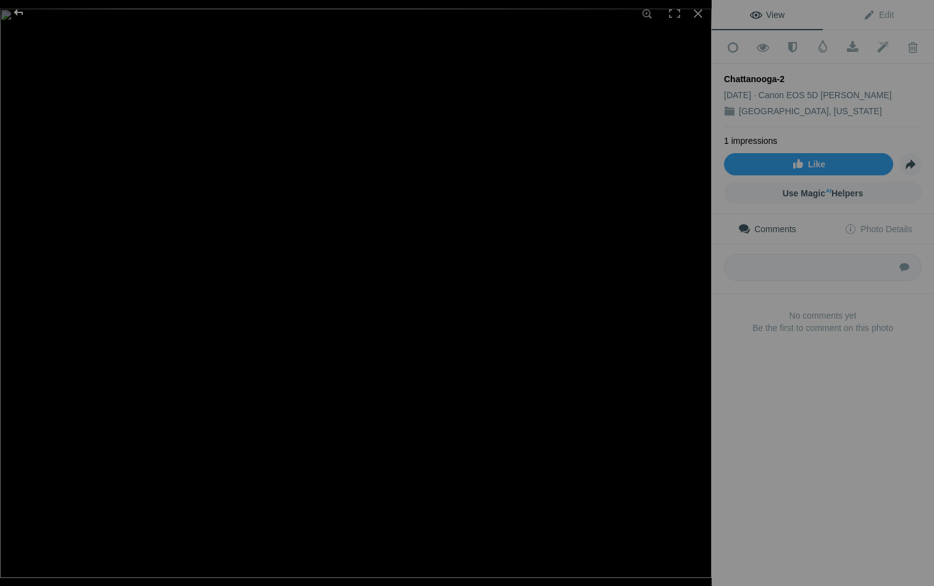
click at [17, 13] on div at bounding box center [18, 12] width 44 height 25
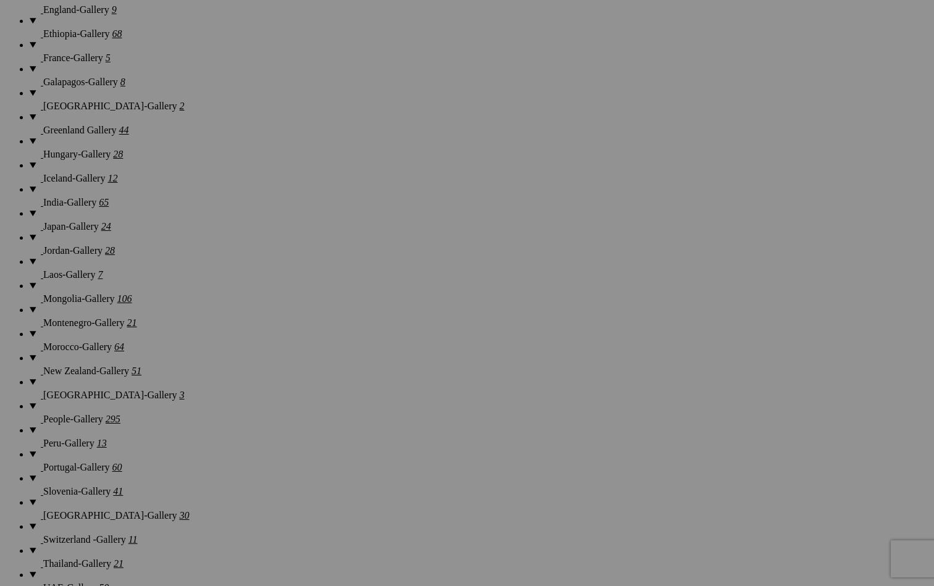
scroll to position [1399, 0]
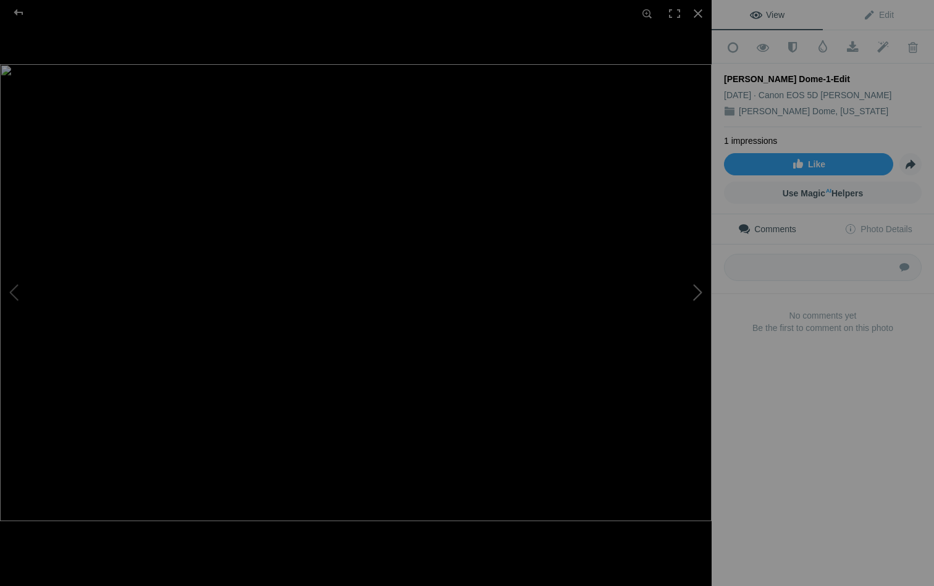
click at [696, 292] on button at bounding box center [665, 293] width 93 height 211
click at [17, 13] on div at bounding box center [18, 12] width 44 height 25
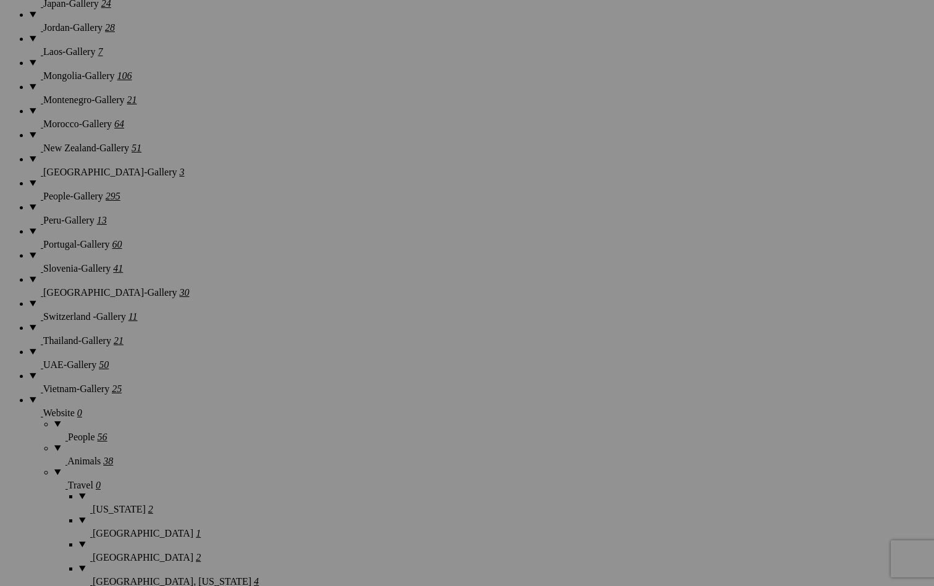
scroll to position [1569, 0]
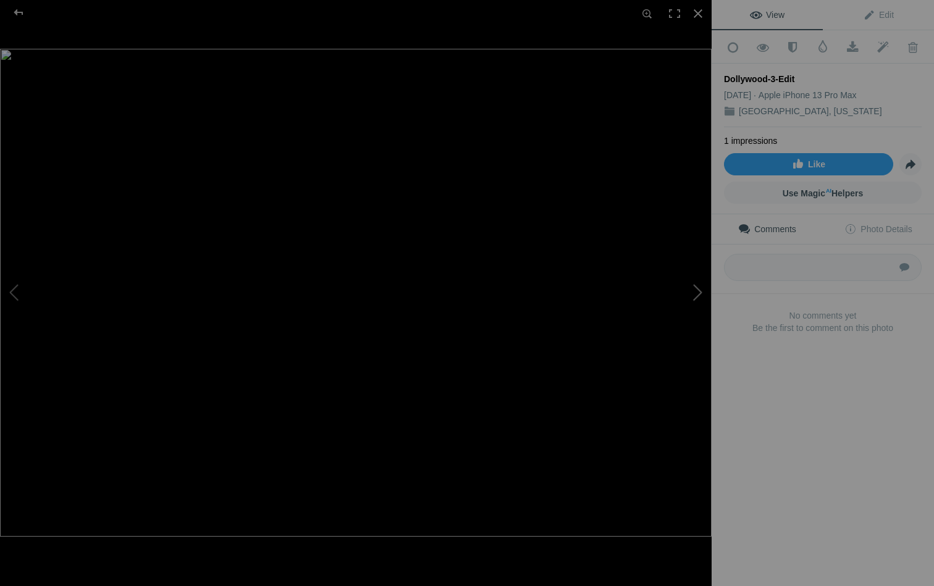
click at [696, 287] on button at bounding box center [665, 293] width 93 height 211
click at [20, 12] on div at bounding box center [18, 12] width 44 height 25
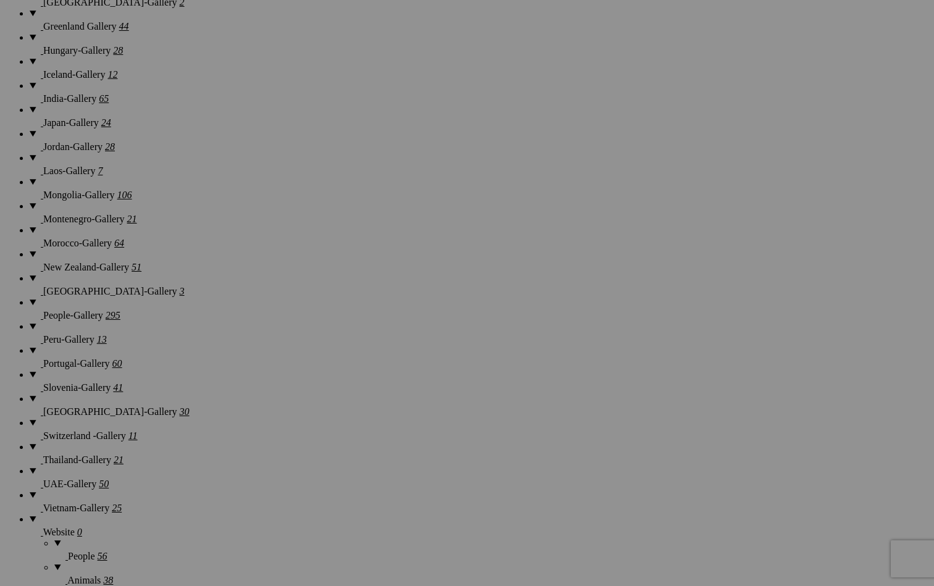
scroll to position [1451, 0]
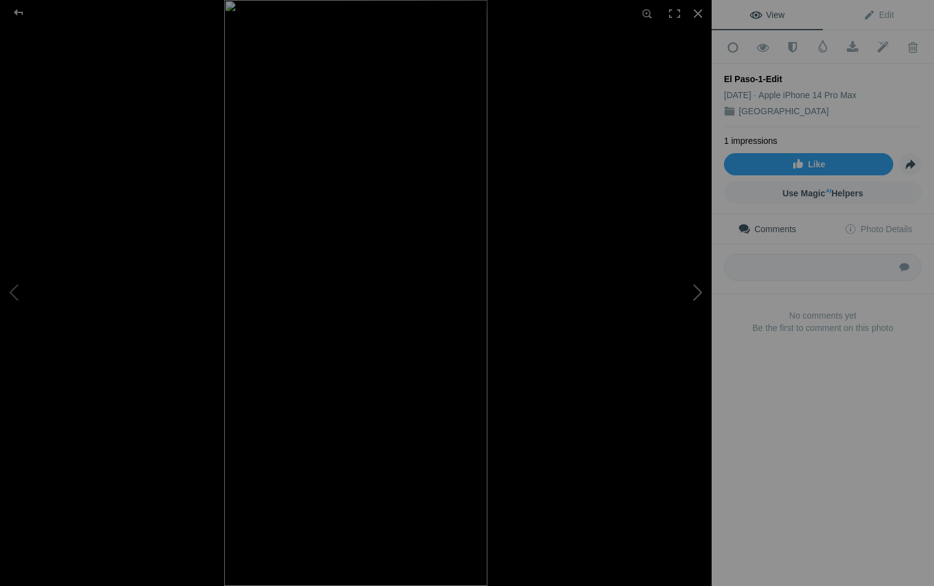
click at [694, 289] on button at bounding box center [665, 293] width 93 height 211
click at [23, 12] on div at bounding box center [18, 12] width 44 height 25
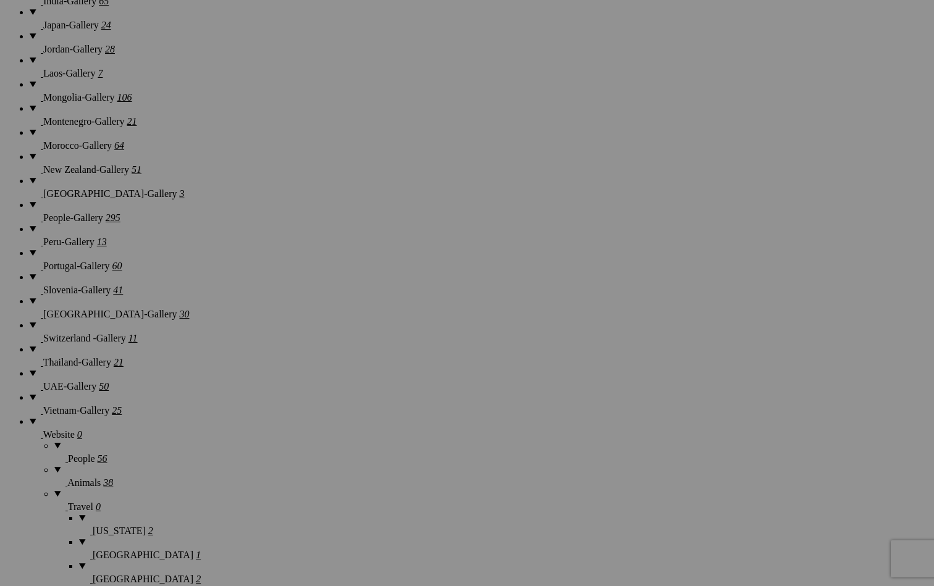
scroll to position [1653, 0]
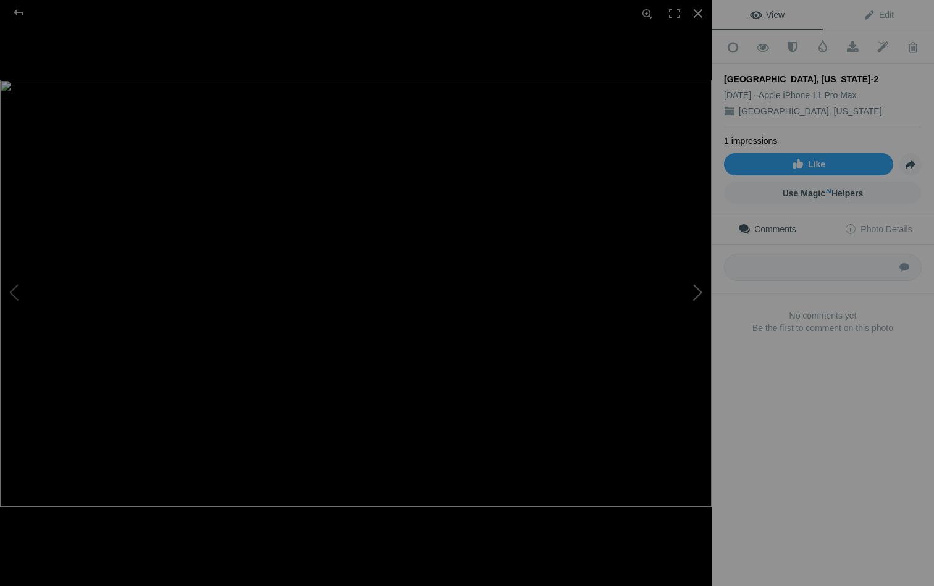
click at [695, 288] on button at bounding box center [665, 293] width 93 height 211
click at [16, 9] on div at bounding box center [18, 12] width 44 height 25
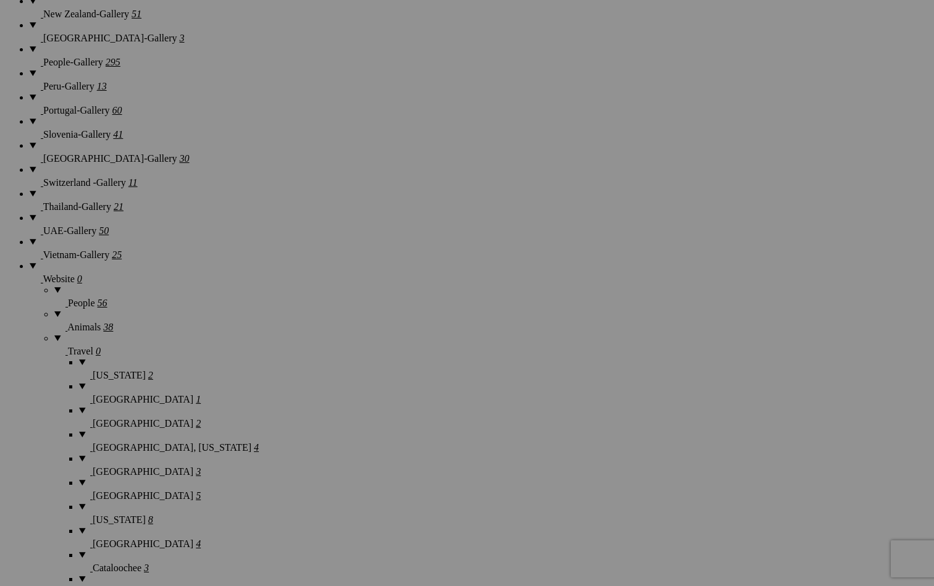
scroll to position [1679, 0]
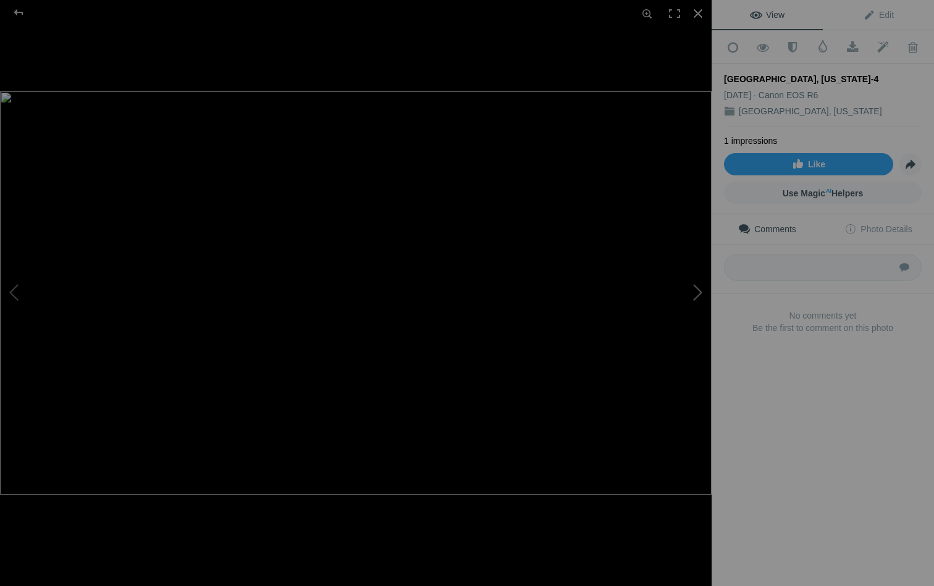
click at [693, 292] on button at bounding box center [665, 293] width 93 height 211
click at [18, 12] on div at bounding box center [18, 12] width 44 height 25
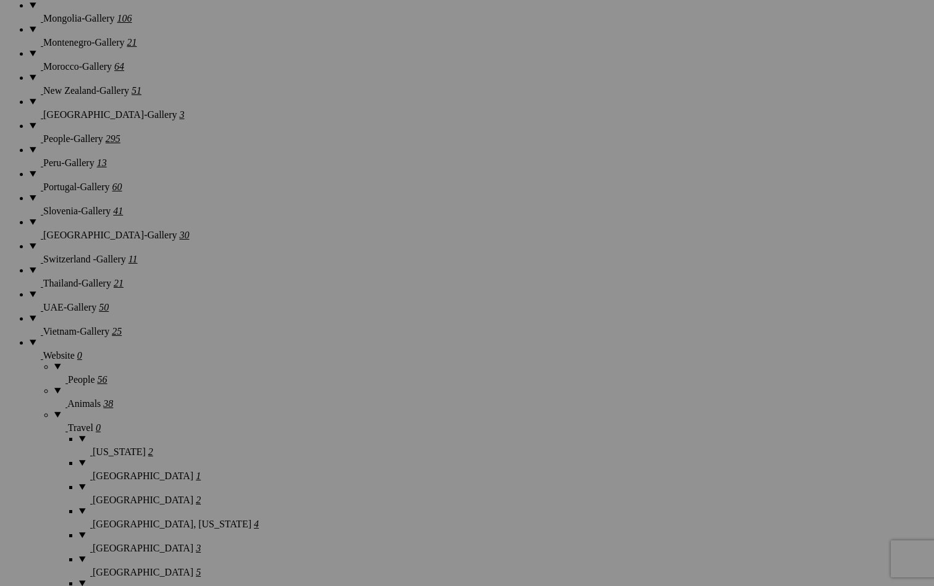
scroll to position [1685, 0]
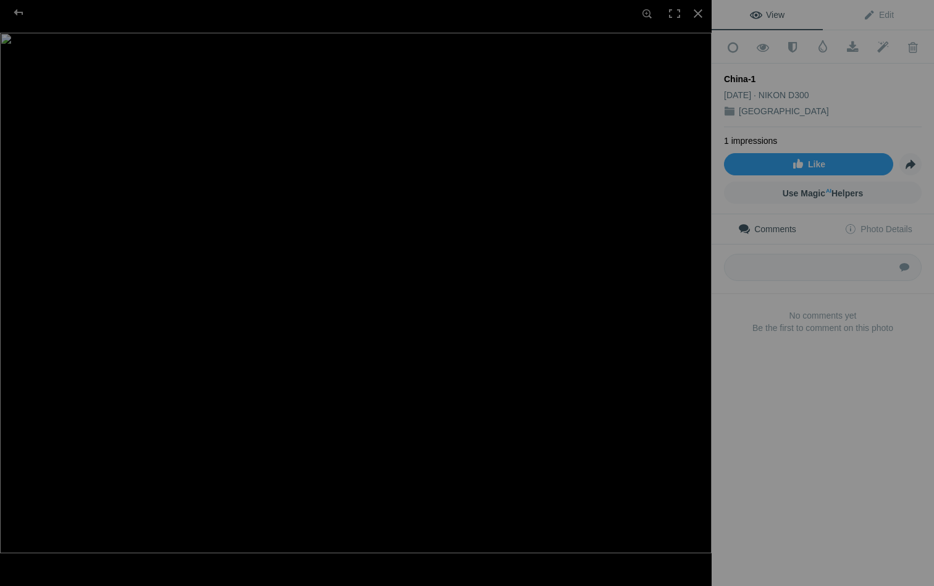
click at [508, 82] on img at bounding box center [356, 293] width 712 height 521
click at [508, 82] on img at bounding box center [183, 534] width 1522 height 1114
click at [19, 12] on div at bounding box center [18, 12] width 44 height 25
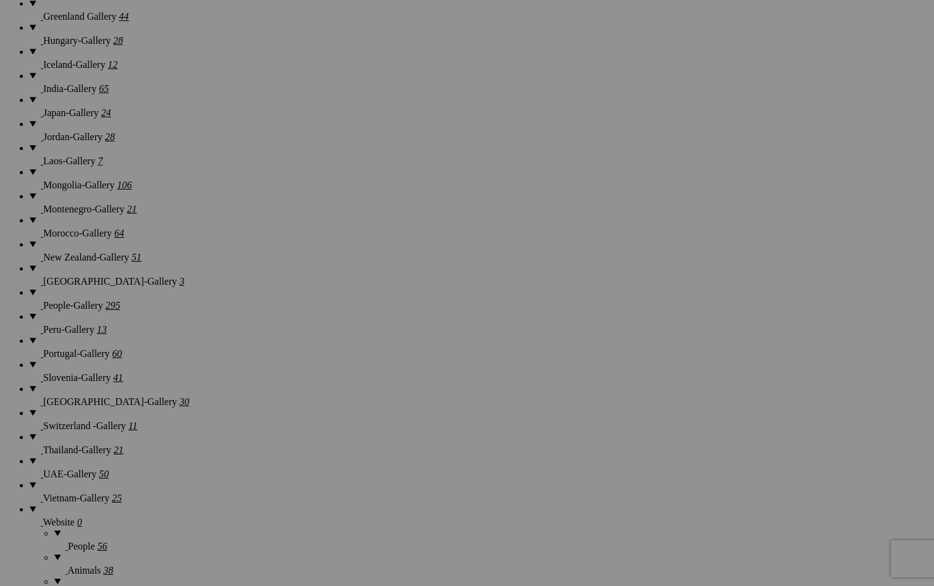
scroll to position [1470, 0]
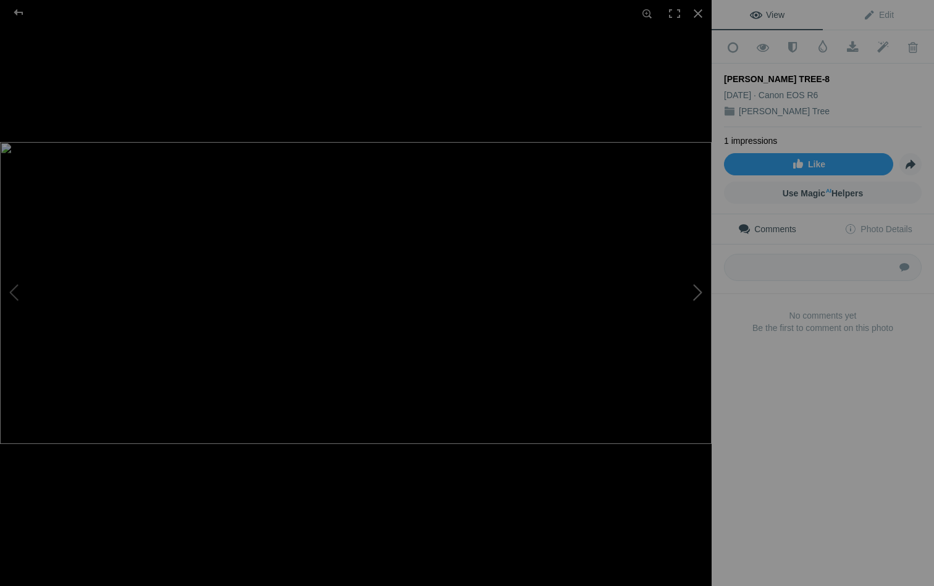
click at [696, 287] on button at bounding box center [665, 293] width 93 height 211
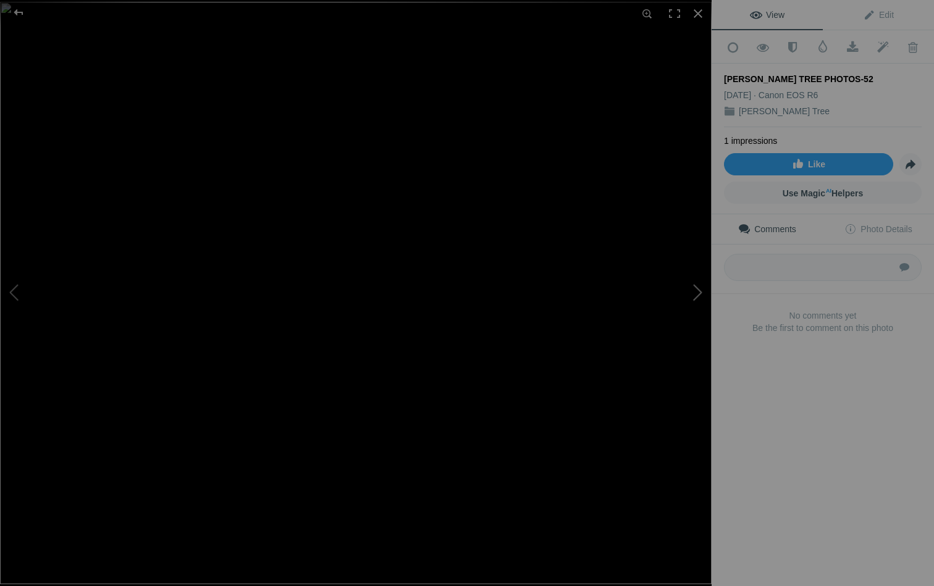
click at [696, 287] on button at bounding box center [665, 293] width 93 height 211
click at [18, 12] on div at bounding box center [18, 12] width 44 height 25
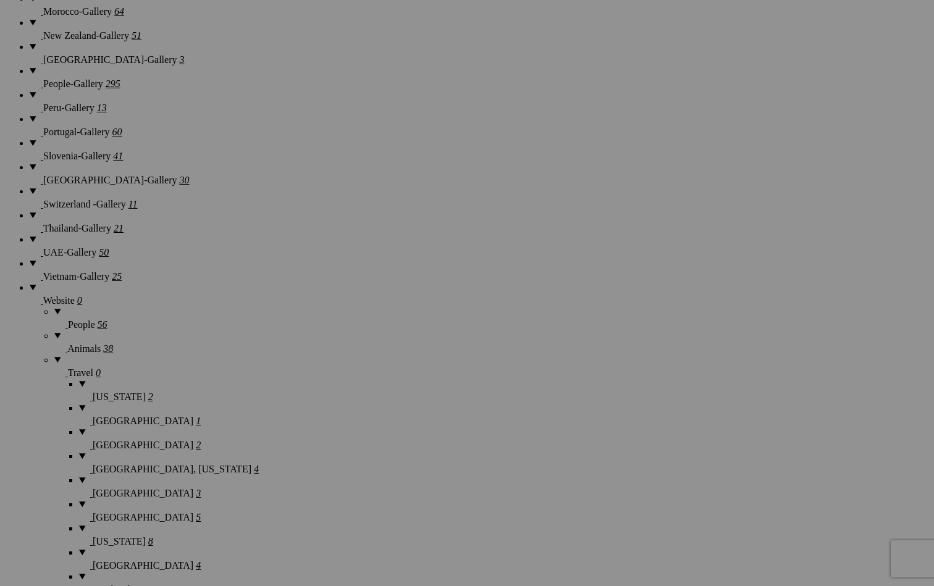
scroll to position [1678, 0]
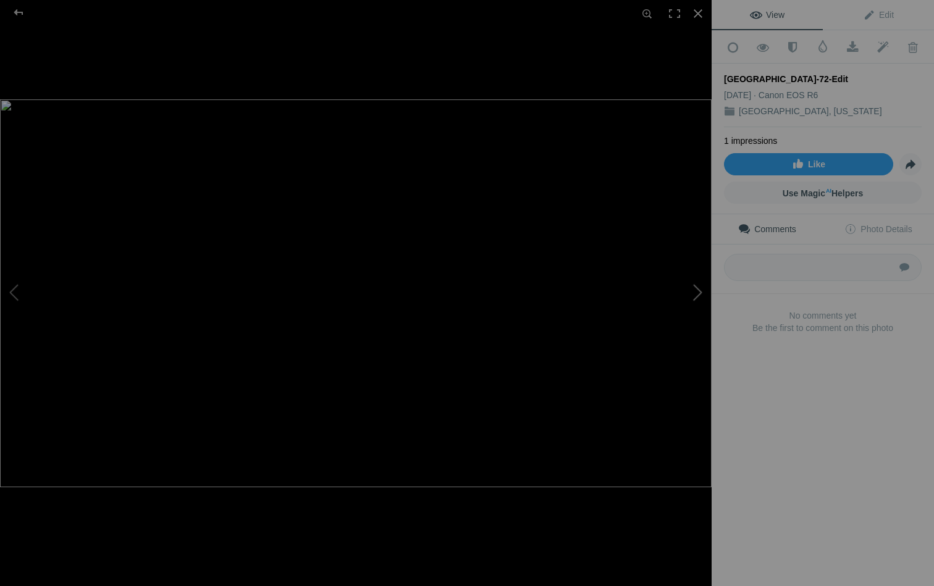
click at [700, 291] on button at bounding box center [665, 293] width 93 height 211
click at [20, 12] on div at bounding box center [18, 12] width 44 height 25
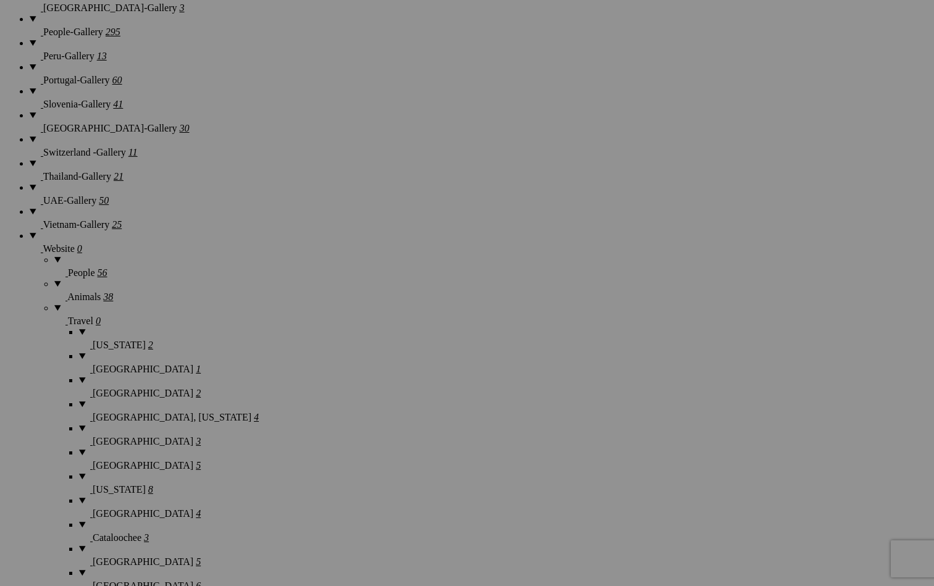
scroll to position [1727, 0]
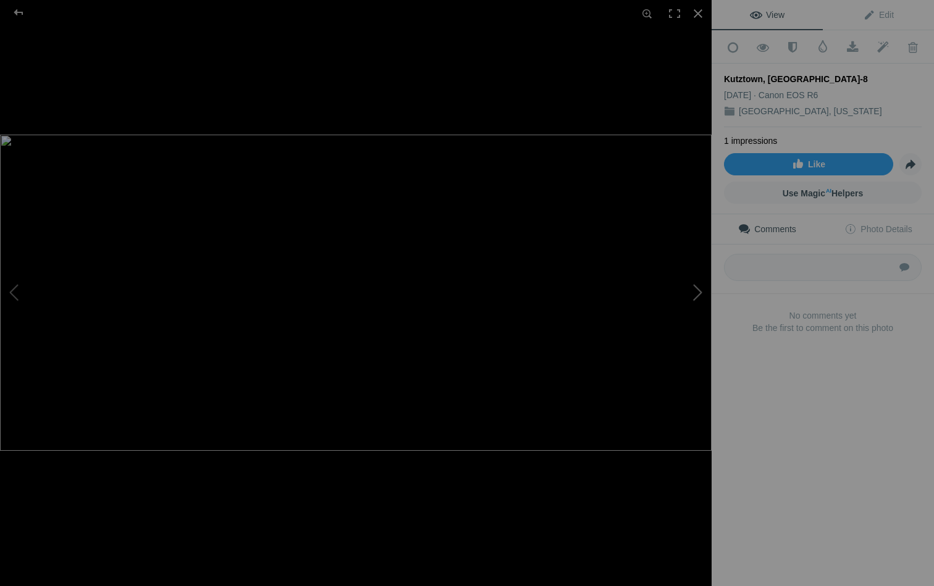
click at [696, 293] on button at bounding box center [665, 293] width 93 height 211
click at [17, 14] on div at bounding box center [18, 12] width 44 height 25
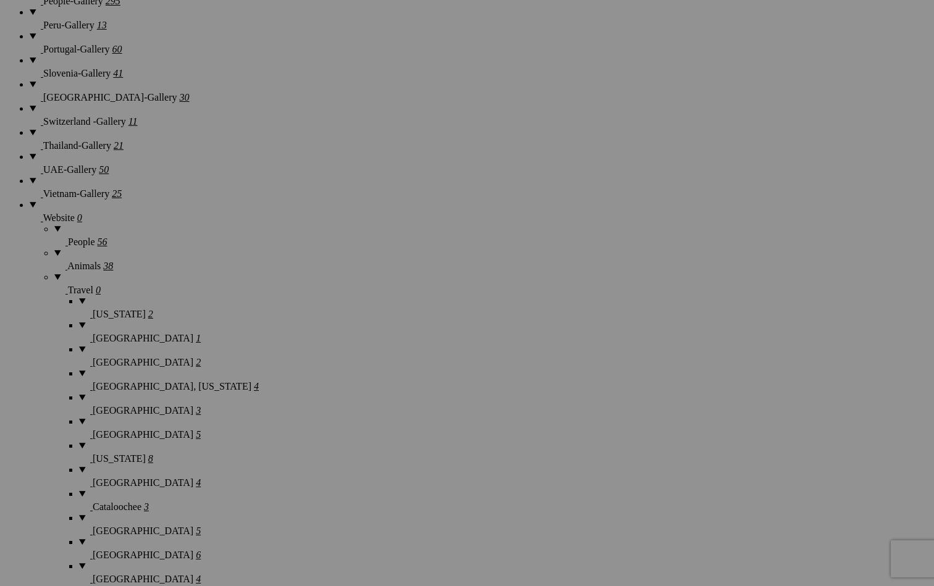
scroll to position [1747, 0]
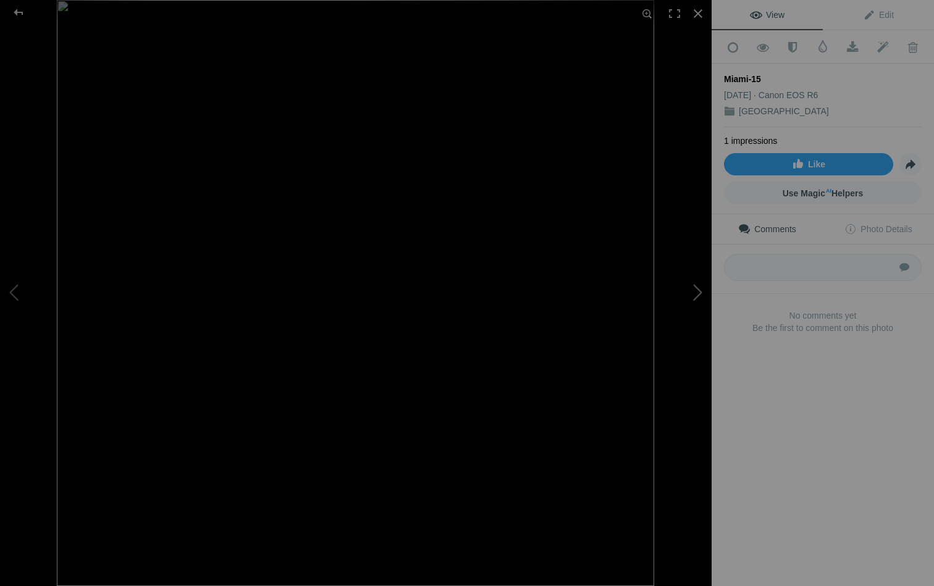
click at [686, 292] on button at bounding box center [665, 293] width 93 height 211
